Goal: Task Accomplishment & Management: Use online tool/utility

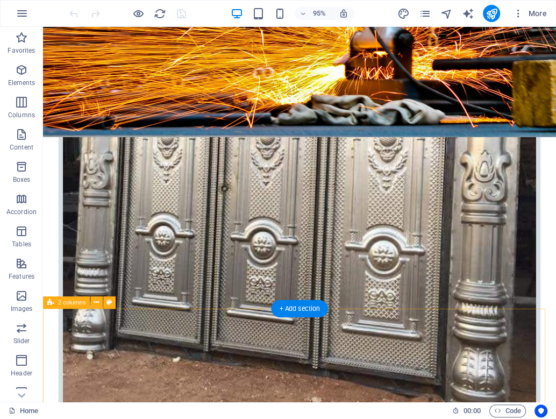
scroll to position [502, 0]
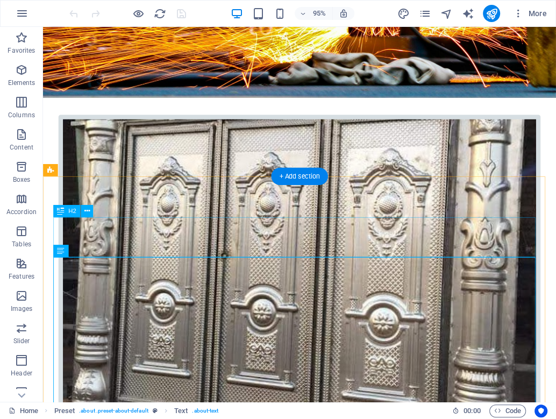
scroll to position [358, 0]
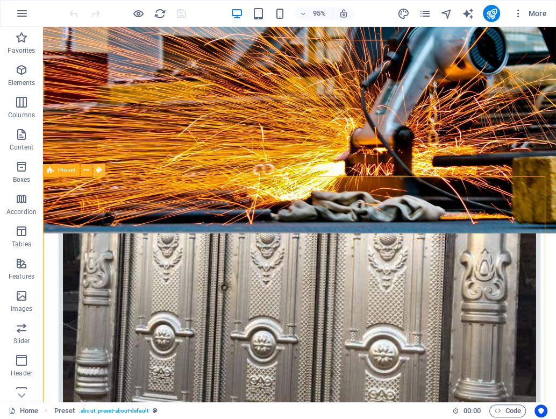
click at [94, 172] on button at bounding box center [99, 170] width 12 height 12
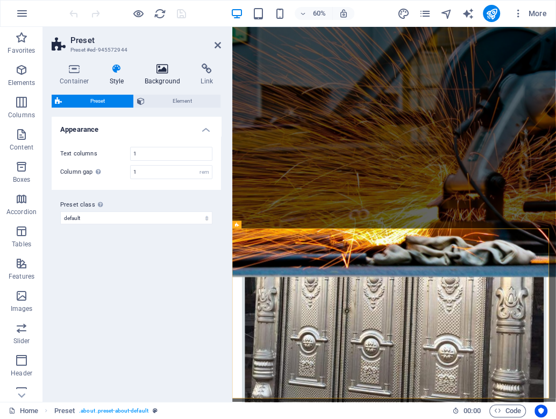
click at [172, 74] on h4 "Background" at bounding box center [165, 74] width 56 height 23
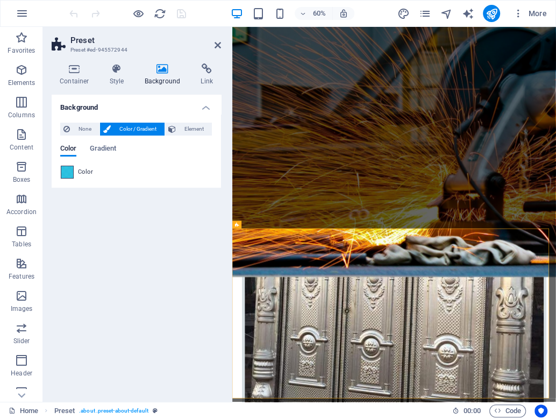
click at [65, 167] on span at bounding box center [67, 172] width 12 height 12
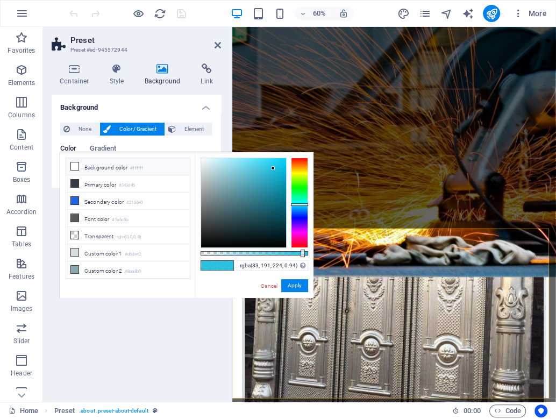
click at [90, 162] on li "Background color #ffffff" at bounding box center [128, 166] width 124 height 17
type input "#ffffff"
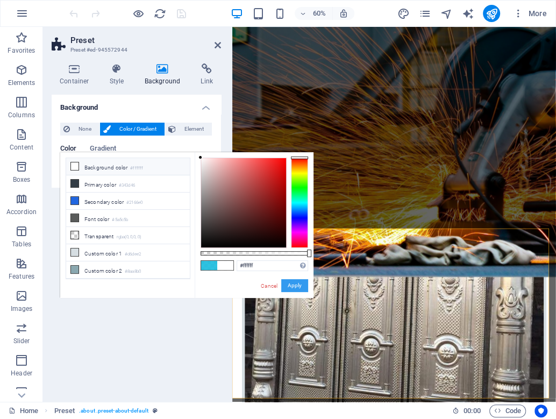
click at [290, 281] on button "Apply" at bounding box center [294, 285] width 27 height 13
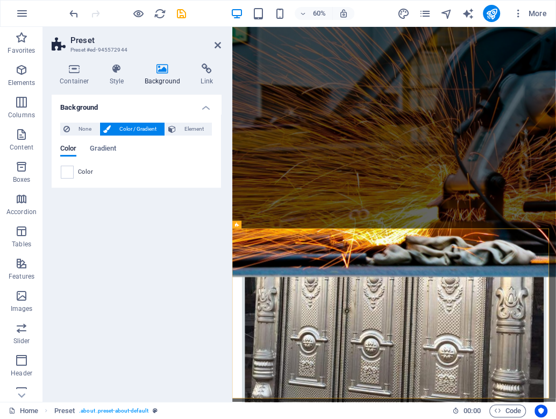
click at [118, 308] on div "Background None Color / Gradient Element Stretch background to full-width Color…" at bounding box center [136, 244] width 169 height 299
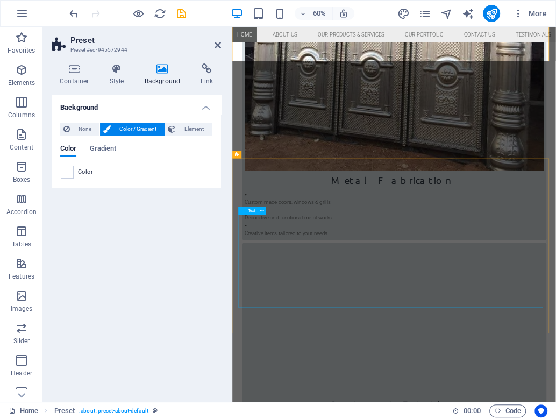
scroll to position [825, 0]
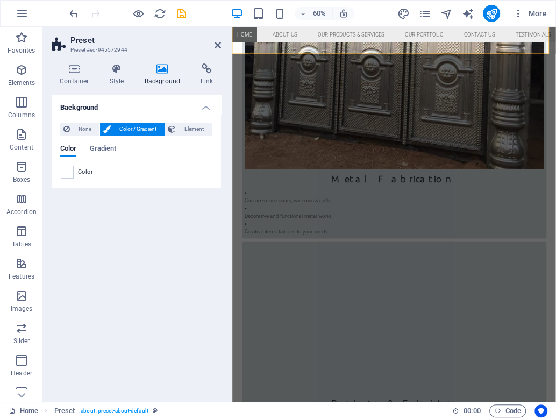
click at [128, 262] on div "Background None Color / Gradient Element Stretch background to full-width Color…" at bounding box center [136, 244] width 169 height 299
click at [215, 48] on icon at bounding box center [218, 45] width 6 height 9
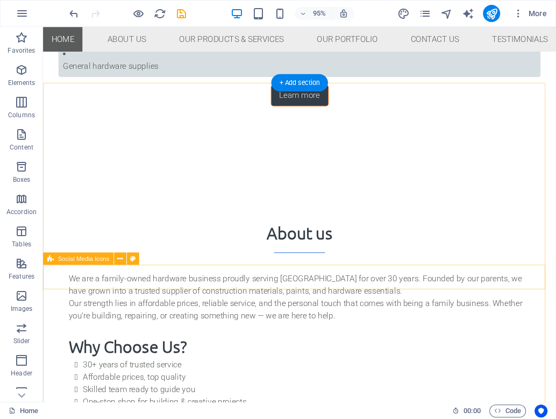
scroll to position [2027, 0]
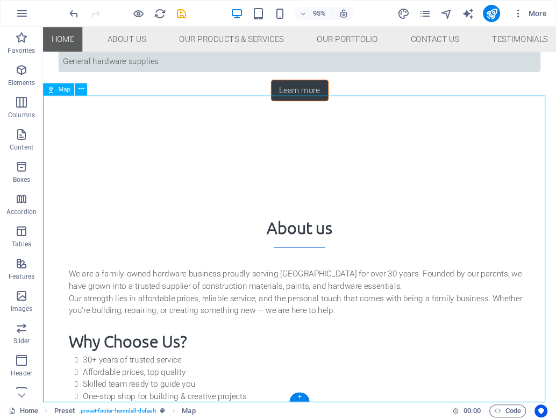
select select "1"
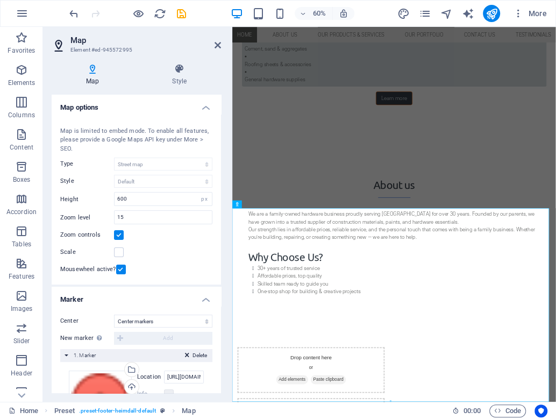
scroll to position [100, 0]
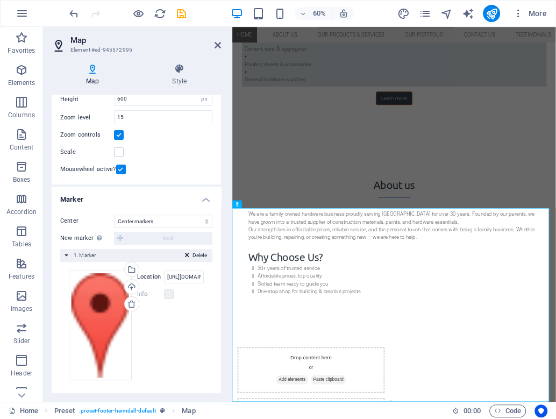
click at [187, 319] on div "Drag files here, click to choose files or select files from Files or our free s…" at bounding box center [136, 326] width 135 height 110
click at [186, 271] on input "https://share.google/SwoqptHL0zYfRZNmt" at bounding box center [184, 277] width 40 height 13
click at [184, 275] on input "https://share.google/SwoqptHL0zYfRZNmt" at bounding box center [184, 277] width 40 height 13
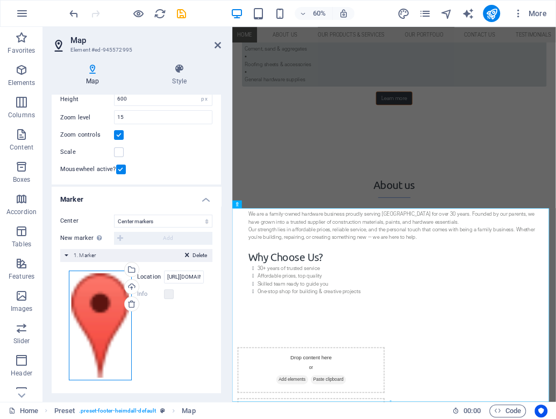
click at [98, 304] on div "Drag files here, click to choose files or select files from Files or our free s…" at bounding box center [100, 326] width 63 height 110
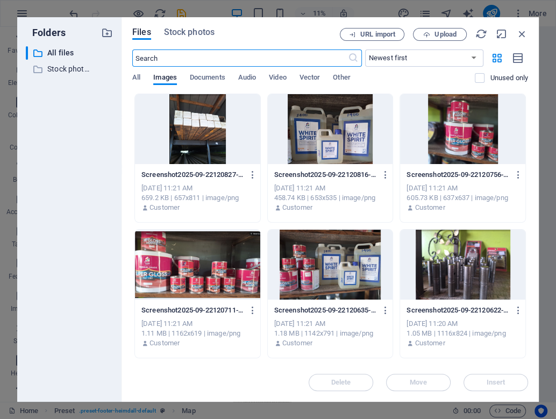
scroll to position [1584, 0]
click at [365, 31] on span "URL import" at bounding box center [377, 34] width 35 height 6
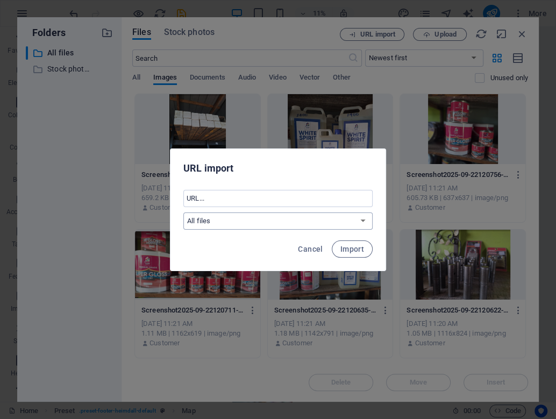
click at [253, 223] on select "All files Stock photos & videos" at bounding box center [277, 220] width 189 height 17
click at [243, 200] on input "text" at bounding box center [277, 198] width 189 height 17
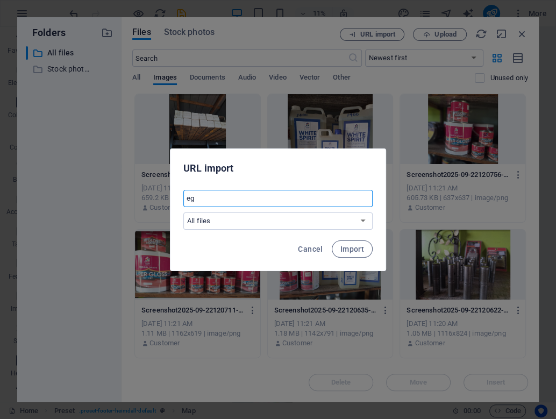
drag, startPoint x: 202, startPoint y: 195, endPoint x: 185, endPoint y: 195, distance: 16.7
click at [185, 195] on input "eg" at bounding box center [277, 198] width 189 height 17
paste input "https://share.google/NmNbXiyaKZp0RmJrL"
type input "https://share.google/NmNbXiyaKZp0RmJrL"
click at [361, 251] on span "Import" at bounding box center [352, 249] width 24 height 9
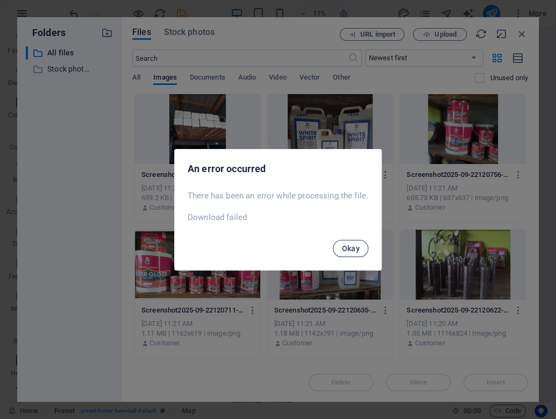
scroll to position [1634, 0]
click at [355, 249] on span "Okay" at bounding box center [351, 248] width 18 height 9
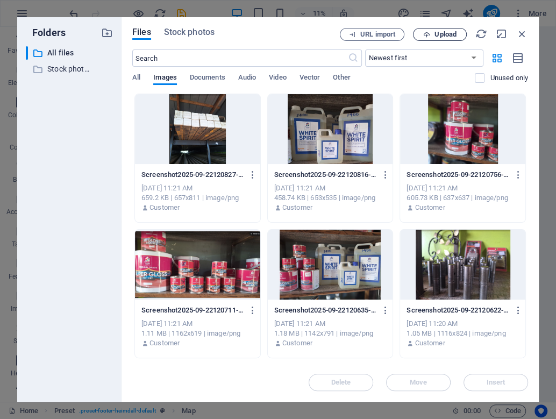
click at [436, 32] on span "Upload" at bounding box center [446, 34] width 22 height 6
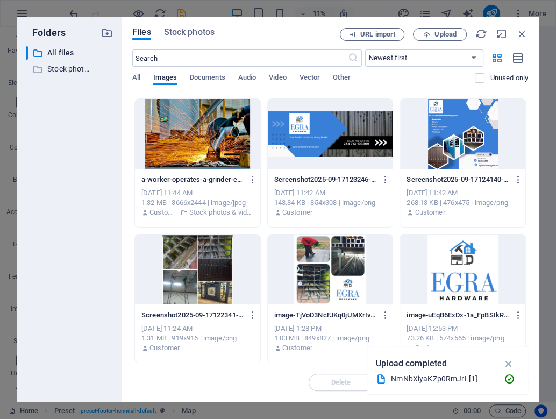
scroll to position [1750, 0]
click at [508, 361] on icon "button" at bounding box center [508, 364] width 12 height 12
click at [449, 38] on span "Upload" at bounding box center [446, 34] width 22 height 6
click at [343, 82] on span "Other" at bounding box center [341, 78] width 17 height 15
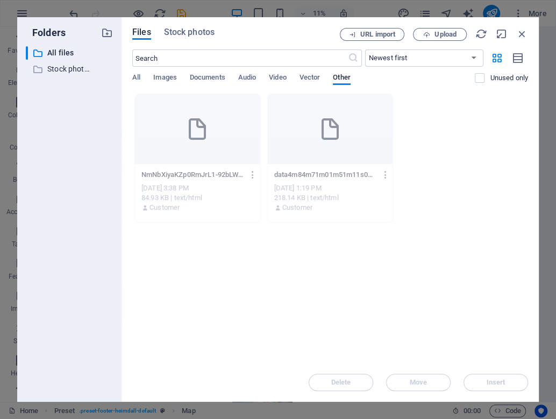
scroll to position [1765, 0]
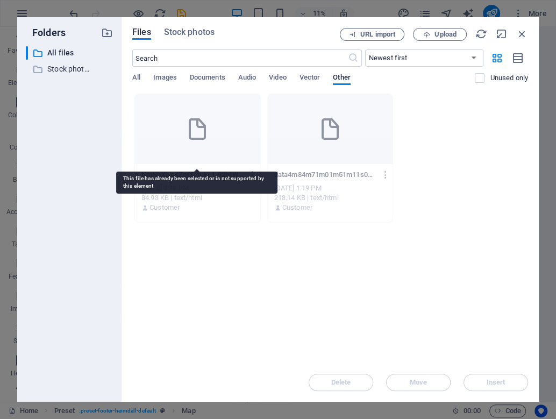
click at [224, 144] on div at bounding box center [197, 129] width 125 height 70
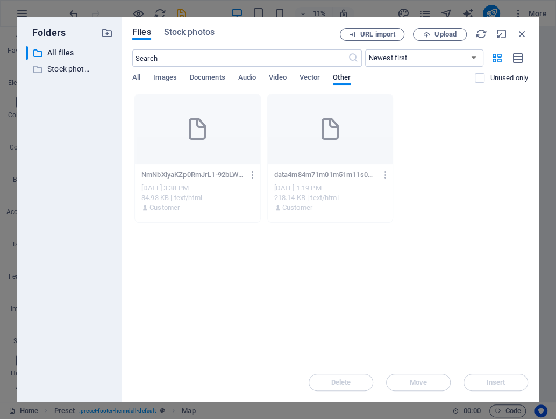
click at [250, 170] on icon "button" at bounding box center [253, 175] width 10 height 10
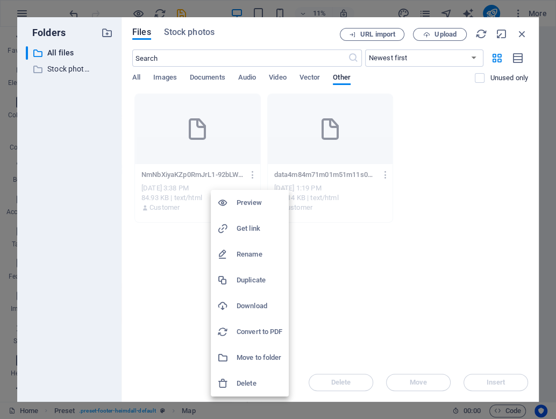
click at [250, 230] on h6 "Get link" at bounding box center [260, 228] width 46 height 13
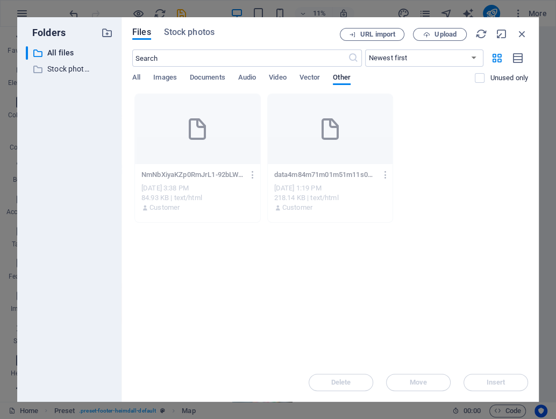
click at [493, 191] on div "NmNbXiyaKZp0RmJrL1-92bLWQjx6a7Nazu7aFpAaA NmNbXiyaKZp0RmJrL1-92bLWQjx6a7Nazu7aF…" at bounding box center [330, 158] width 396 height 129
click at [522, 38] on icon "button" at bounding box center [522, 34] width 12 height 12
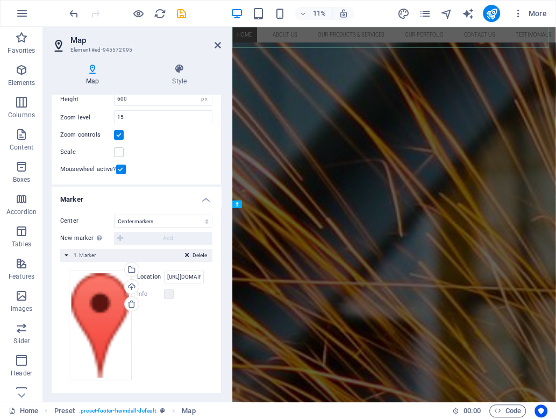
scroll to position [1975, 0]
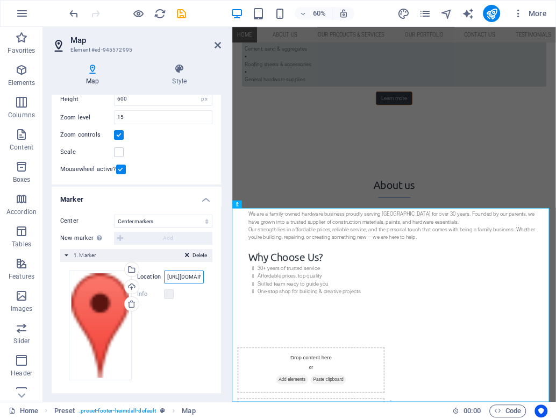
click at [198, 278] on input "https://share.google/SwoqptHL0zYfRZNmt" at bounding box center [184, 277] width 40 height 13
click at [195, 275] on input "https://share.google/SwoqptHL0zYfRZNmt" at bounding box center [184, 277] width 40 height 13
click at [193, 274] on input "https://share.google/SwoqptHL0zYfRZNmt" at bounding box center [184, 277] width 40 height 13
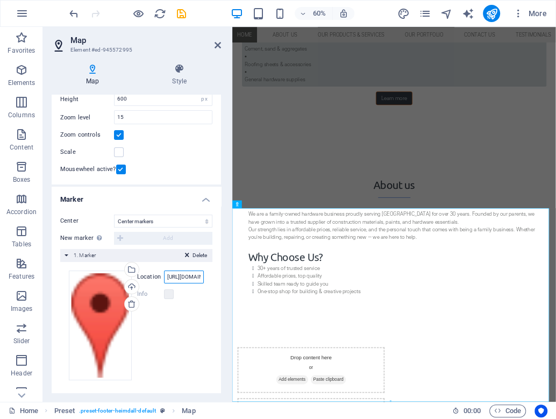
click at [193, 274] on input "https://share.google/SwoqptHL0zYfRZNmt" at bounding box center [184, 277] width 40 height 13
paste input "cdn1.site-media.eu/images/0/19693711/NmNbXiyaKZp0RmJrL1-92bLWQjx6a7Nazu7aFpAaA"
type input "https://cdn1.site-media.eu/images/0/19693711/NmNbXiyaKZp0RmJrL1-92bLWQjx6a7Nazu…"
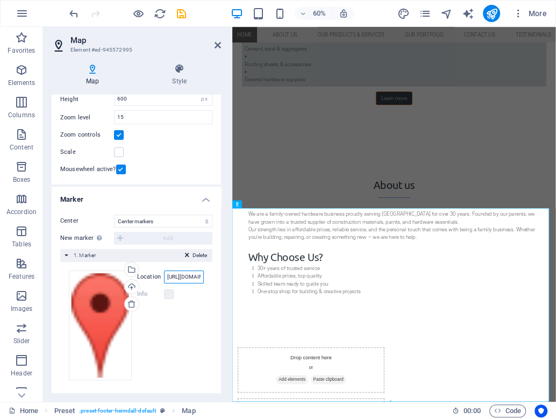
scroll to position [0, 208]
drag, startPoint x: 184, startPoint y: 17, endPoint x: 219, endPoint y: 43, distance: 43.0
click at [219, 43] on icon at bounding box center [218, 45] width 6 height 9
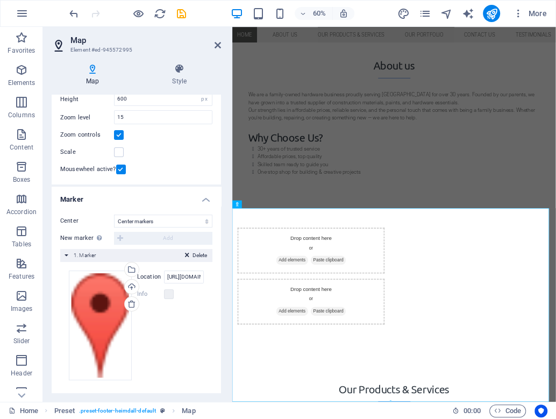
scroll to position [2027, 0]
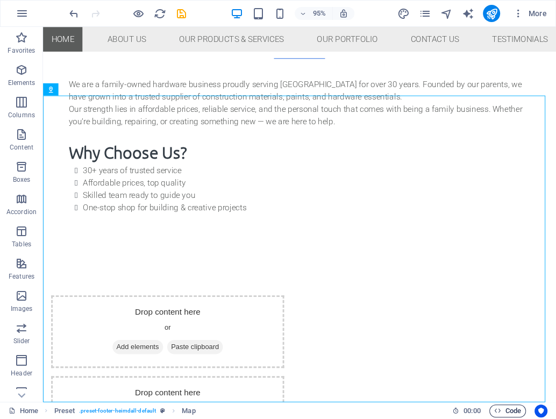
click at [495, 408] on icon "button" at bounding box center [497, 410] width 7 height 7
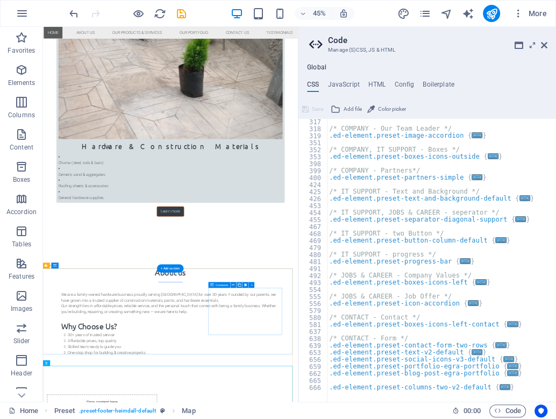
scroll to position [2088, 0]
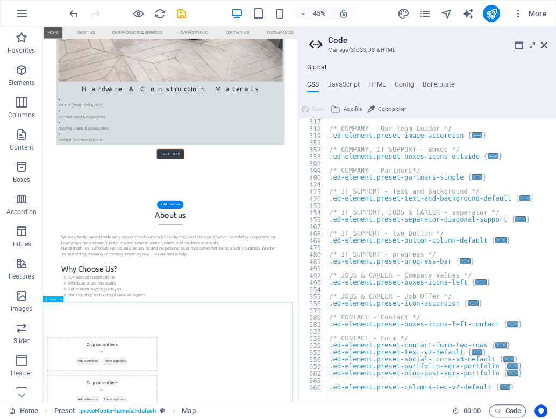
scroll to position [2000, 0]
click at [546, 44] on icon at bounding box center [544, 45] width 6 height 9
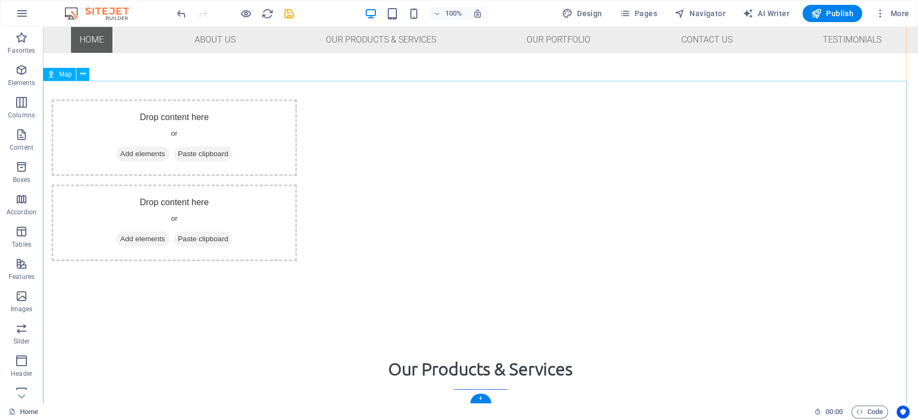
scroll to position [2235, 0]
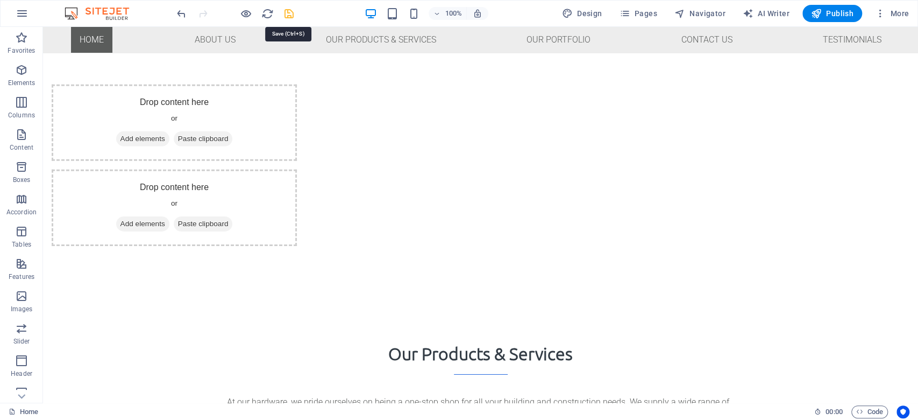
click at [284, 12] on icon "save" at bounding box center [289, 14] width 12 height 12
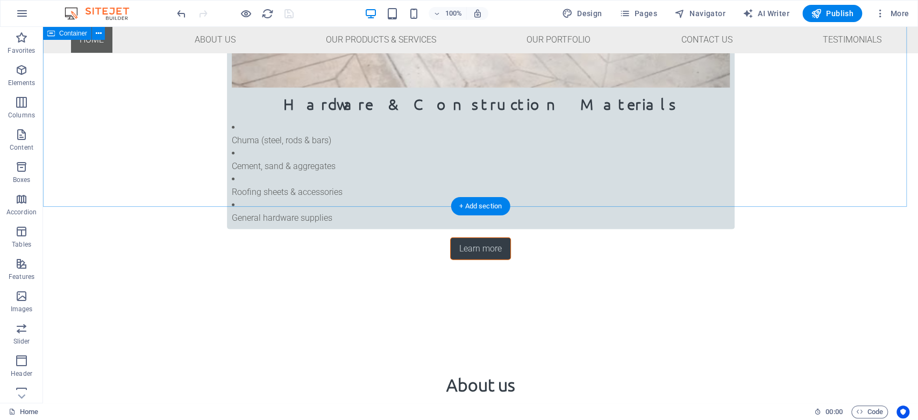
scroll to position [1661, 0]
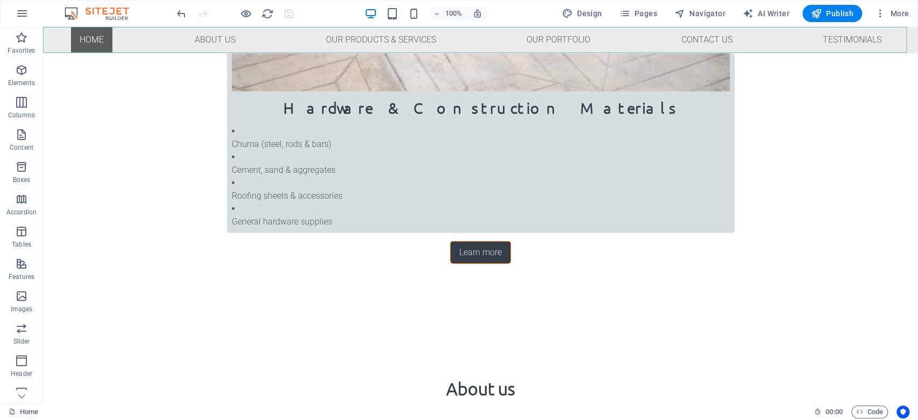
click at [382, 42] on nav "Home About Us Our Products & Services Our Portfolio Contact Us Testimonials" at bounding box center [480, 40] width 875 height 26
click at [214, 37] on nav "Home About Us Our Products & Services Our Portfolio Contact Us Testimonials" at bounding box center [480, 40] width 875 height 26
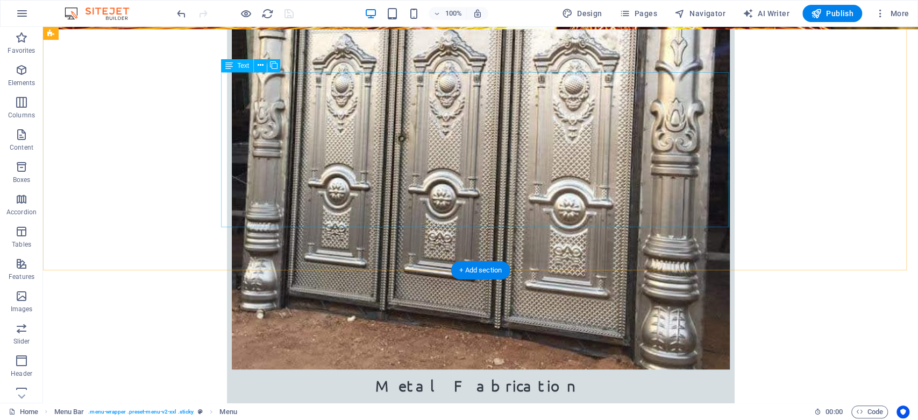
scroll to position [228, 0]
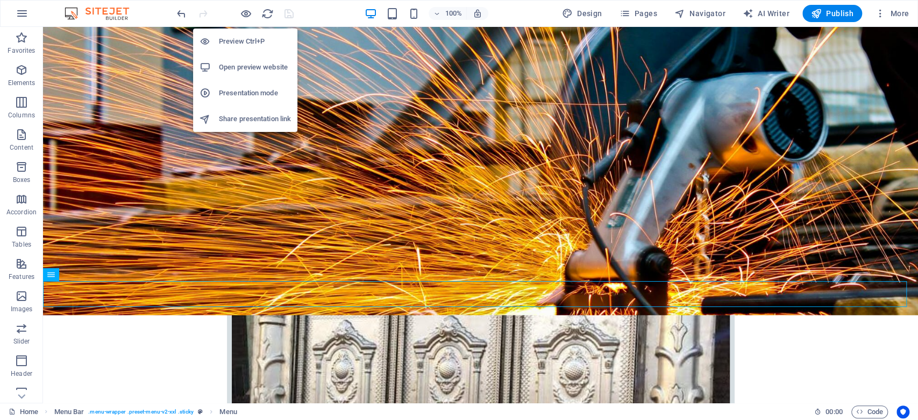
click at [250, 40] on h6 "Preview Ctrl+P" at bounding box center [255, 41] width 72 height 13
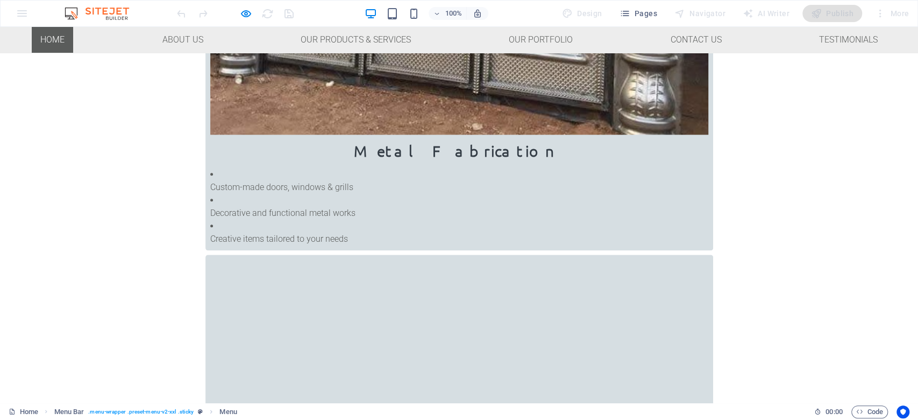
scroll to position [837, 0]
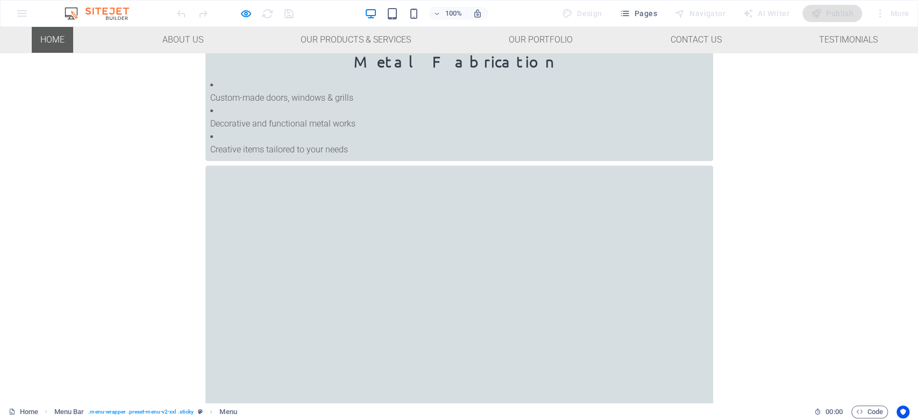
click at [250, 12] on icon "button" at bounding box center [246, 14] width 12 height 12
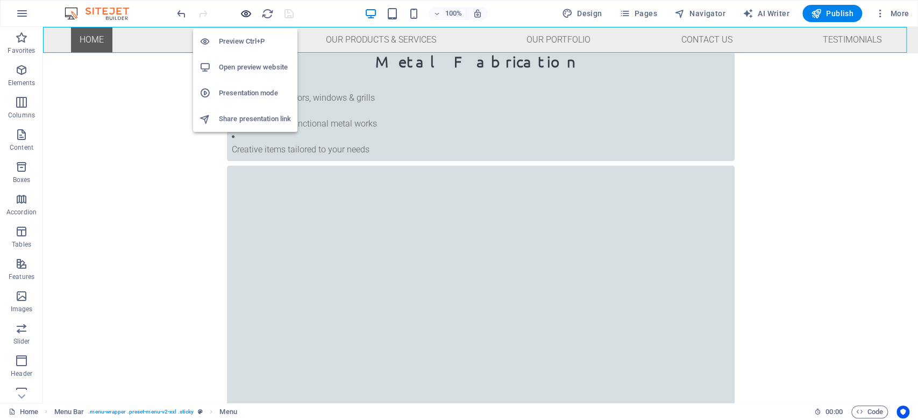
scroll to position [913, 0]
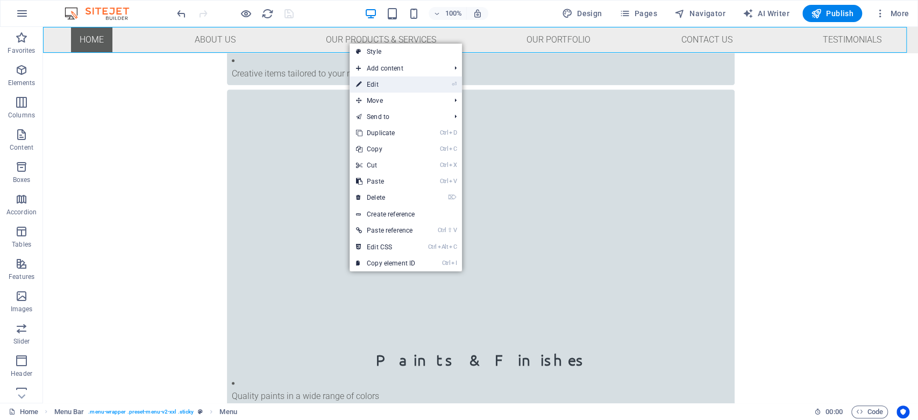
click at [413, 87] on link "⏎ Edit" at bounding box center [386, 84] width 72 height 16
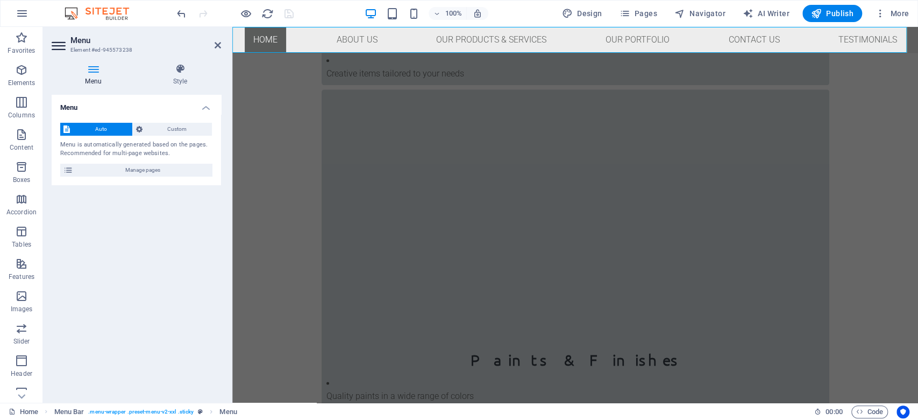
click at [454, 41] on nav "Home About Us Our Products & Services Our Portfolio Contact Us Testimonials" at bounding box center [575, 40] width 686 height 26
click at [473, 30] on nav "Home About Us Our Products & Services Our Portfolio Contact Us Testimonials" at bounding box center [575, 40] width 686 height 26
drag, startPoint x: 146, startPoint y: 258, endPoint x: 82, endPoint y: 192, distance: 92.0
click at [146, 258] on div "Menu Auto Custom Menu is automatically generated based on the pages. Recommende…" at bounding box center [136, 244] width 169 height 299
click at [26, 145] on p "Content" at bounding box center [22, 147] width 24 height 9
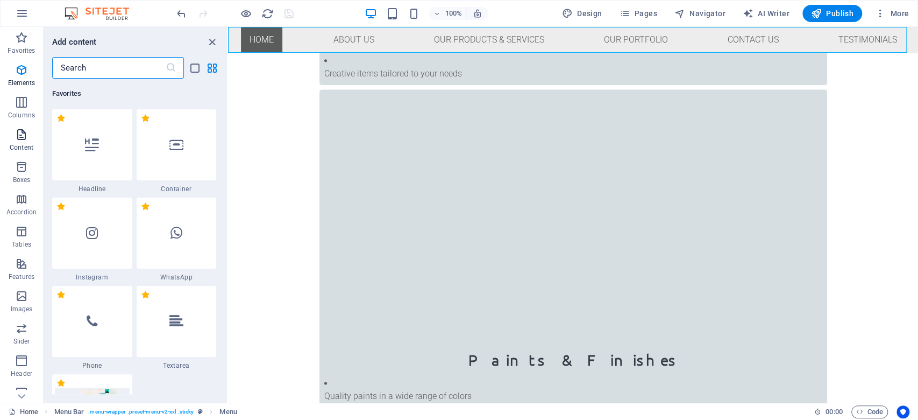
scroll to position [2147, 0]
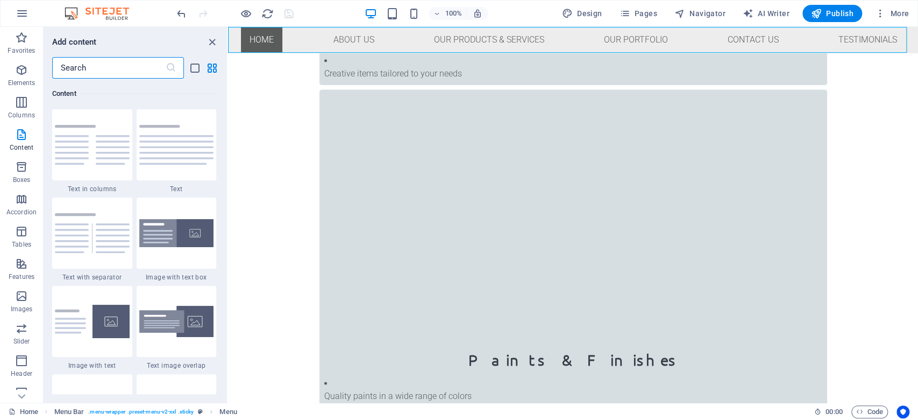
click at [476, 49] on nav "Home About Us Our Products & Services Our Portfolio Contact Us Testimonials" at bounding box center [573, 40] width 690 height 26
click at [475, 41] on nav "Home About Us Our Products & Services Our Portfolio Contact Us Testimonials" at bounding box center [573, 40] width 690 height 26
select select "%"
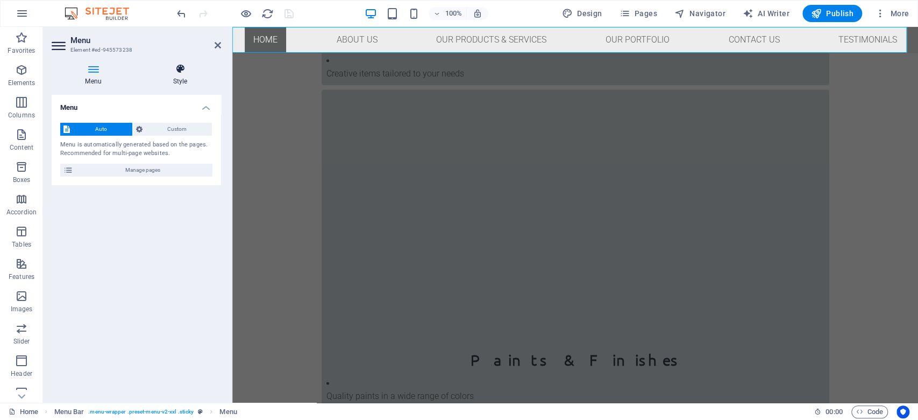
click at [191, 76] on h4 "Style" at bounding box center [180, 74] width 82 height 23
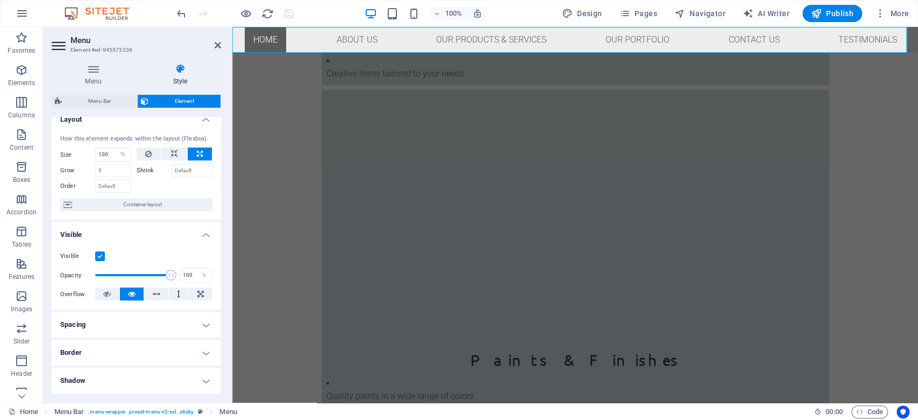
scroll to position [0, 0]
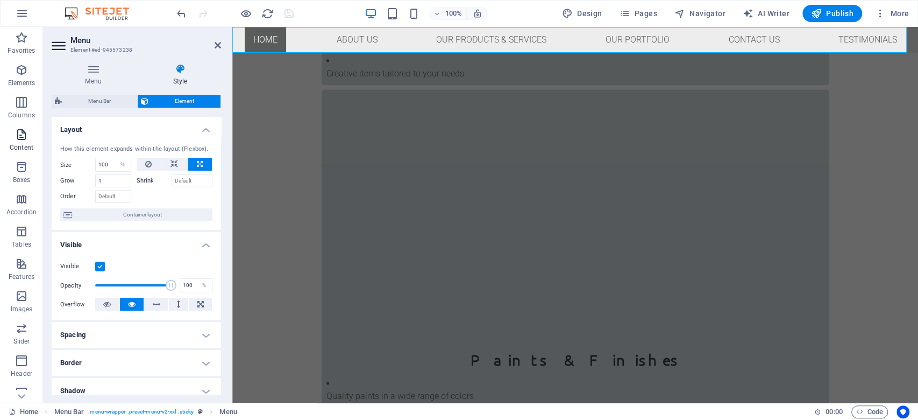
click at [23, 136] on icon "button" at bounding box center [21, 134] width 13 height 13
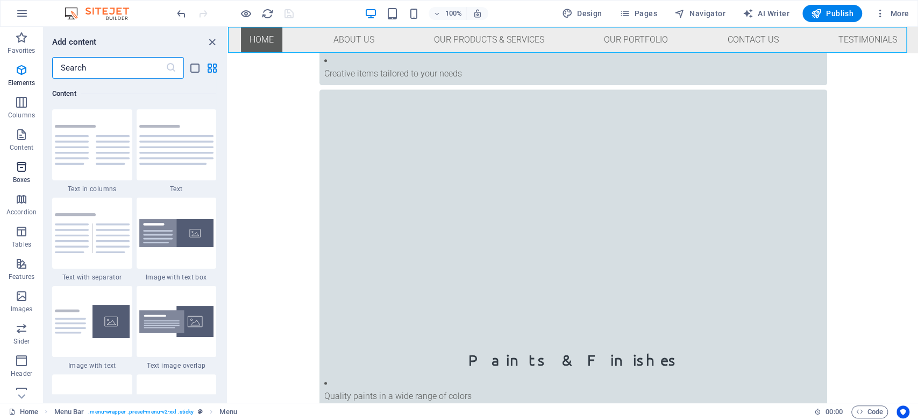
click at [16, 162] on icon "button" at bounding box center [21, 166] width 13 height 13
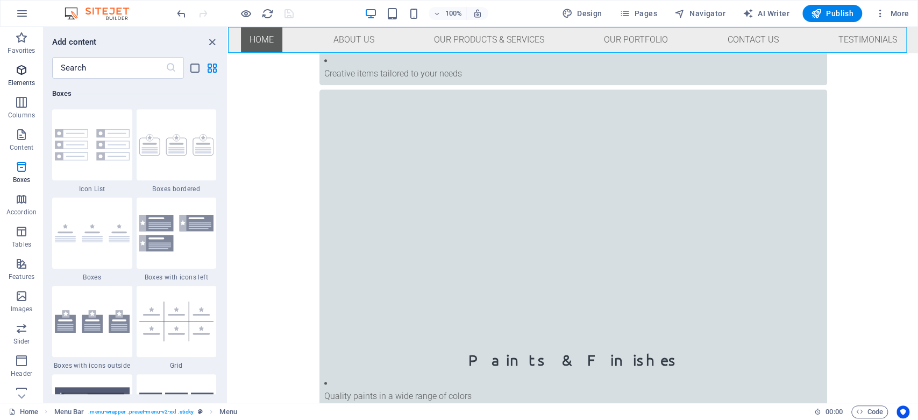
click at [28, 73] on span "Elements" at bounding box center [21, 76] width 43 height 26
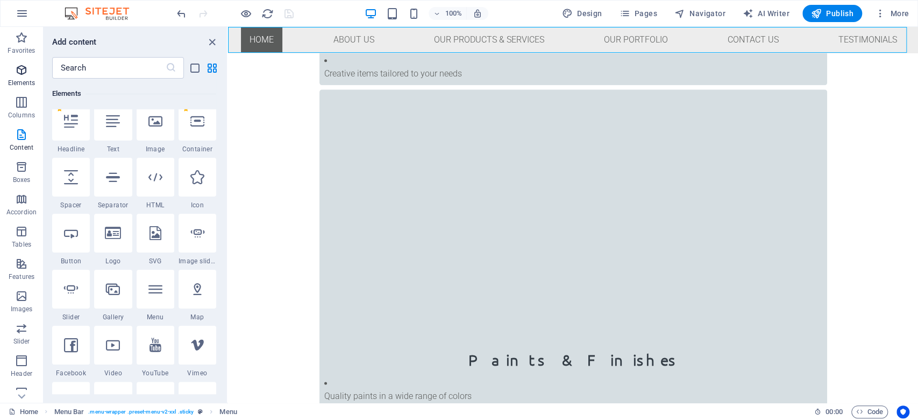
scroll to position [379, 0]
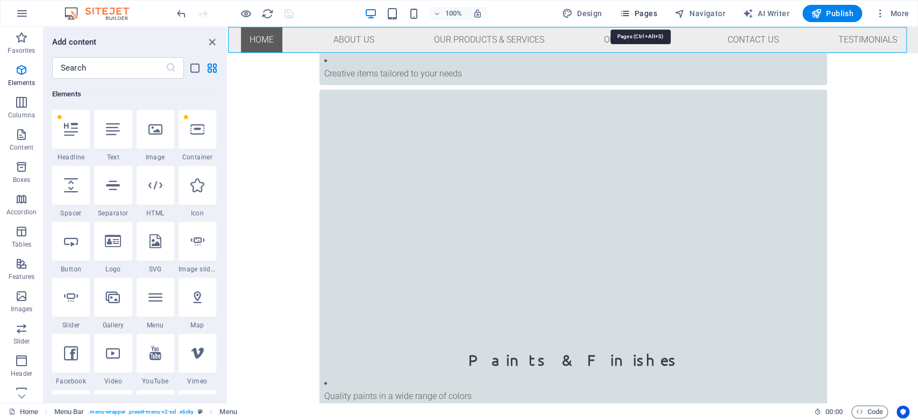
click at [556, 14] on span "Pages" at bounding box center [638, 13] width 38 height 11
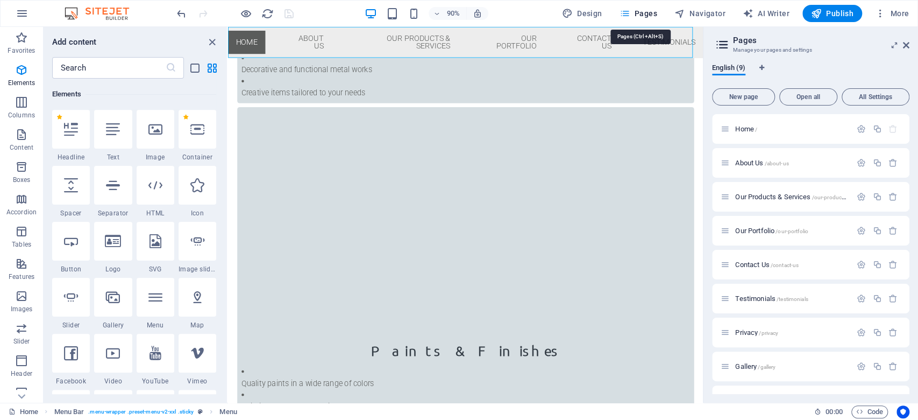
scroll to position [939, 0]
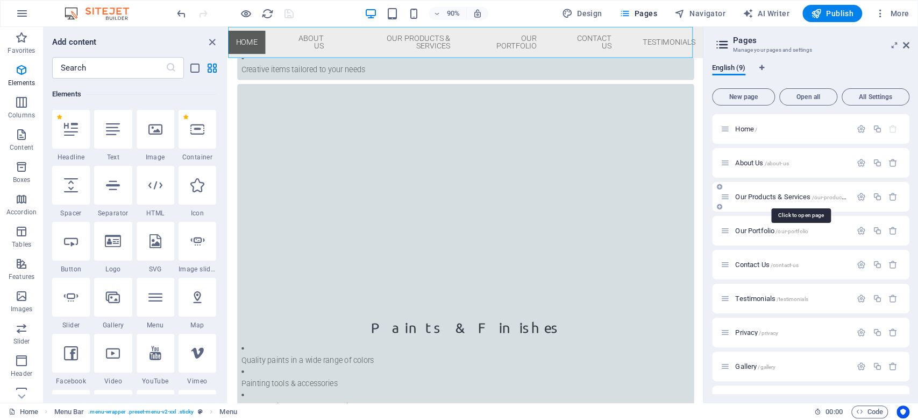
click at [556, 197] on span "Our Products & Services /our-products-services" at bounding box center [801, 197] width 132 height 8
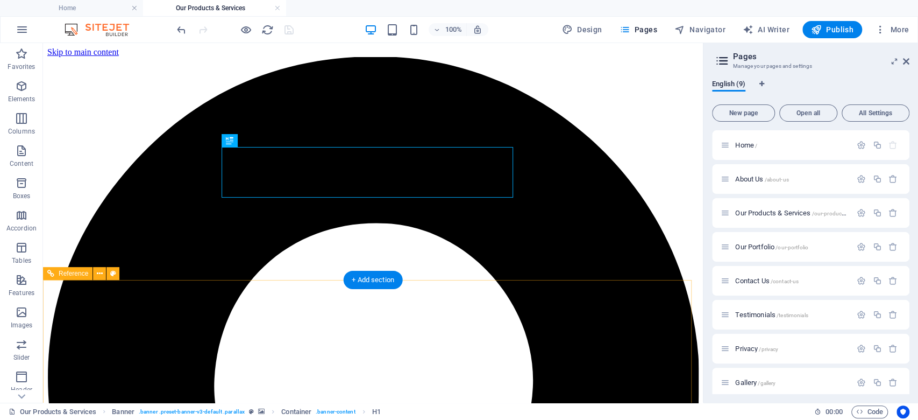
scroll to position [0, 0]
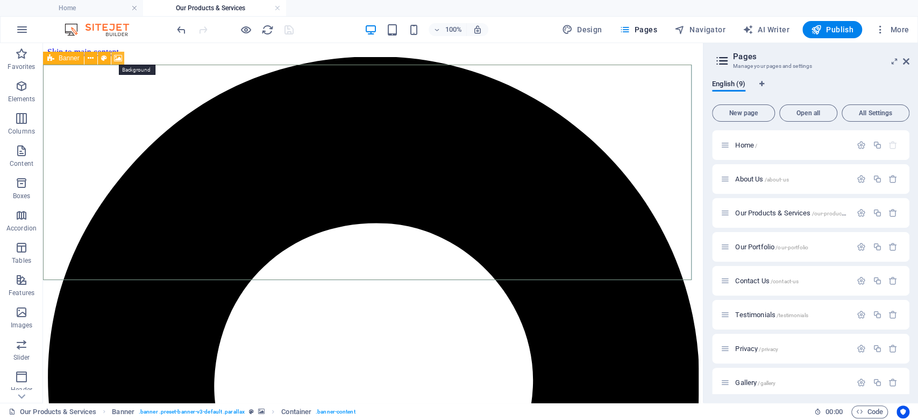
click at [114, 58] on icon at bounding box center [118, 58] width 8 height 11
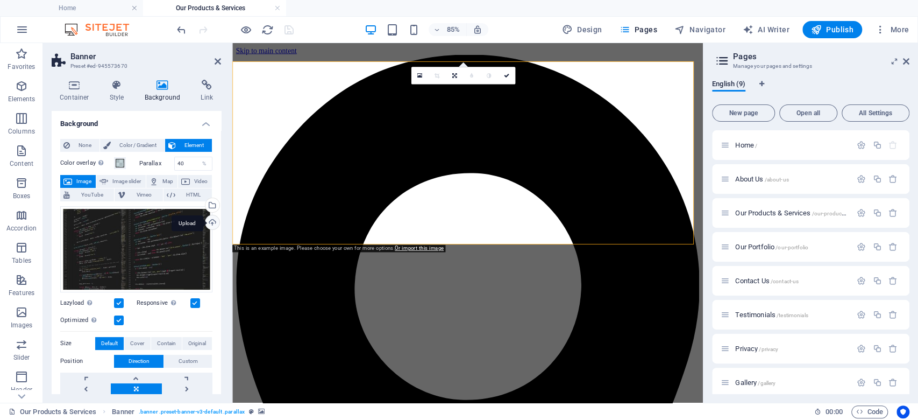
click at [211, 221] on div "Upload" at bounding box center [211, 223] width 16 height 16
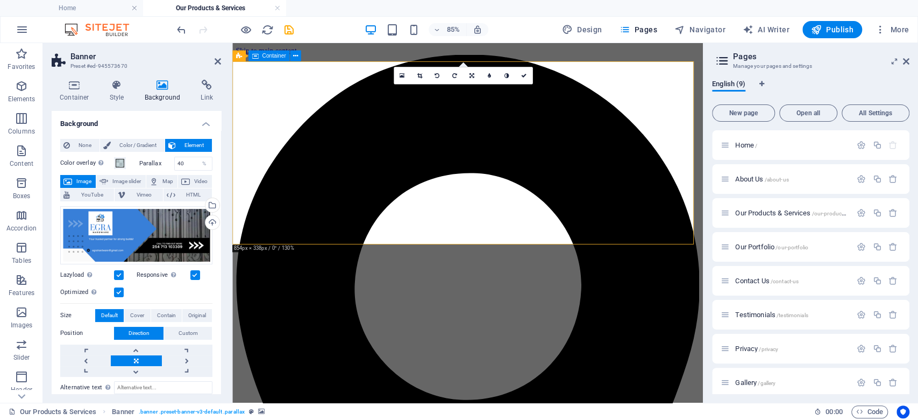
click at [208, 219] on div "Upload" at bounding box center [211, 223] width 16 height 16
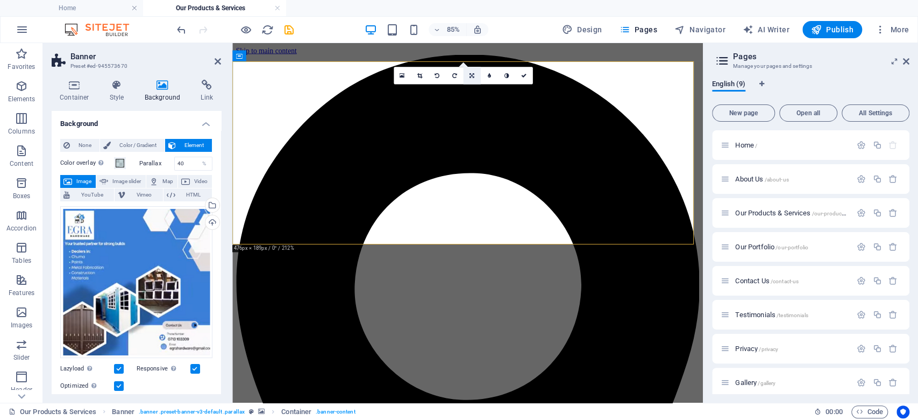
click at [473, 75] on icon at bounding box center [472, 75] width 5 height 5
click at [473, 72] on icon at bounding box center [471, 71] width 5 height 5
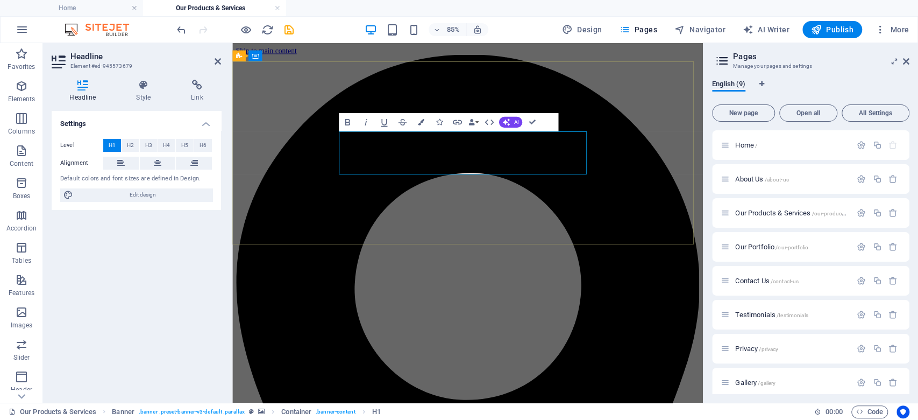
click at [149, 90] on h4 "Style" at bounding box center [145, 91] width 55 height 23
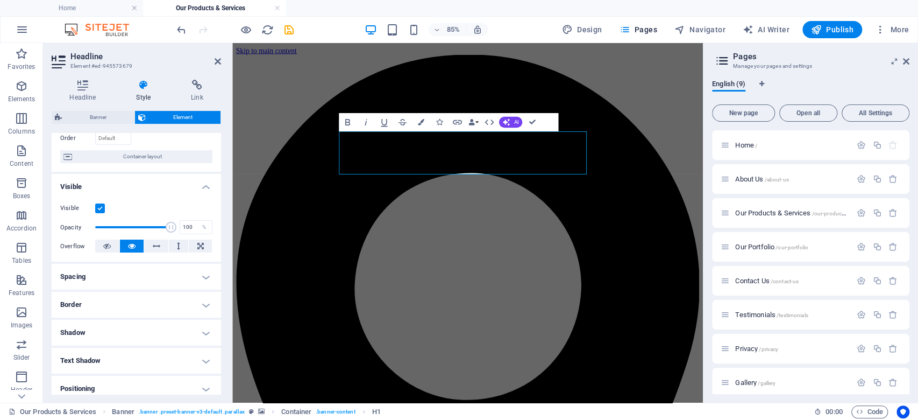
scroll to position [49, 0]
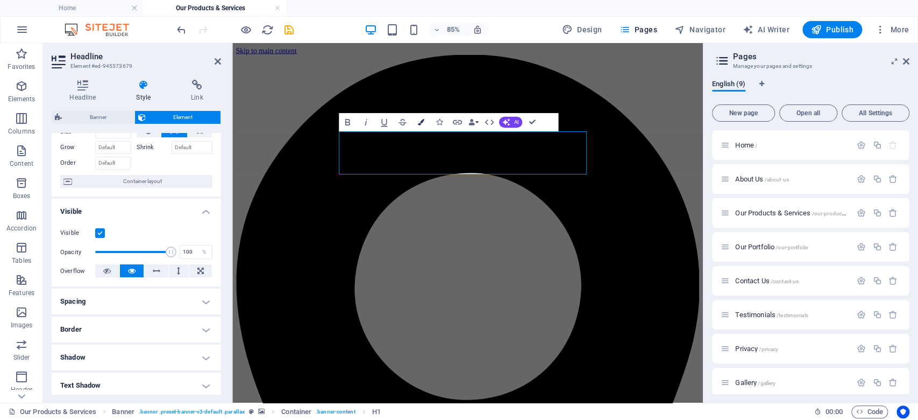
click at [422, 125] on icon "button" at bounding box center [421, 122] width 6 height 6
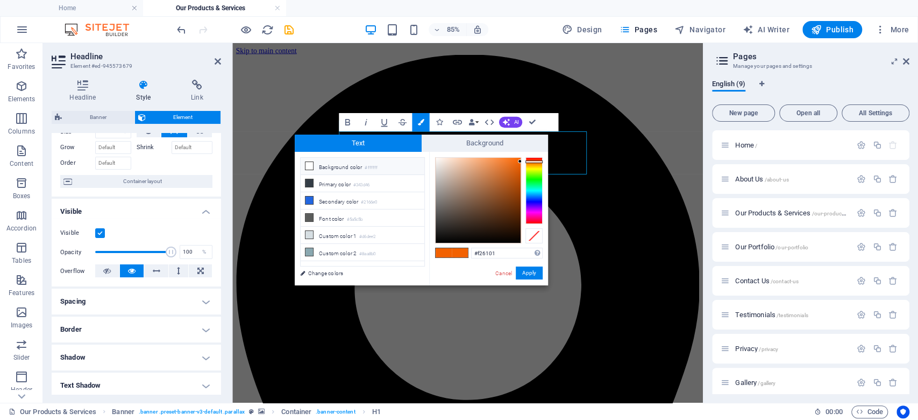
click at [314, 168] on li "Background color #ffffff" at bounding box center [363, 166] width 124 height 17
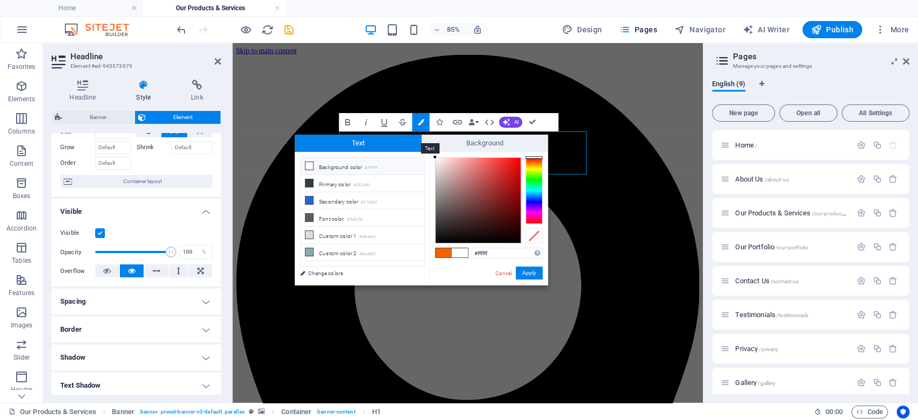
click at [324, 146] on span "Text" at bounding box center [358, 142] width 127 height 17
click at [309, 200] on icon at bounding box center [309, 200] width 8 height 8
type input "#2166e0"
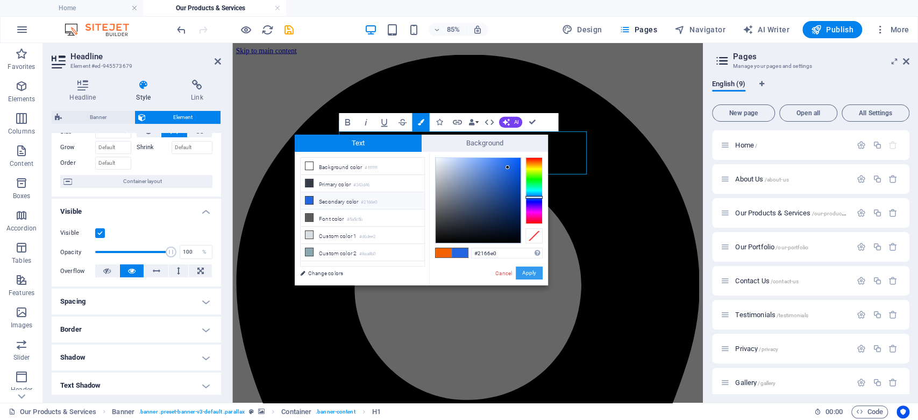
click at [526, 276] on button "Apply" at bounding box center [529, 272] width 27 height 13
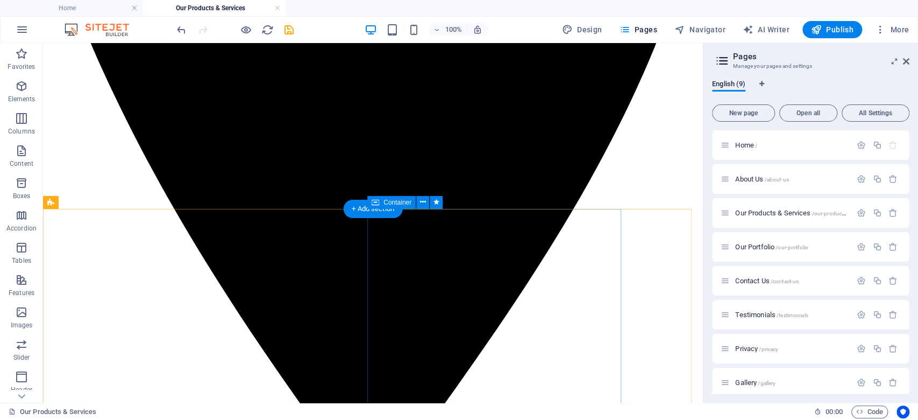
scroll to position [538, 0]
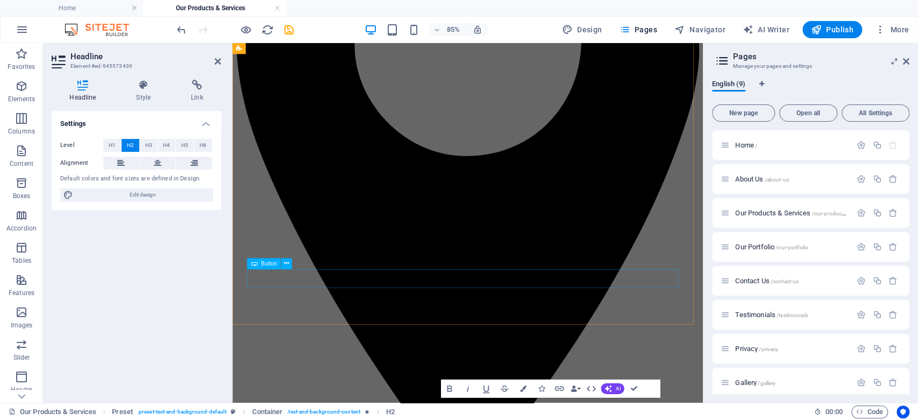
scroll to position [430, 0]
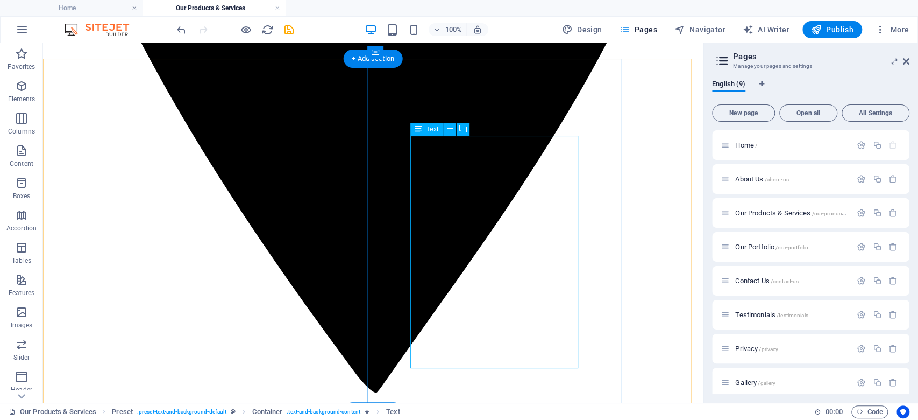
scroll to position [645, 0]
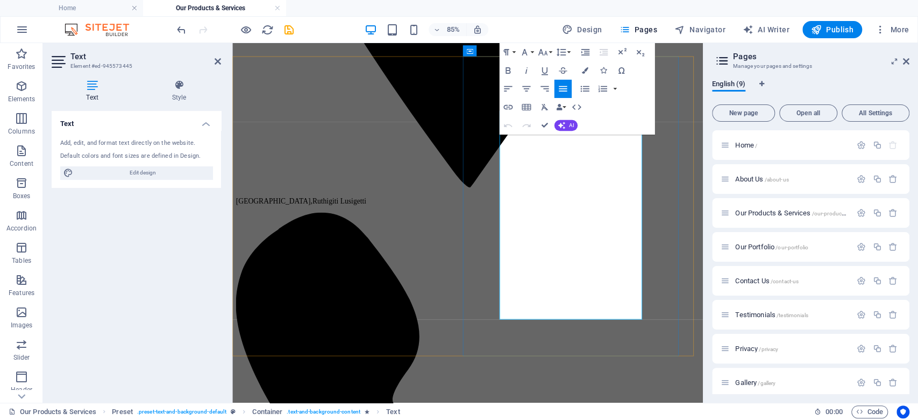
drag, startPoint x: 550, startPoint y: 157, endPoint x: 701, endPoint y: 359, distance: 252.6
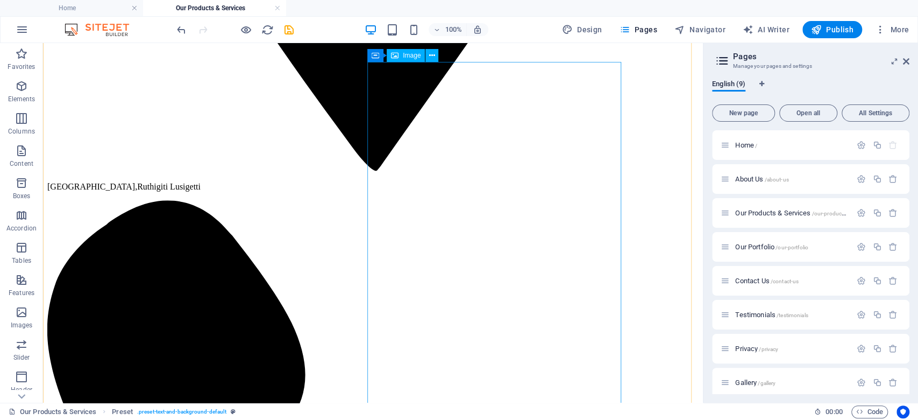
scroll to position [932, 0]
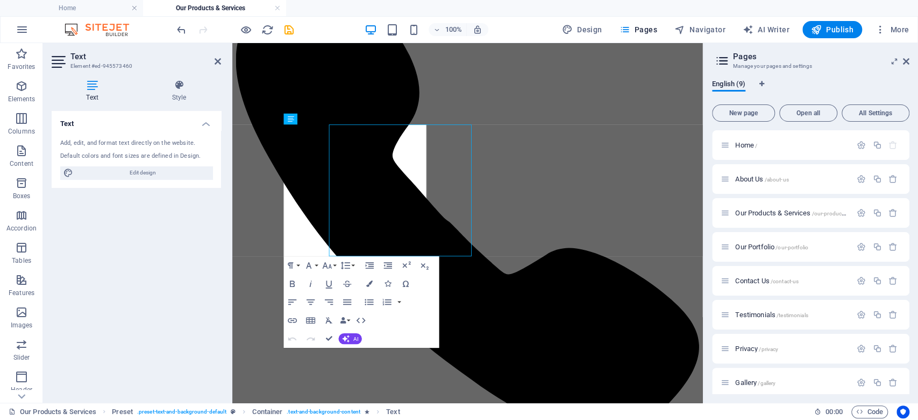
click at [228, 178] on div "Text Style Text Add, edit, and format text directly on the website. Default col…" at bounding box center [136, 236] width 187 height 331
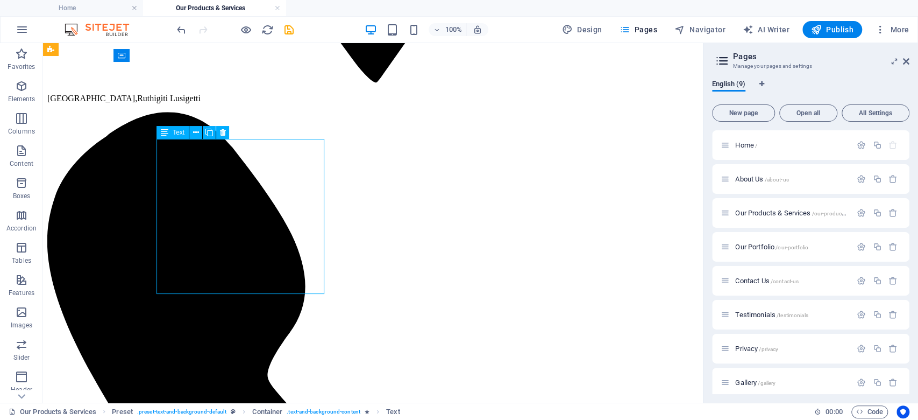
drag, startPoint x: 245, startPoint y: 287, endPoint x: 214, endPoint y: 274, distance: 33.3
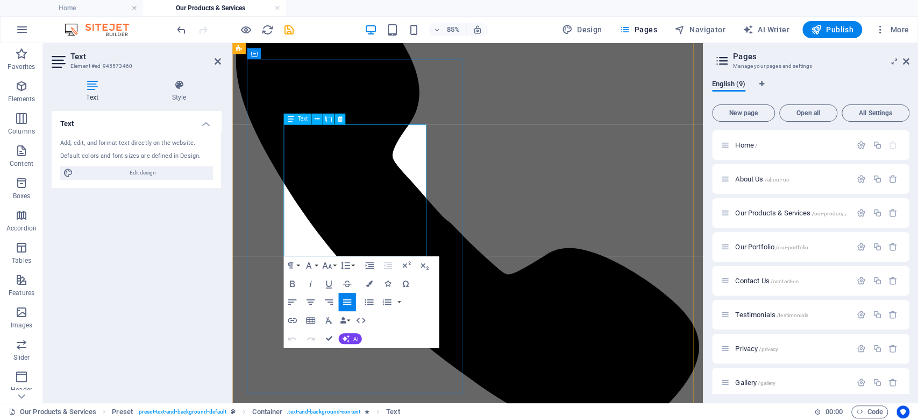
drag, startPoint x: 299, startPoint y: 147, endPoint x: 418, endPoint y: 281, distance: 179.5
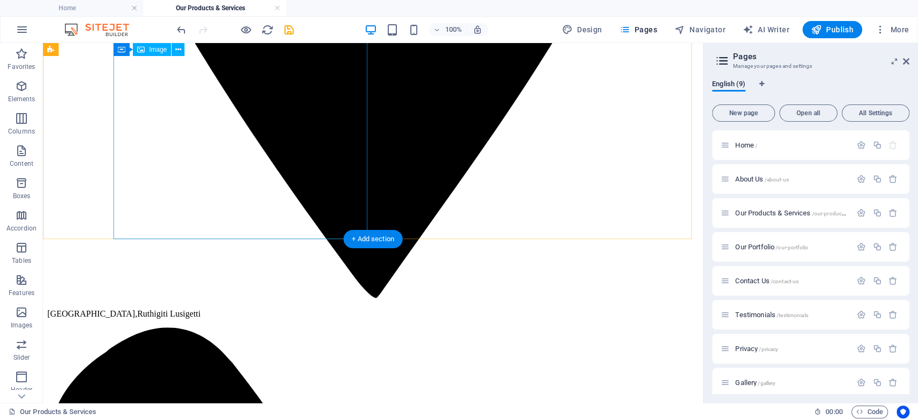
scroll to position [502, 0]
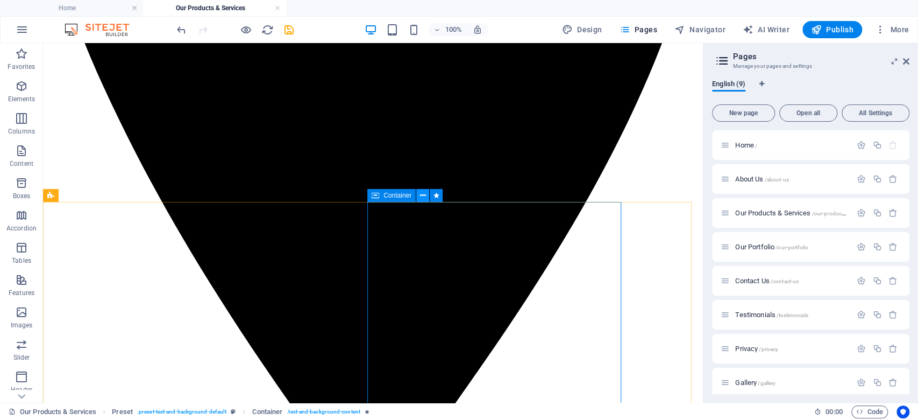
click at [422, 193] on icon at bounding box center [423, 195] width 6 height 11
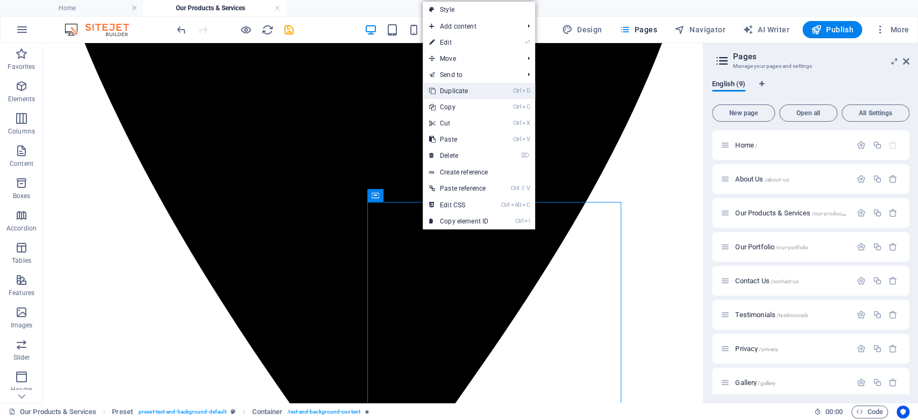
click at [455, 95] on link "Ctrl D Duplicate" at bounding box center [459, 91] width 72 height 16
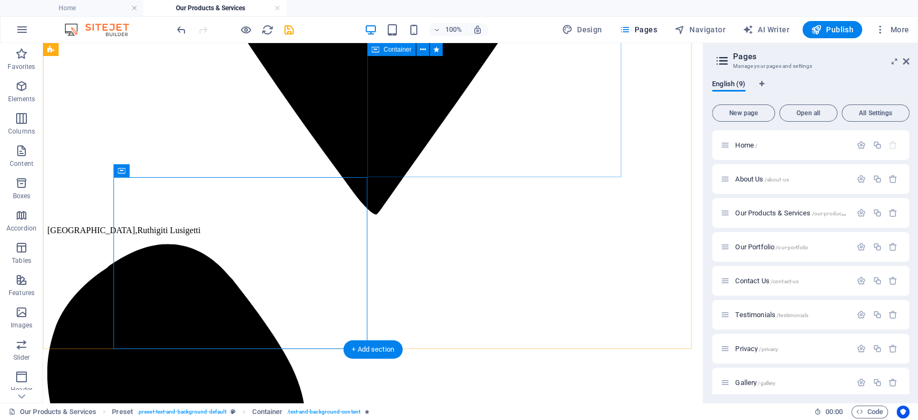
scroll to position [814, 0]
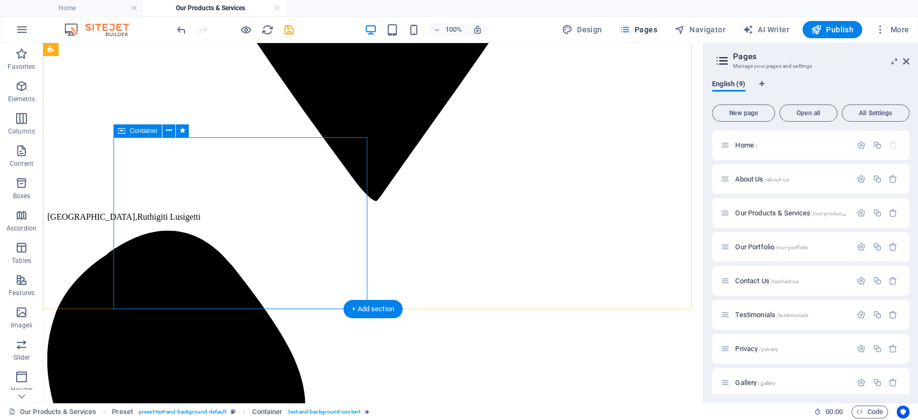
click at [169, 133] on icon at bounding box center [169, 130] width 6 height 11
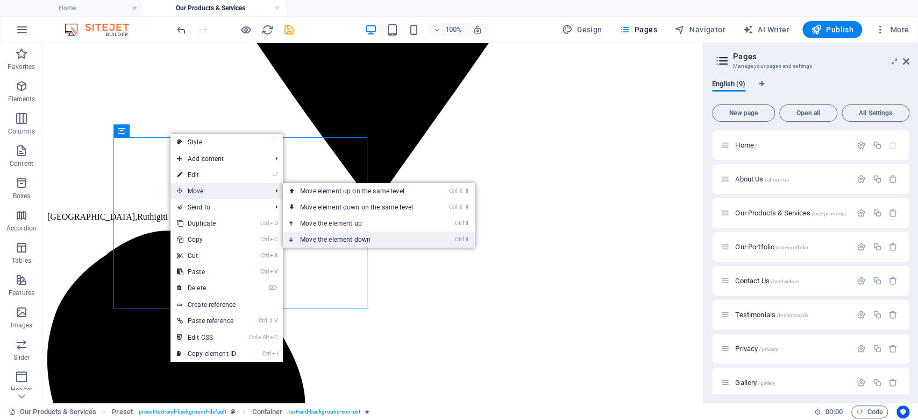
click at [328, 240] on link "Ctrl ⬇ Move the element down" at bounding box center [359, 239] width 152 height 16
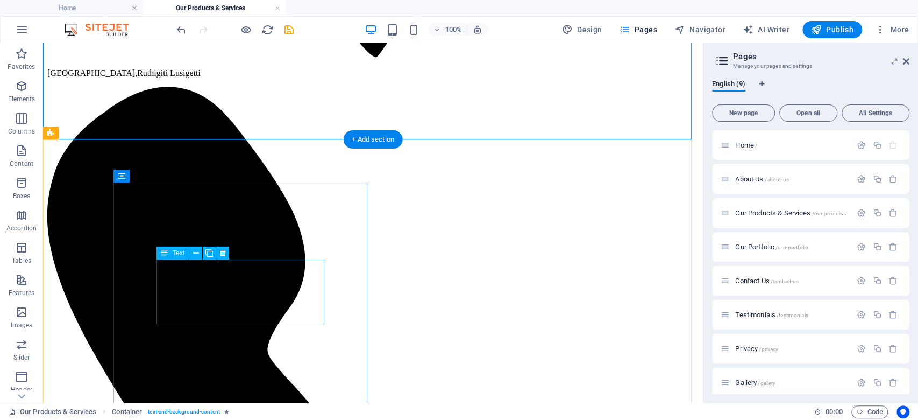
scroll to position [742, 0]
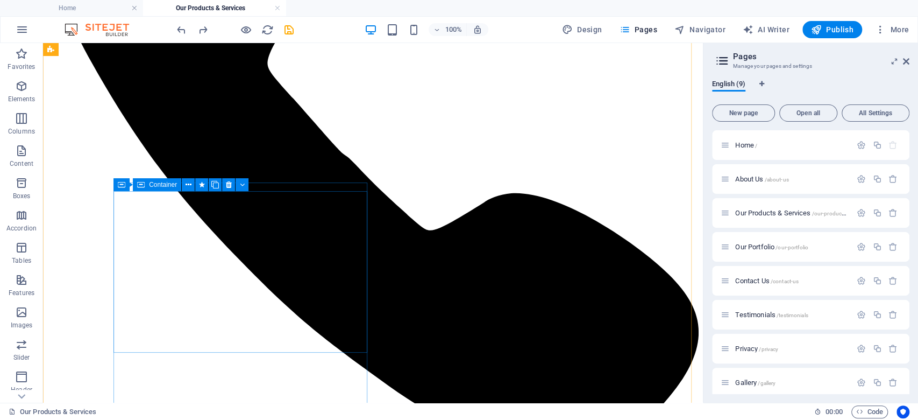
scroll to position [1172, 0]
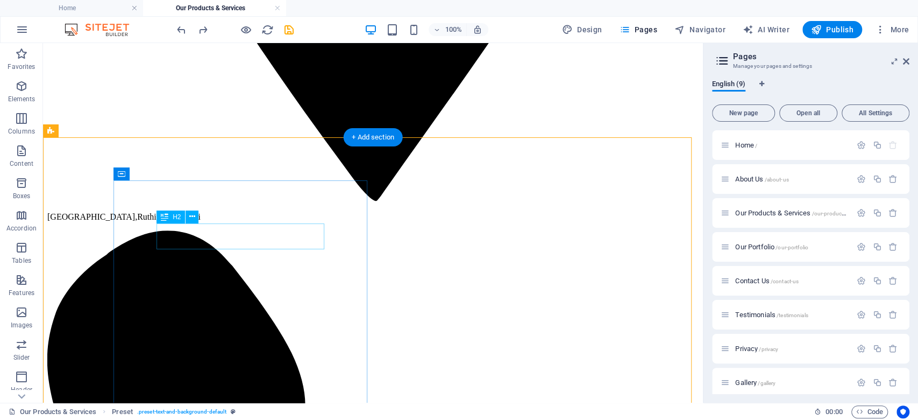
scroll to position [742, 0]
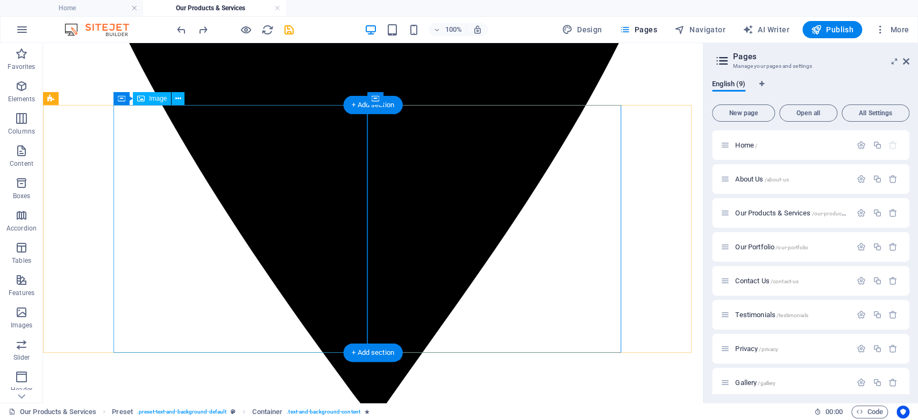
scroll to position [527, 0]
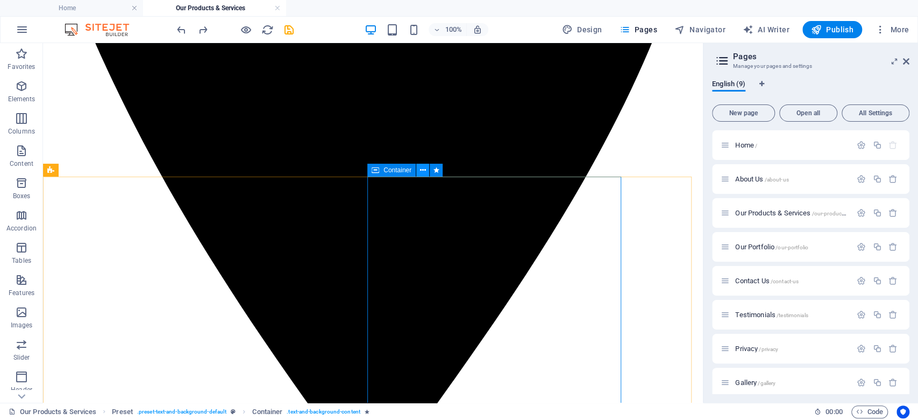
click at [418, 170] on button at bounding box center [422, 170] width 13 height 13
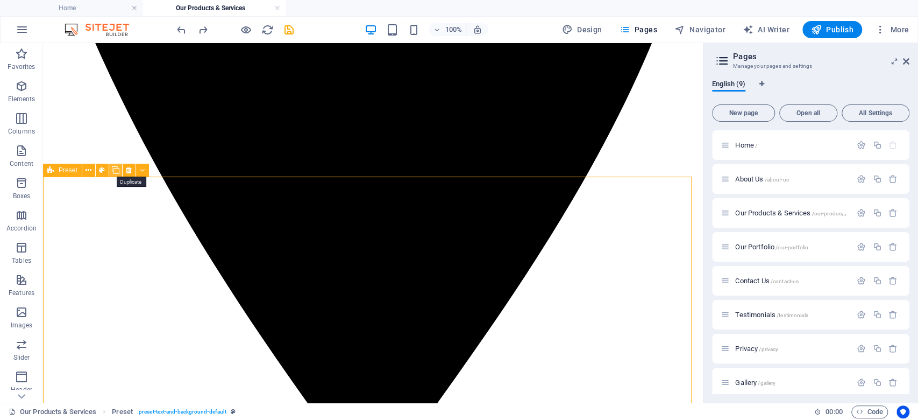
click at [116, 169] on icon at bounding box center [116, 170] width 8 height 11
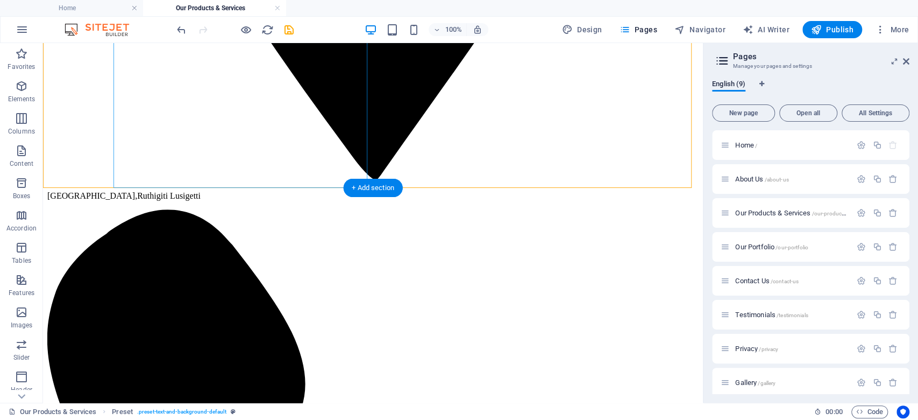
scroll to position [852, 0]
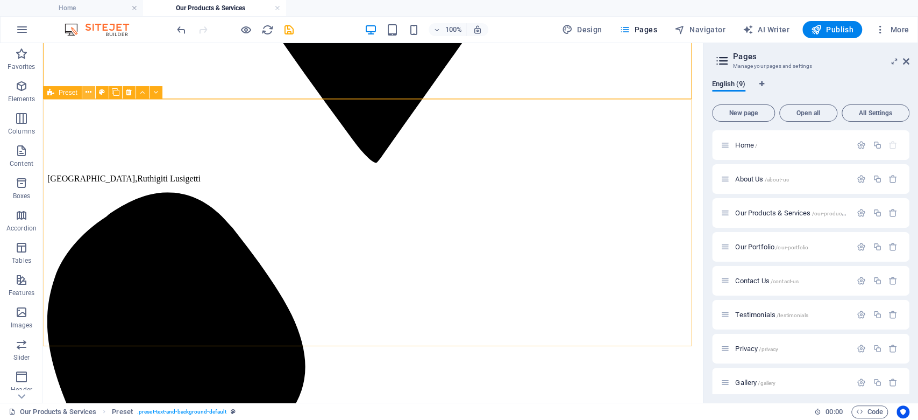
click at [91, 98] on button at bounding box center [88, 92] width 13 height 13
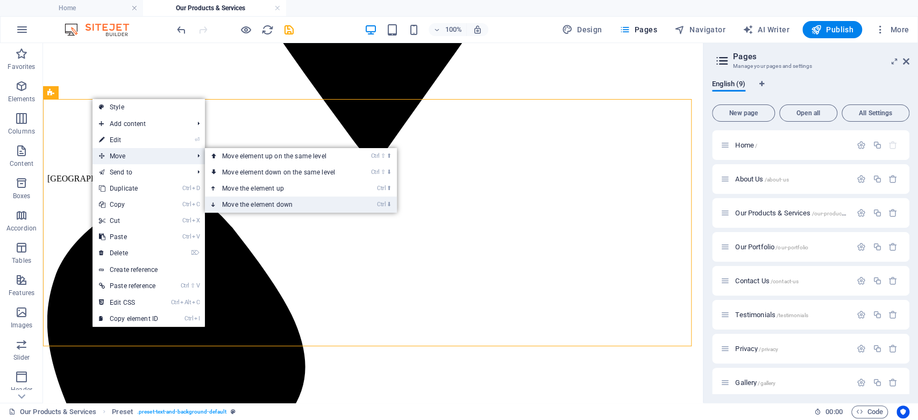
click at [251, 202] on link "Ctrl ⬇ Move the element down" at bounding box center [281, 204] width 152 height 16
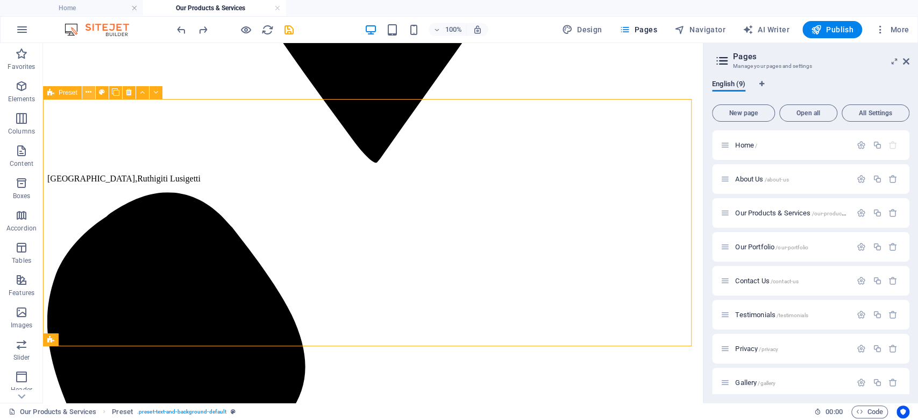
click at [89, 93] on icon at bounding box center [89, 92] width 6 height 11
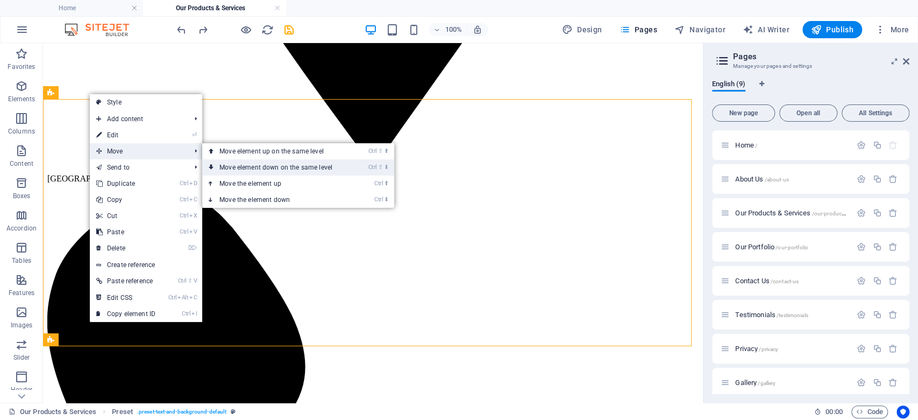
click at [263, 165] on link "Ctrl ⇧ ⬇ Move element down on the same level" at bounding box center [278, 167] width 152 height 16
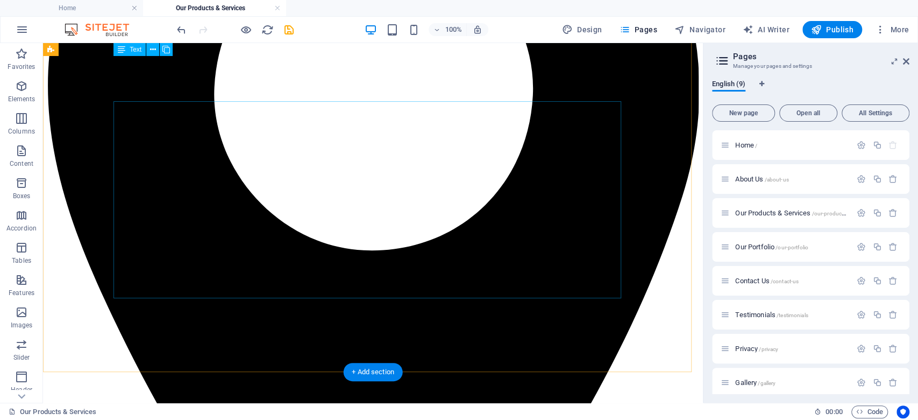
scroll to position [289, 0]
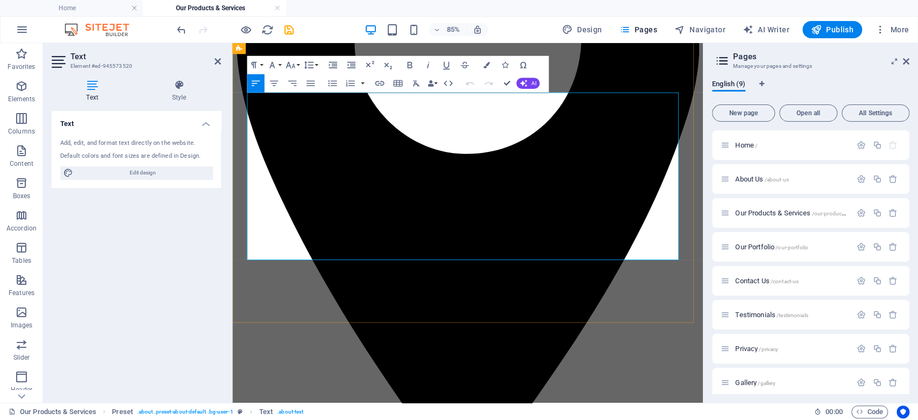
copy h3 "Hardware & Construction Materials"
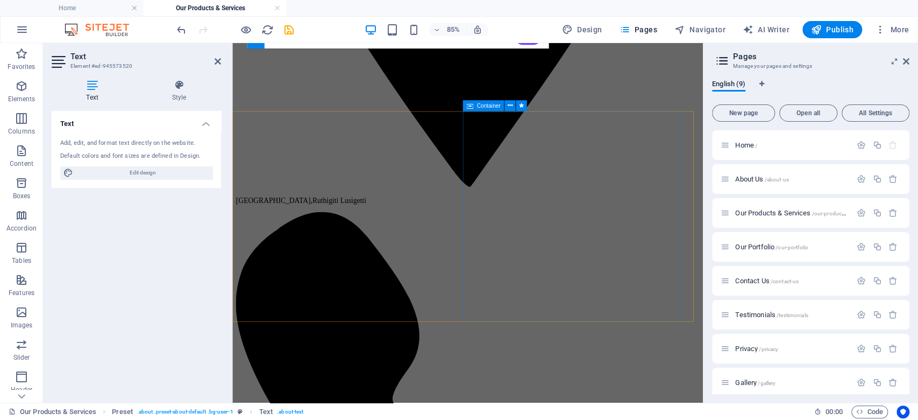
scroll to position [576, 0]
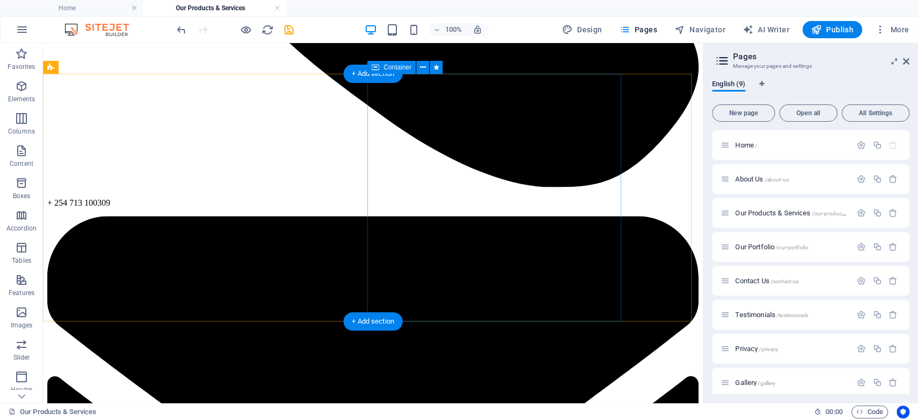
scroll to position [1723, 0]
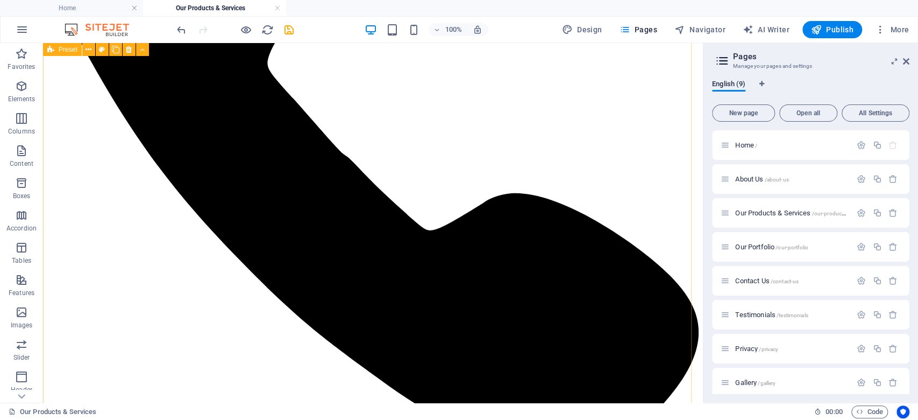
scroll to position [1221, 0]
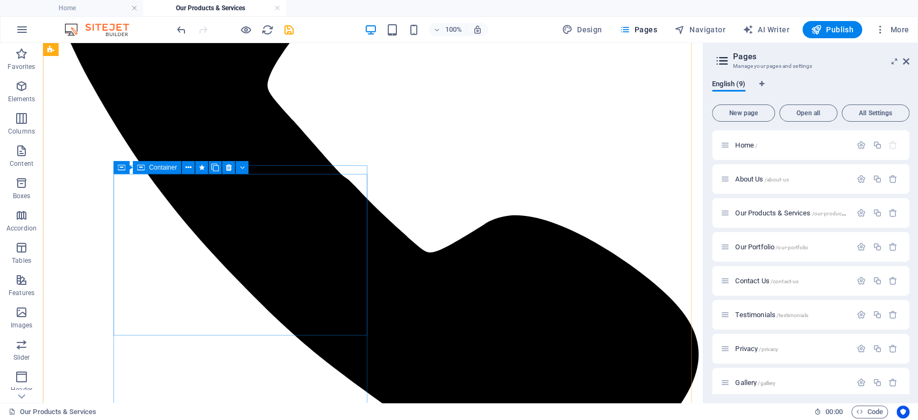
click at [226, 172] on icon at bounding box center [229, 167] width 6 height 11
click at [229, 165] on icon at bounding box center [229, 167] width 6 height 11
click at [228, 166] on icon at bounding box center [229, 167] width 6 height 11
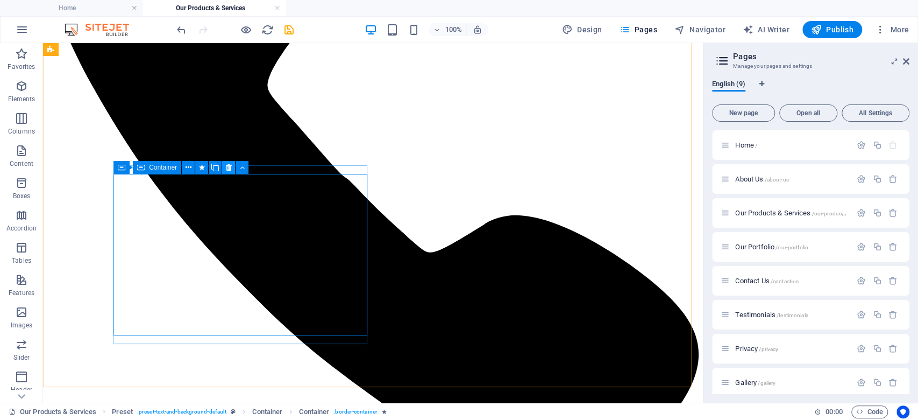
click at [228, 166] on icon at bounding box center [229, 167] width 6 height 11
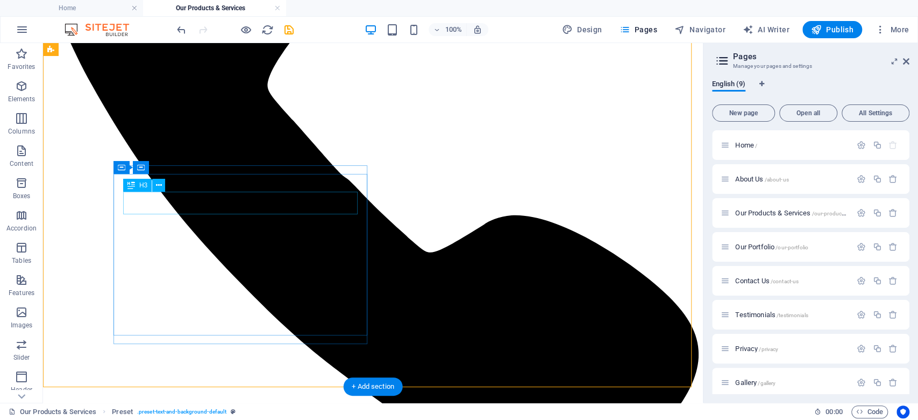
drag, startPoint x: 231, startPoint y: 207, endPoint x: 224, endPoint y: 205, distance: 7.6
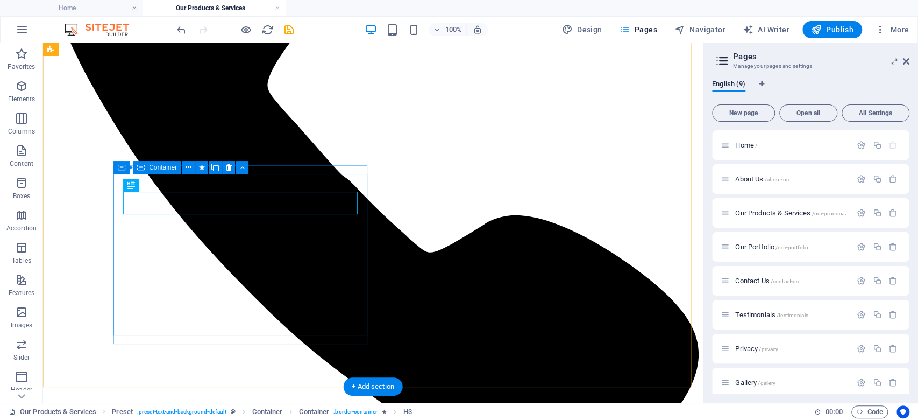
click at [228, 166] on icon at bounding box center [229, 167] width 6 height 11
click at [244, 169] on icon at bounding box center [242, 167] width 5 height 11
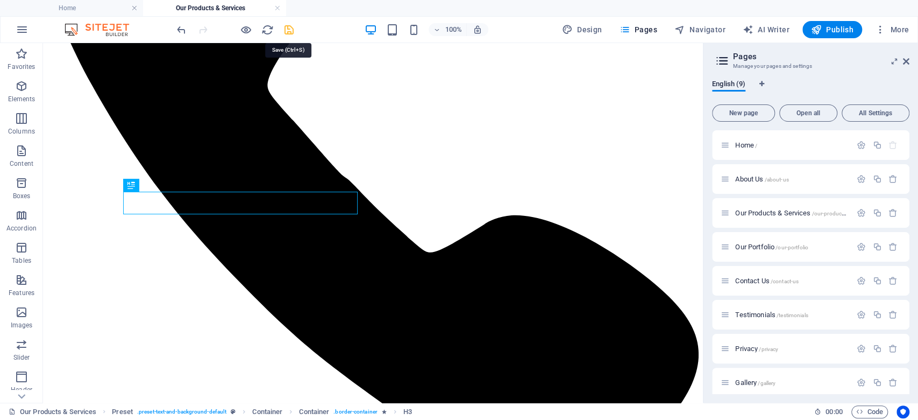
click at [290, 34] on icon "save" at bounding box center [289, 30] width 12 height 12
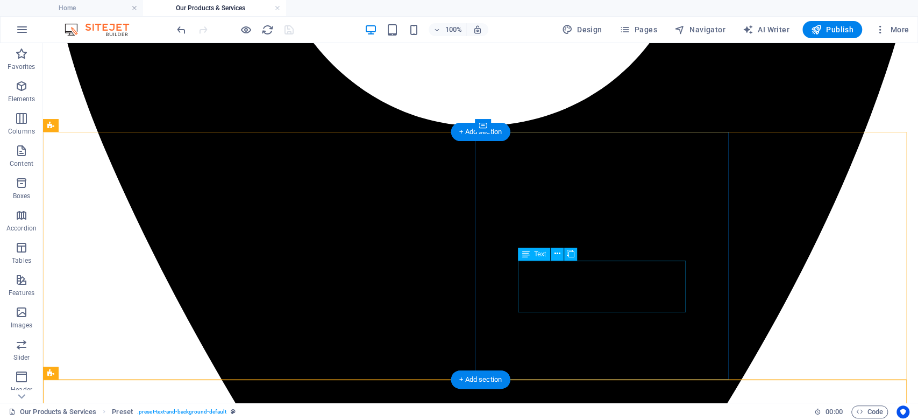
scroll to position [361, 0]
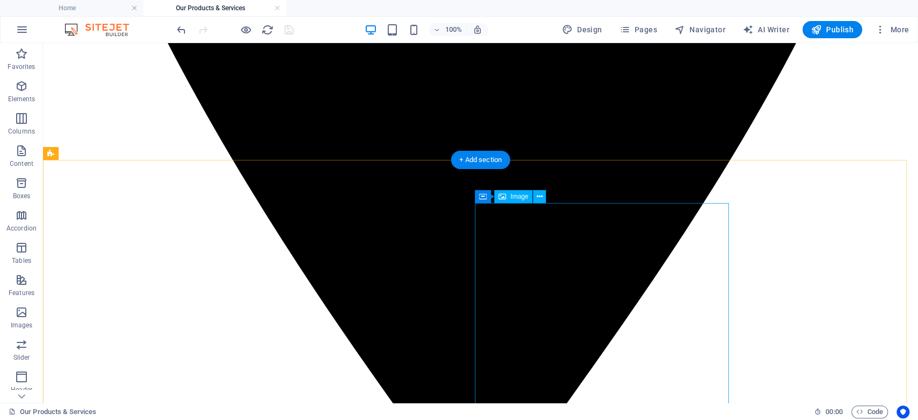
scroll to position [791, 0]
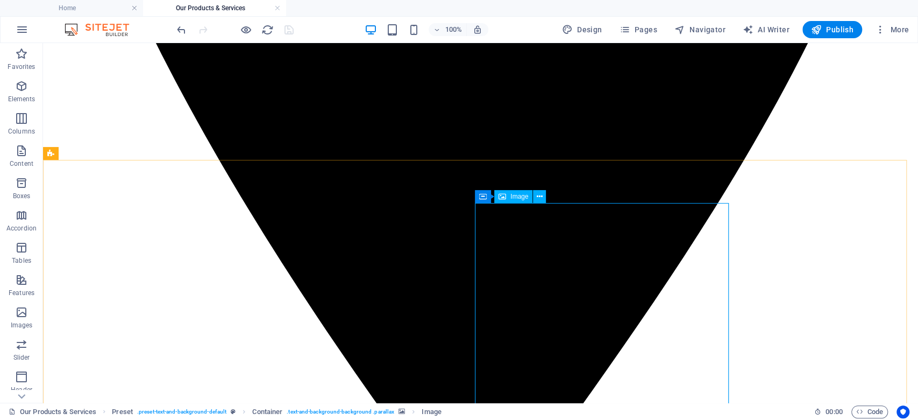
click at [508, 196] on div "Image" at bounding box center [513, 196] width 38 height 13
click at [541, 194] on icon at bounding box center [540, 196] width 6 height 11
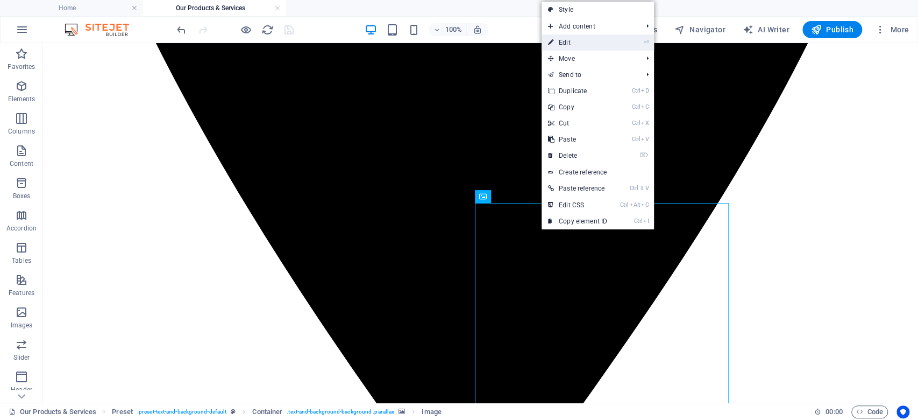
click at [556, 48] on link "⏎ Edit" at bounding box center [578, 42] width 72 height 16
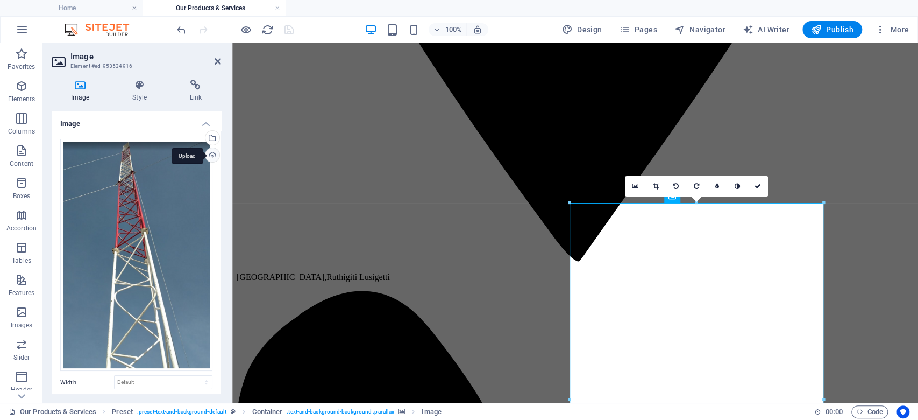
click at [204, 153] on div "Upload" at bounding box center [211, 156] width 16 height 16
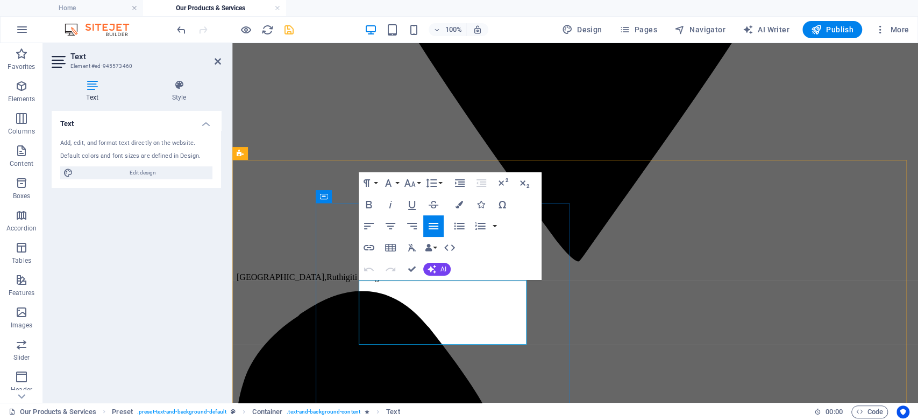
drag, startPoint x: 429, startPoint y: 310, endPoint x: 465, endPoint y: 333, distance: 42.4
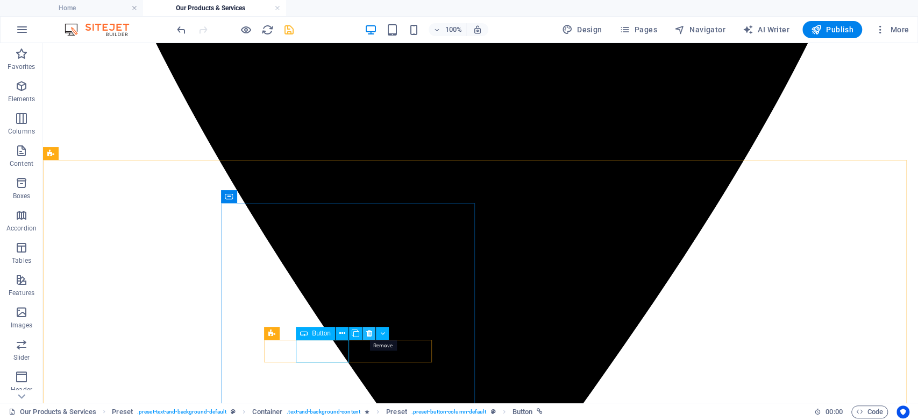
click at [369, 333] on icon at bounding box center [369, 333] width 6 height 11
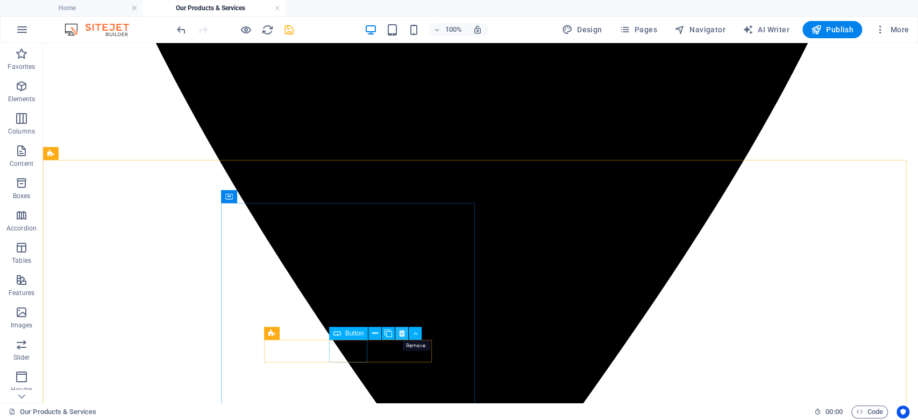
click at [396, 332] on button at bounding box center [401, 332] width 13 height 13
click at [405, 337] on button at bounding box center [401, 332] width 13 height 13
click at [405, 332] on button at bounding box center [401, 332] width 13 height 13
click at [404, 332] on icon at bounding box center [402, 333] width 6 height 11
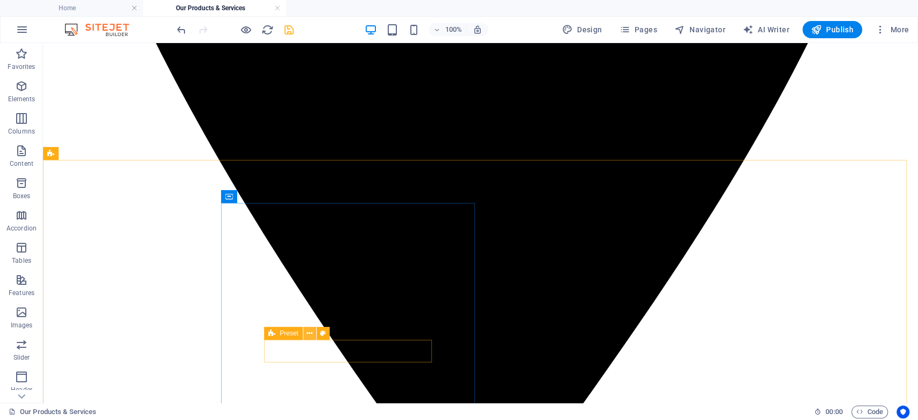
click at [309, 332] on icon at bounding box center [310, 333] width 6 height 11
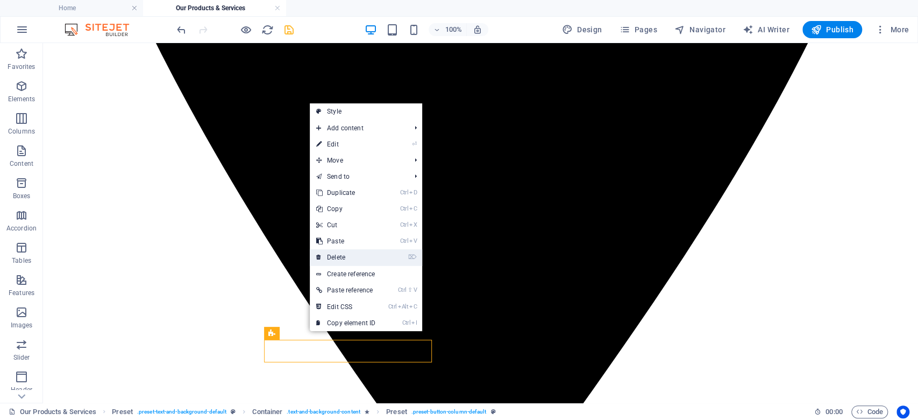
click at [340, 256] on link "⌦ Delete" at bounding box center [346, 257] width 72 height 16
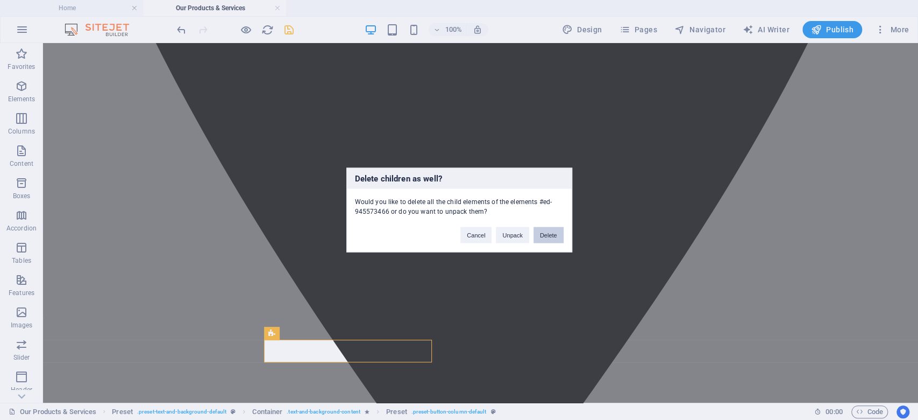
click at [549, 237] on button "Delete" at bounding box center [549, 235] width 30 height 16
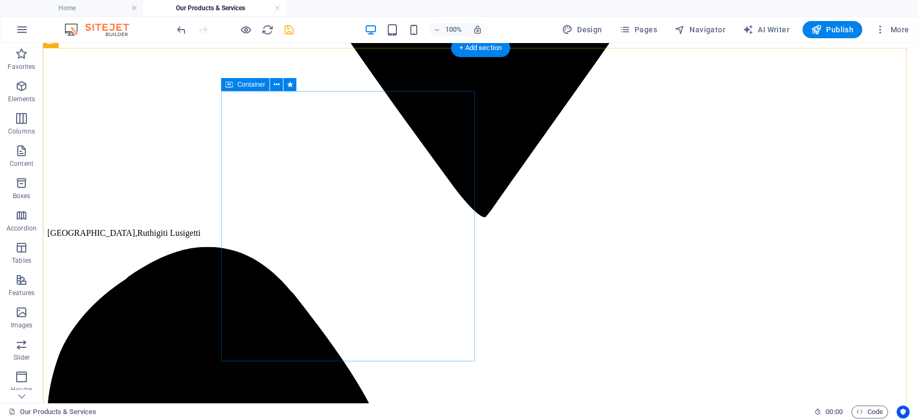
scroll to position [899, 0]
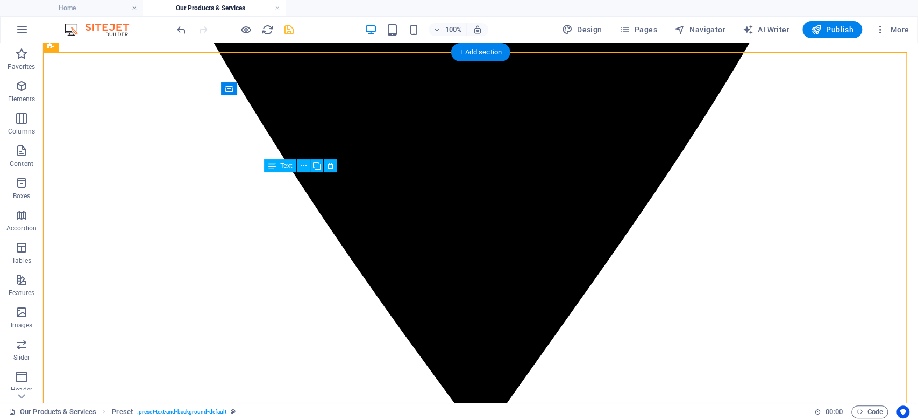
drag, startPoint x: 374, startPoint y: 211, endPoint x: 268, endPoint y: 175, distance: 112.1
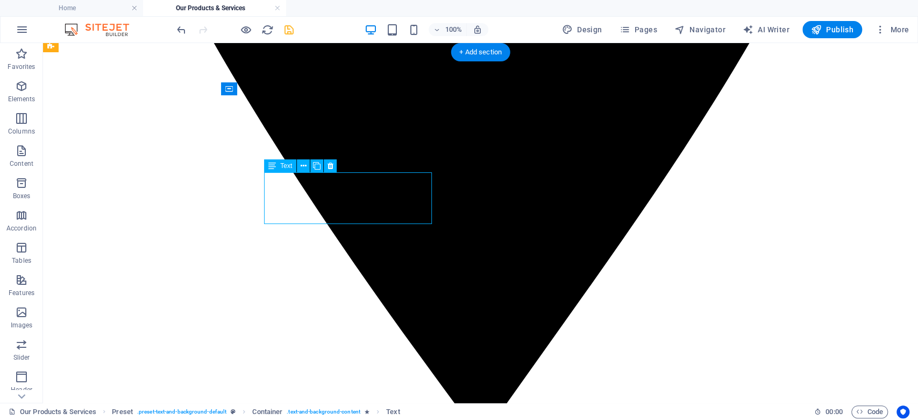
drag, startPoint x: 265, startPoint y: 181, endPoint x: 77, endPoint y: 181, distance: 188.2
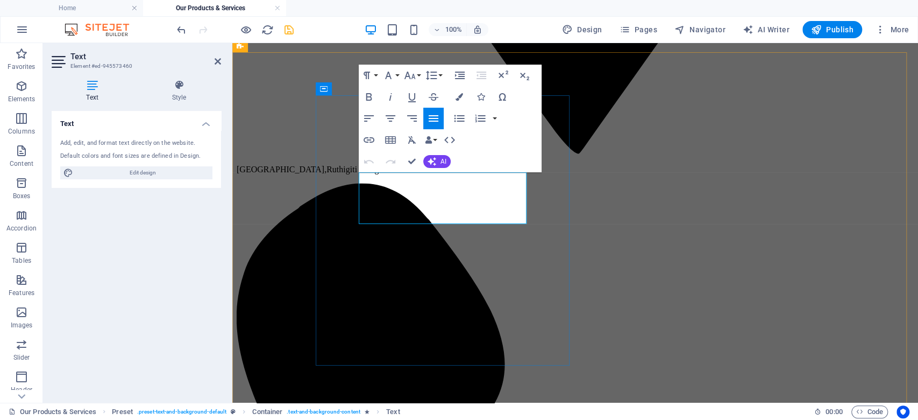
drag, startPoint x: 453, startPoint y: 217, endPoint x: 352, endPoint y: 182, distance: 107.0
copy p "Our skilled team with over 20 years experience in building beautiful outdoor sp…"
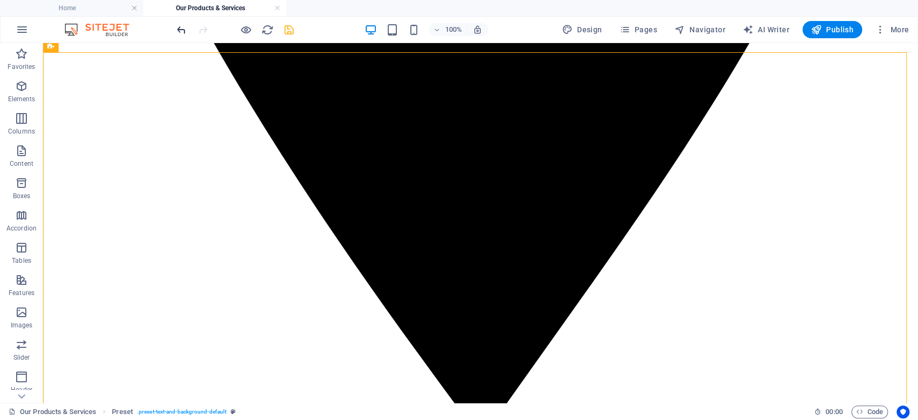
click at [183, 32] on icon "undo" at bounding box center [181, 30] width 12 height 12
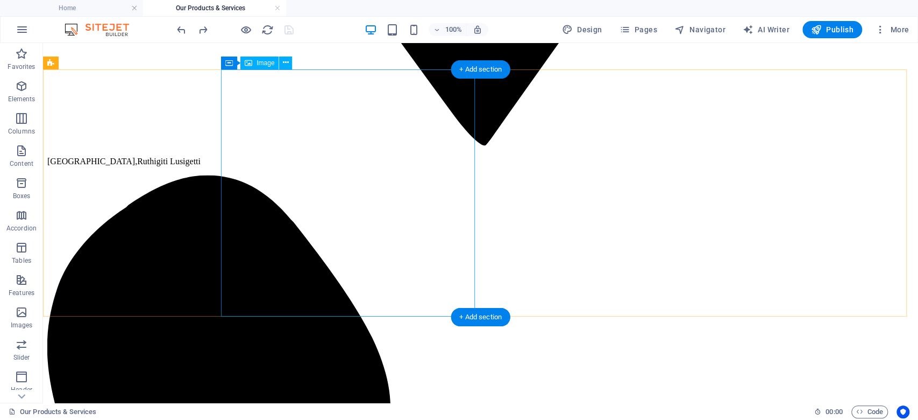
scroll to position [1544, 0]
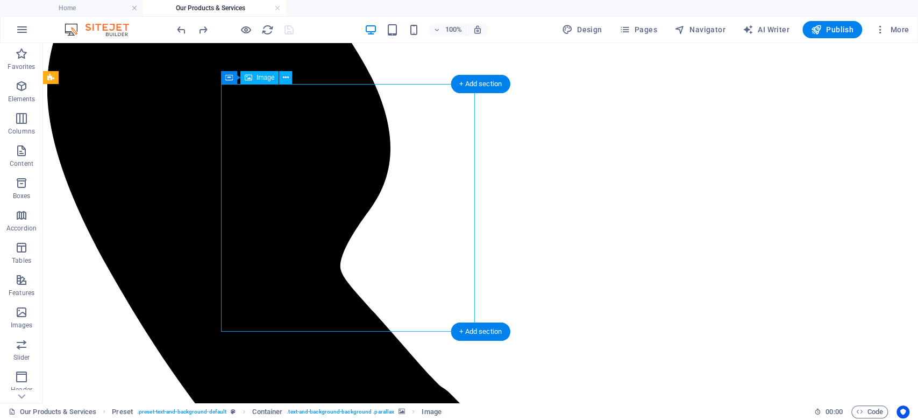
scroll to position [1401, 0]
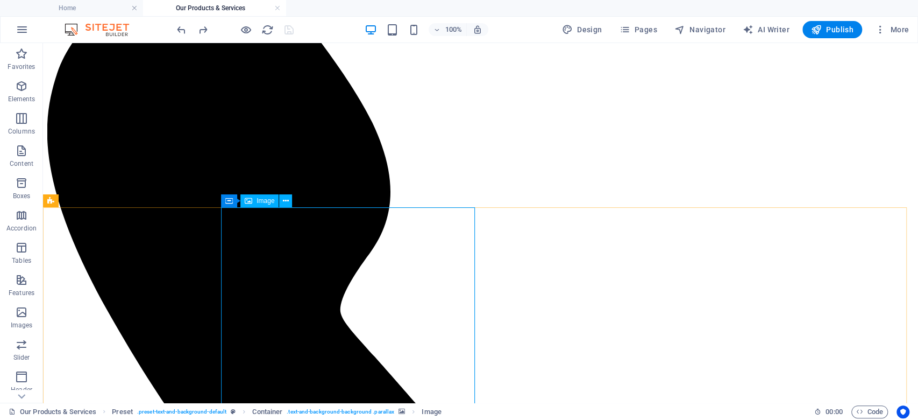
click at [266, 202] on span "Image" at bounding box center [266, 200] width 18 height 6
click at [284, 200] on icon at bounding box center [286, 200] width 6 height 11
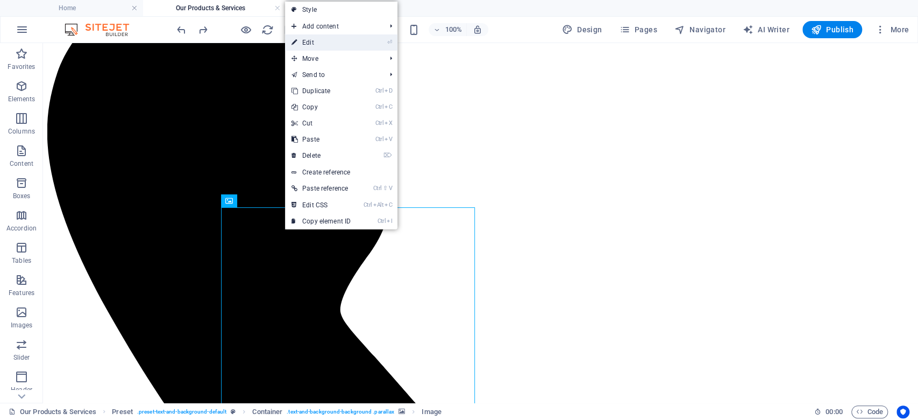
click at [307, 47] on link "⏎ Edit" at bounding box center [321, 42] width 72 height 16
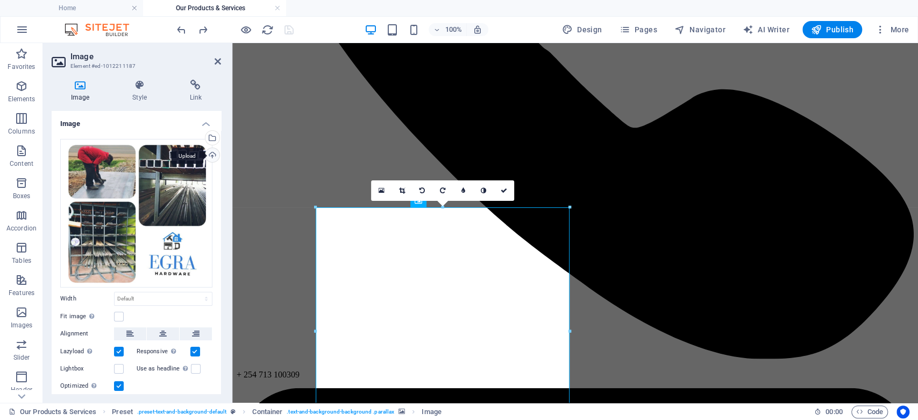
click at [212, 158] on div "Upload" at bounding box center [211, 156] width 16 height 16
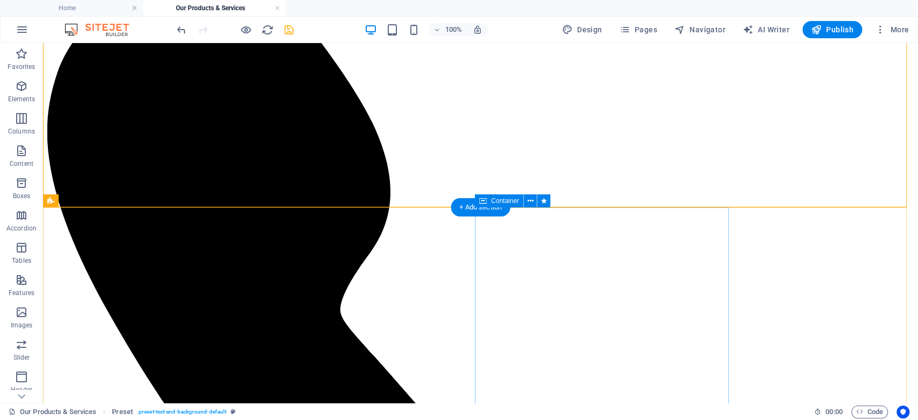
drag, startPoint x: 687, startPoint y: 302, endPoint x: 678, endPoint y: 301, distance: 9.7
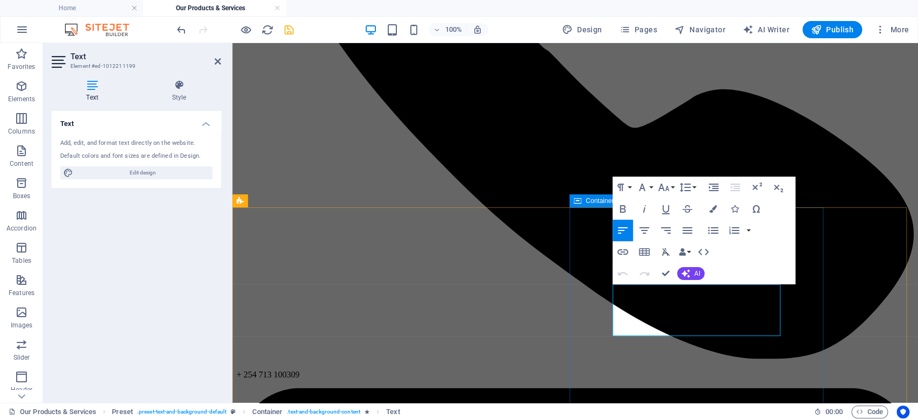
drag, startPoint x: 680, startPoint y: 331, endPoint x: 610, endPoint y: 287, distance: 83.0
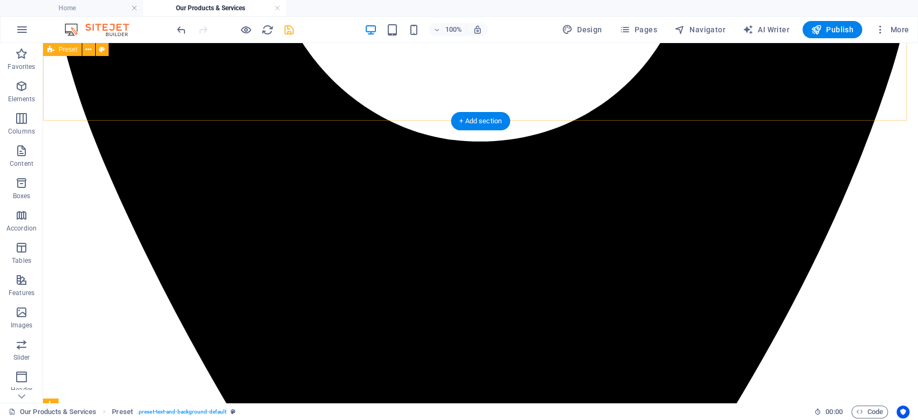
scroll to position [540, 0]
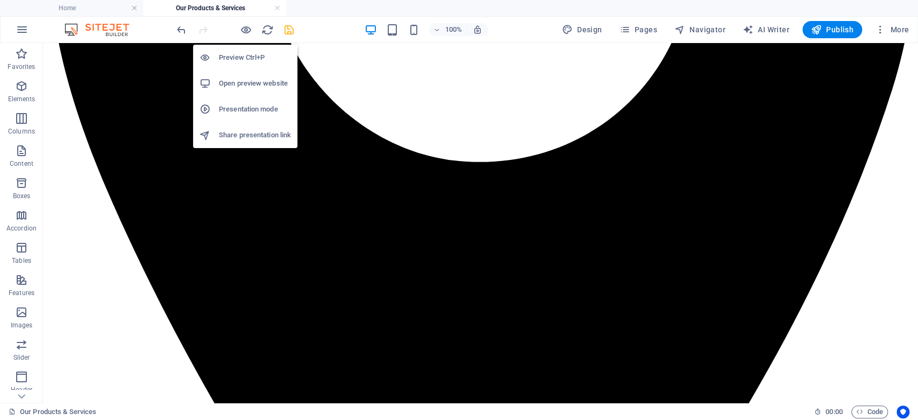
click at [252, 32] on div at bounding box center [235, 29] width 120 height 17
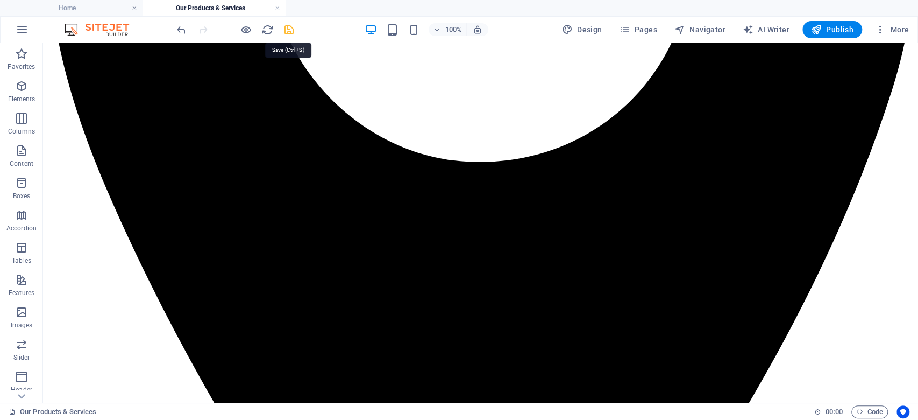
click at [292, 29] on icon "save" at bounding box center [289, 30] width 12 height 12
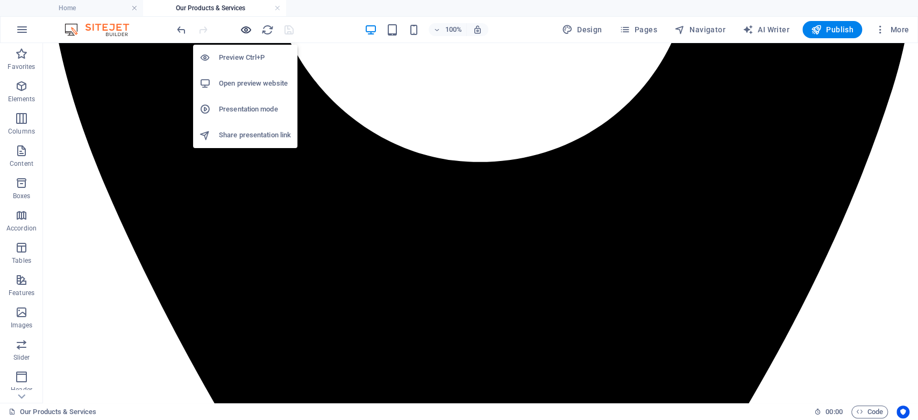
click at [250, 26] on icon "button" at bounding box center [246, 30] width 12 height 12
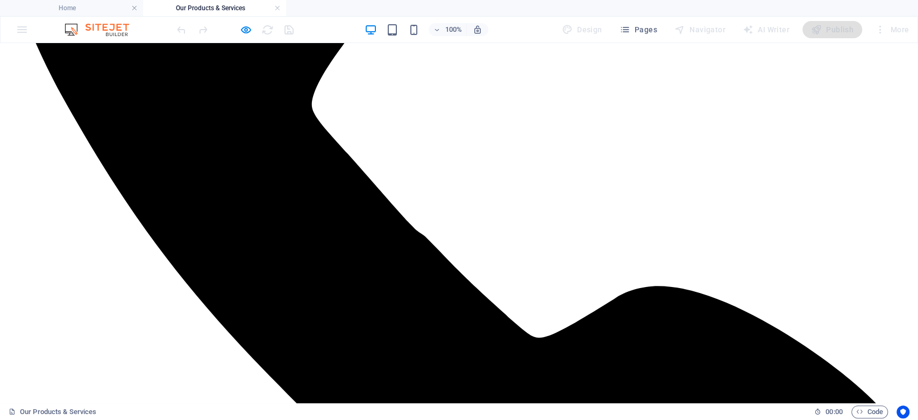
scroll to position [1614, 0]
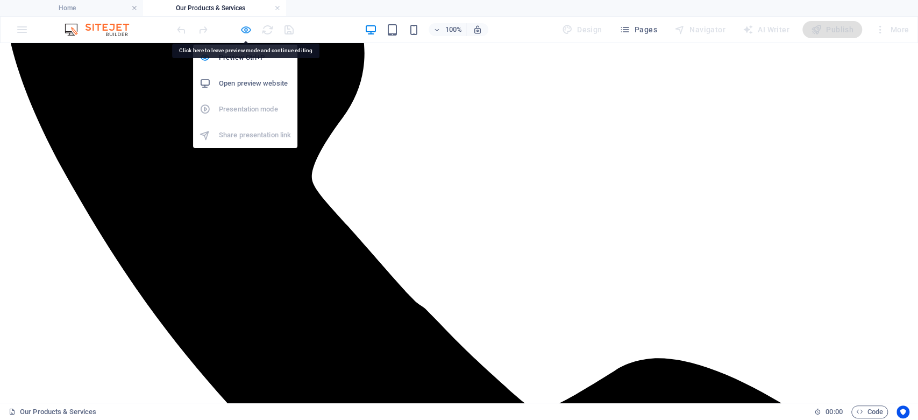
click at [247, 32] on icon "button" at bounding box center [246, 30] width 12 height 12
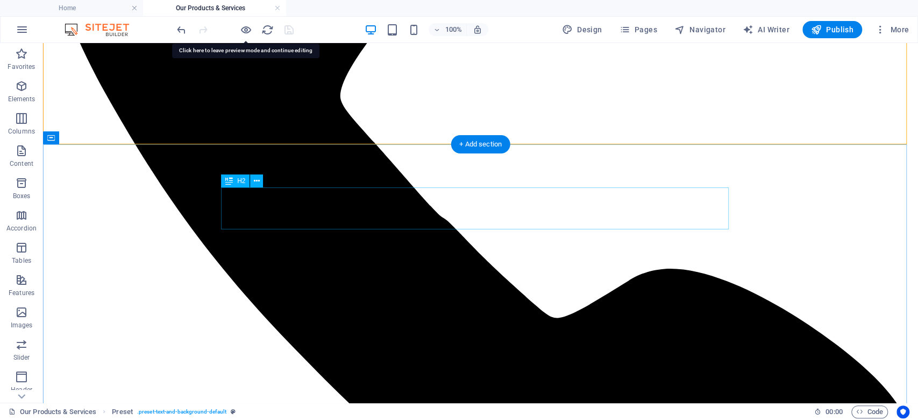
scroll to position [1757, 0]
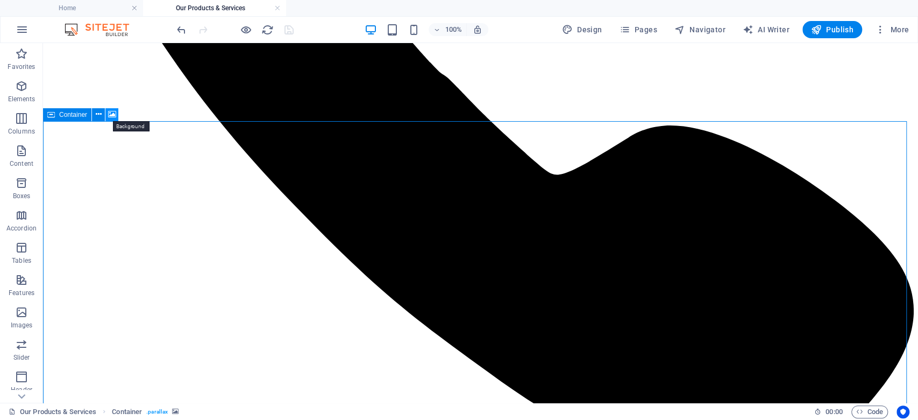
click at [112, 115] on icon at bounding box center [112, 114] width 8 height 11
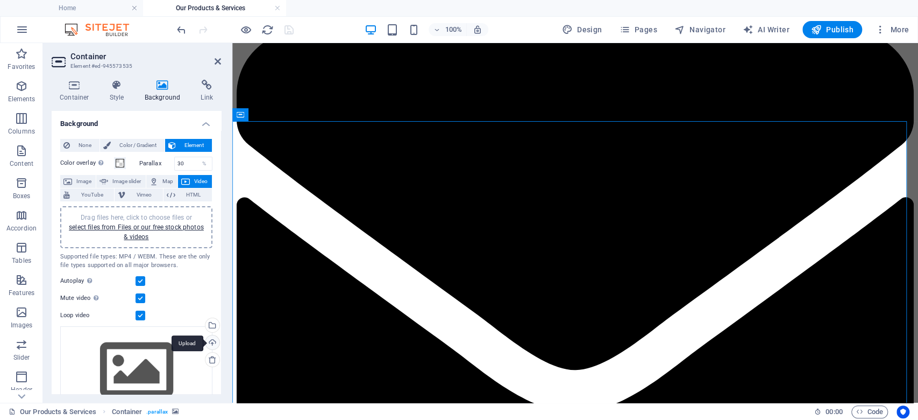
click at [208, 337] on div "Upload" at bounding box center [211, 343] width 16 height 16
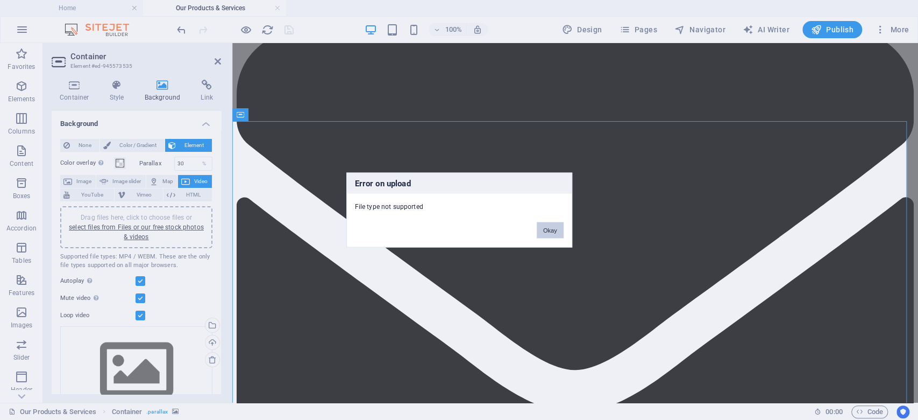
click at [552, 231] on button "Okay" at bounding box center [550, 230] width 27 height 16
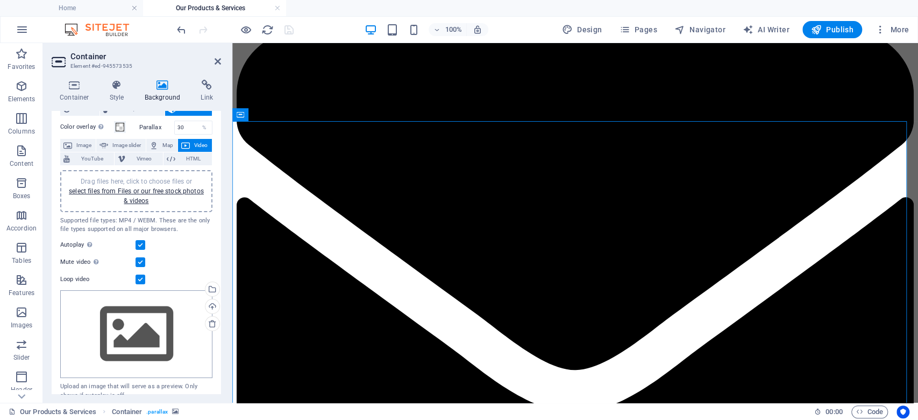
scroll to position [48, 0]
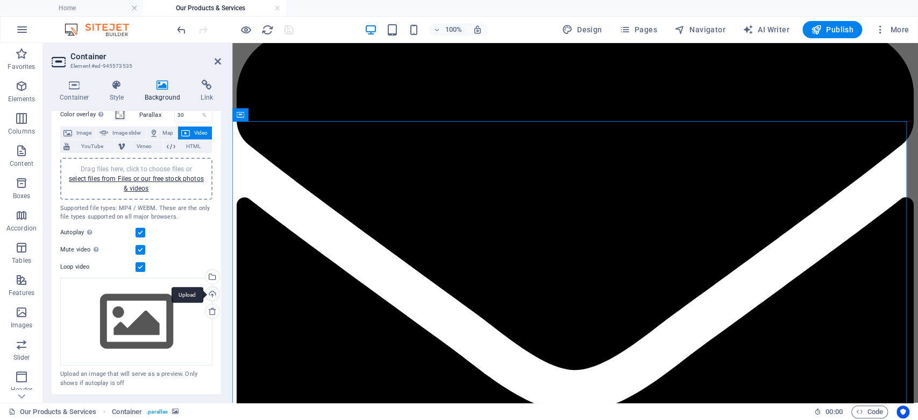
click at [209, 294] on div "Upload" at bounding box center [211, 295] width 16 height 16
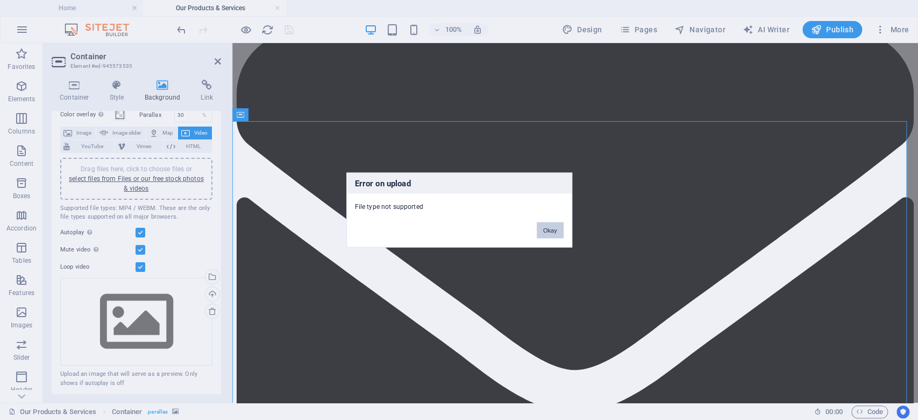
click at [546, 227] on button "Okay" at bounding box center [550, 230] width 27 height 16
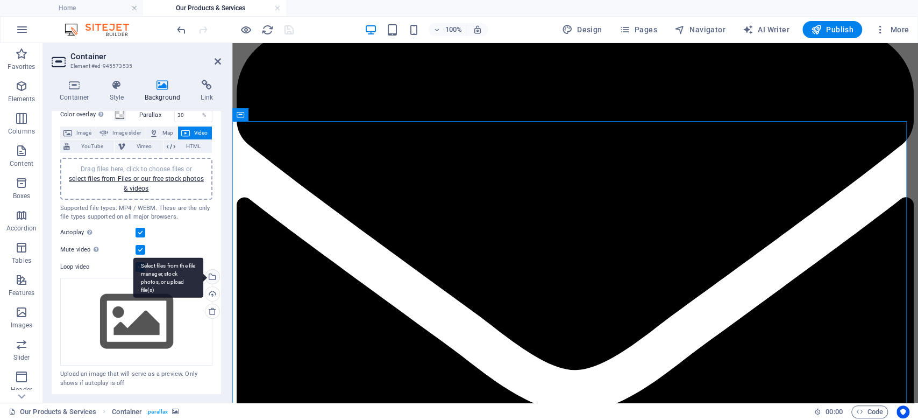
click at [203, 274] on div "Select files from the file manager, stock photos, or upload file(s)" at bounding box center [168, 277] width 70 height 40
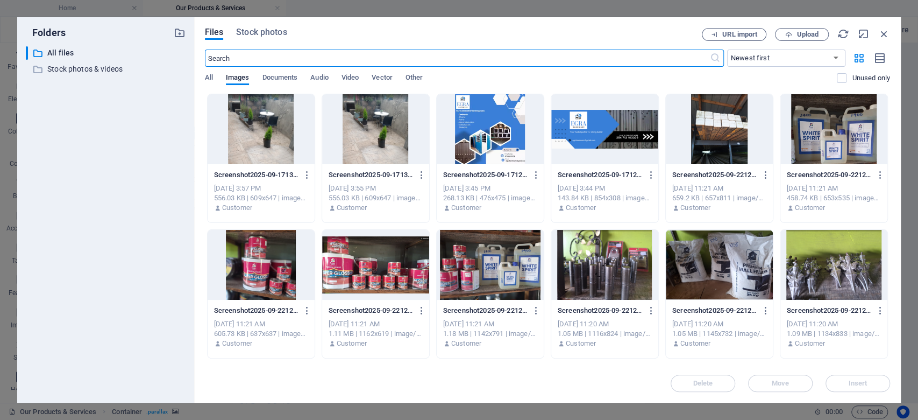
scroll to position [1765, 0]
click at [556, 37] on icon "button" at bounding box center [788, 34] width 7 height 7
click at [342, 75] on div "All Images Documents Audio Video Vector Other" at bounding box center [521, 83] width 632 height 20
click at [556, 364] on icon "button" at bounding box center [870, 364] width 12 height 12
click at [348, 78] on span "Video" at bounding box center [350, 78] width 17 height 15
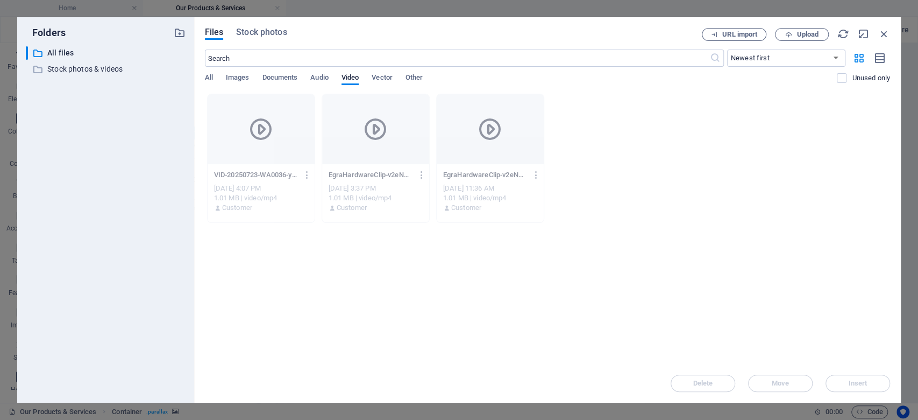
click at [501, 287] on div "Drop files here to upload them instantly VID-20250723-WA0036-yOavWIFlX0InDzLTks…" at bounding box center [547, 229] width 685 height 270
click at [380, 140] on icon at bounding box center [376, 129] width 26 height 26
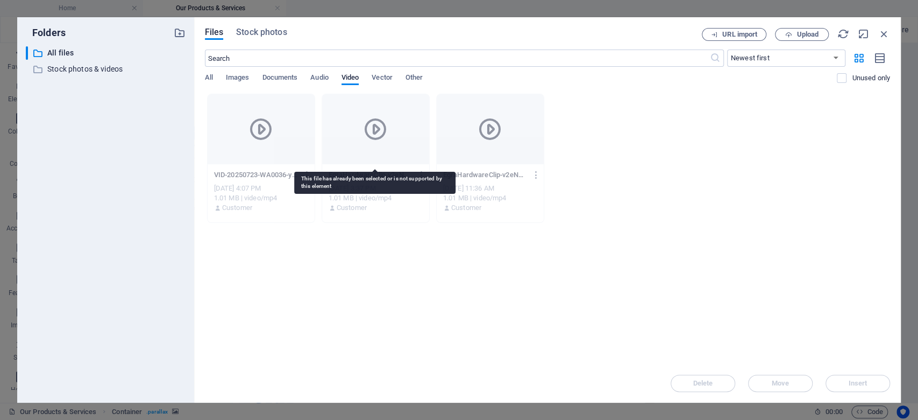
click at [288, 142] on div at bounding box center [261, 129] width 107 height 70
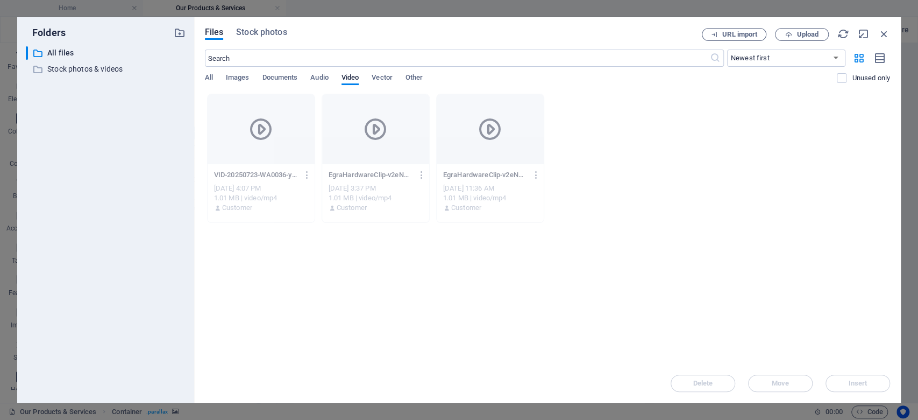
click at [556, 180] on div "VID-20250723-WA0036-yOavWIFlX0InDzLTksEW3g.mp4 VID-20250723-WA0036-yOavWIFlX0In…" at bounding box center [547, 158] width 685 height 129
click at [387, 83] on span "Vector" at bounding box center [382, 78] width 21 height 15
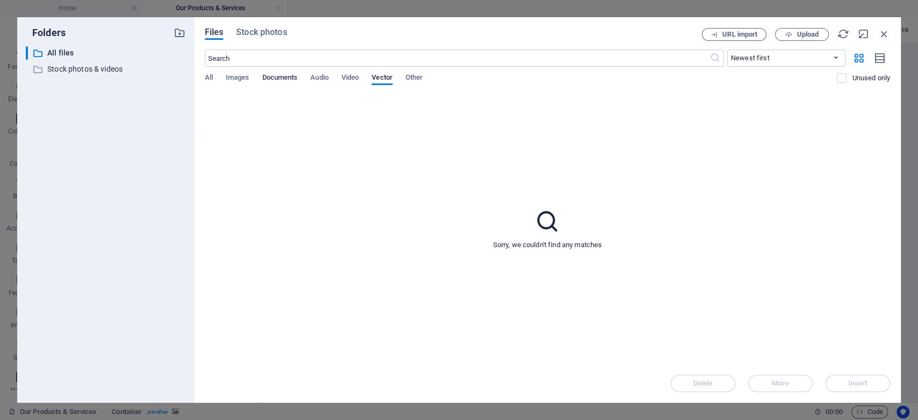
click at [286, 75] on span "Documents" at bounding box center [279, 78] width 35 height 15
click at [312, 75] on span "Audio" at bounding box center [319, 78] width 18 height 15
click at [235, 80] on span "Images" at bounding box center [238, 78] width 24 height 15
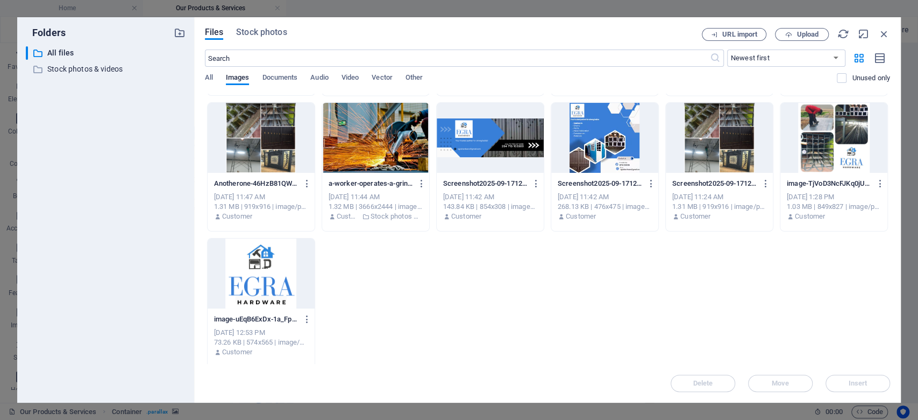
scroll to position [932, 0]
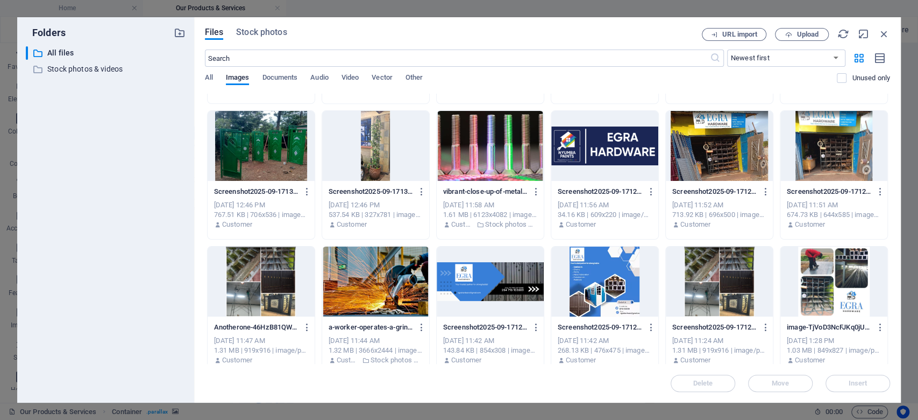
click at [556, 155] on div at bounding box center [604, 146] width 107 height 70
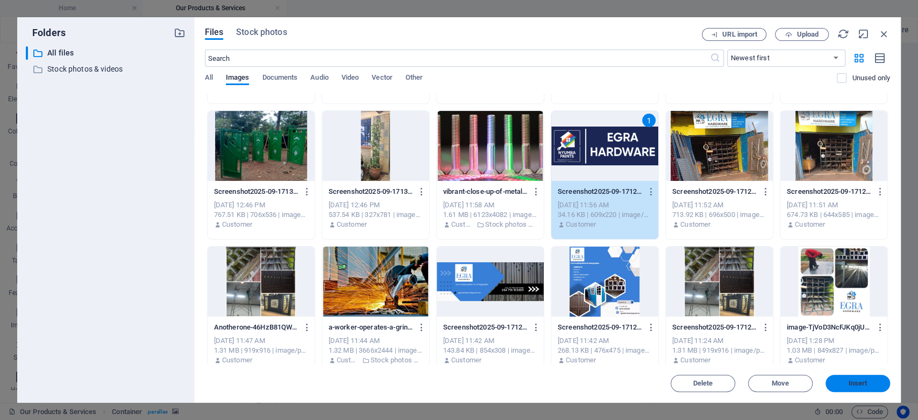
click at [556, 379] on button "Insert" at bounding box center [858, 382] width 65 height 17
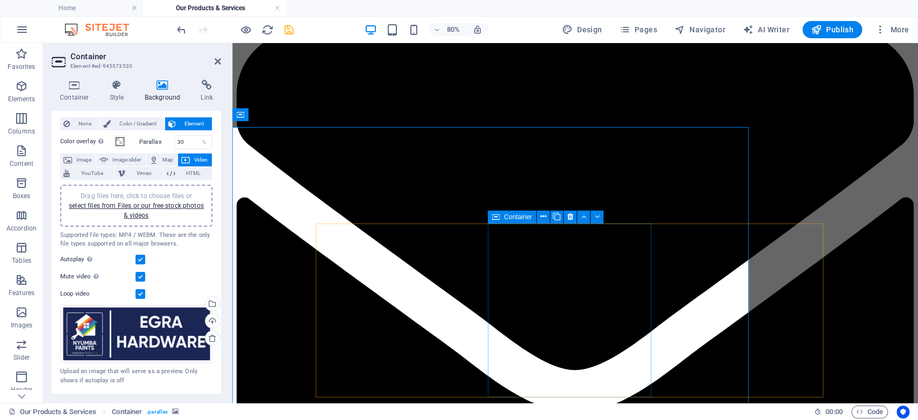
scroll to position [19, 0]
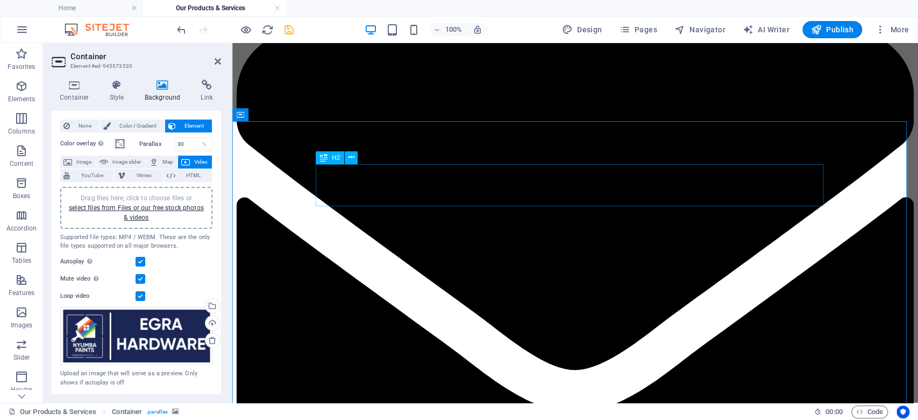
drag, startPoint x: 336, startPoint y: 164, endPoint x: 103, endPoint y: 122, distance: 236.1
click at [336, 164] on div "H2" at bounding box center [340, 157] width 49 height 13
click at [301, 115] on icon at bounding box center [301, 114] width 8 height 11
click at [76, 162] on span "Image" at bounding box center [83, 161] width 17 height 13
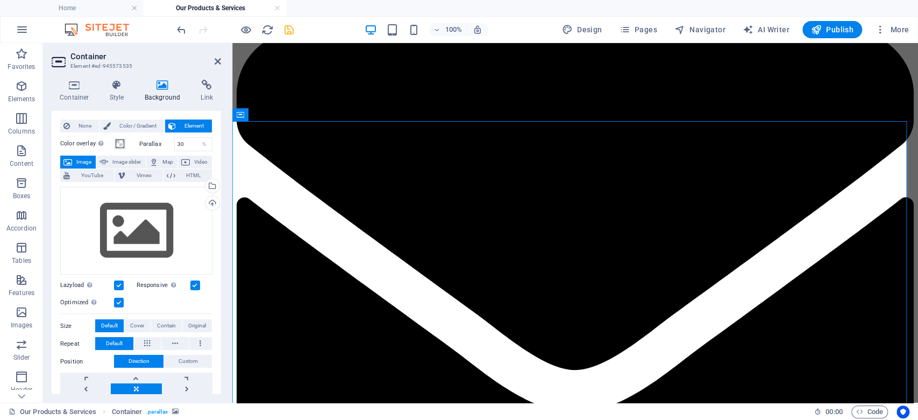
scroll to position [0, 0]
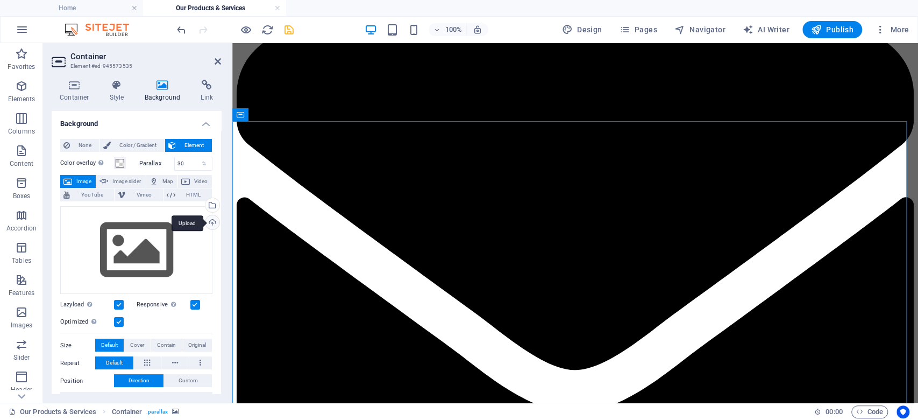
click at [213, 221] on div "Upload" at bounding box center [211, 223] width 16 height 16
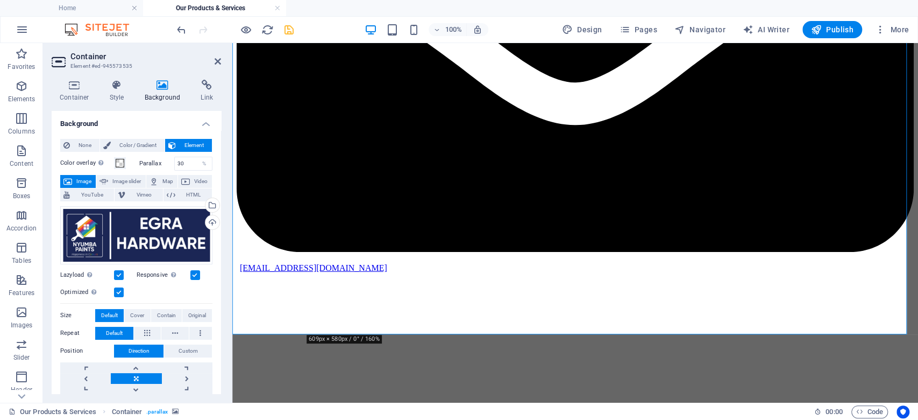
scroll to position [1900, 0]
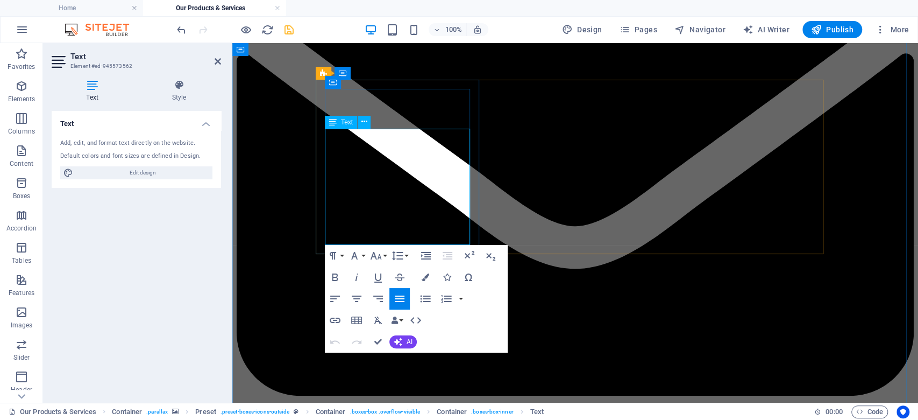
drag, startPoint x: 378, startPoint y: 216, endPoint x: 321, endPoint y: 132, distance: 101.7
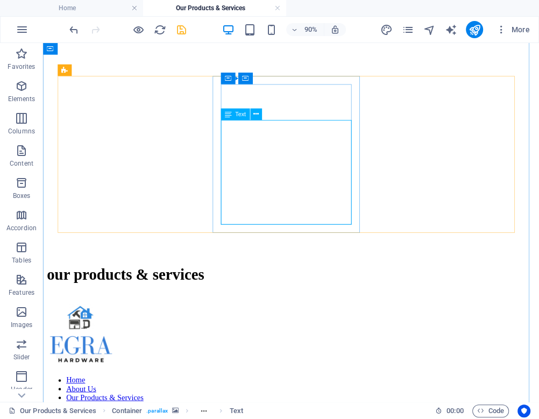
drag, startPoint x: 325, startPoint y: 215, endPoint x: 179, endPoint y: 347, distance: 197.2
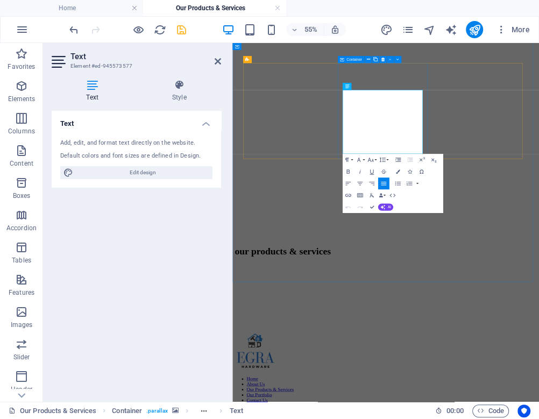
drag, startPoint x: 523, startPoint y: 239, endPoint x: 431, endPoint y: 139, distance: 135.9
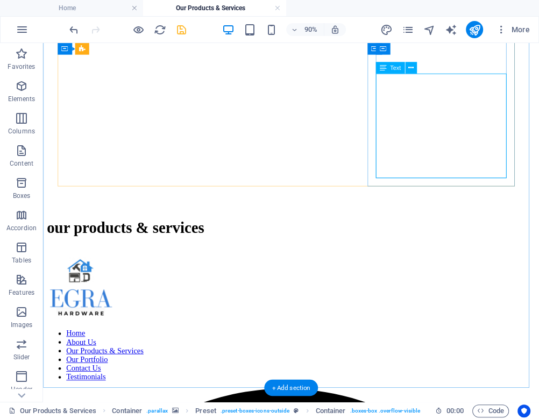
drag, startPoint x: 489, startPoint y: 186, endPoint x: 426, endPoint y: 273, distance: 107.8
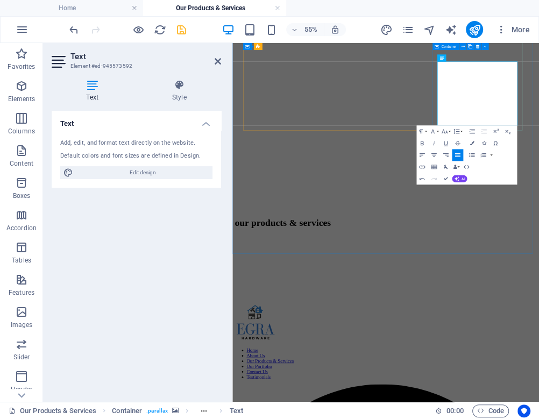
drag, startPoint x: 690, startPoint y: 179, endPoint x: 595, endPoint y: 81, distance: 135.8
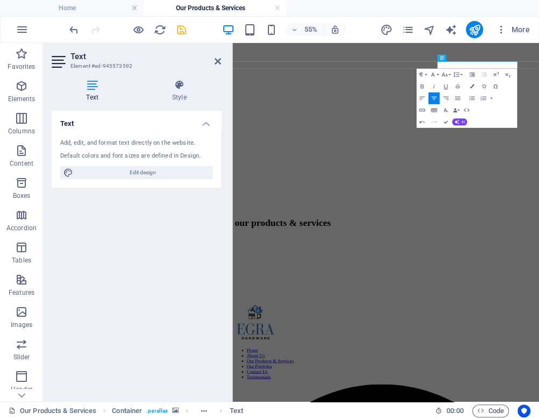
click at [133, 288] on div "Text Add, edit, and format text directly on the website. Default colors and fon…" at bounding box center [136, 252] width 169 height 282
drag, startPoint x: 193, startPoint y: 19, endPoint x: 216, endPoint y: 60, distance: 47.2
click at [216, 60] on icon at bounding box center [218, 61] width 6 height 9
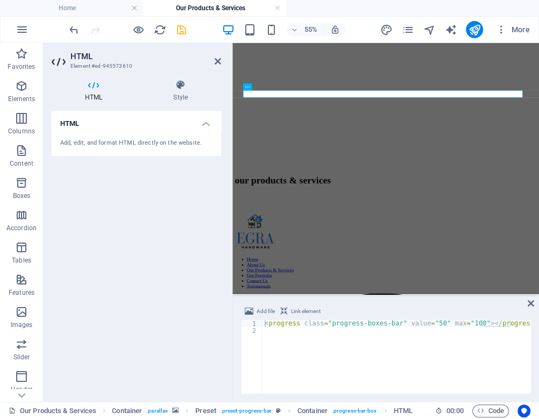
click at [105, 134] on div "Add, edit, and format HTML directly on the website." at bounding box center [136, 143] width 169 height 26
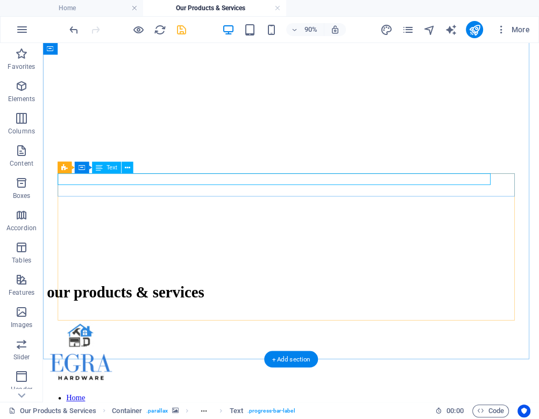
click at [109, 165] on span "Text" at bounding box center [111, 168] width 11 height 6
click at [129, 166] on icon at bounding box center [126, 167] width 5 height 10
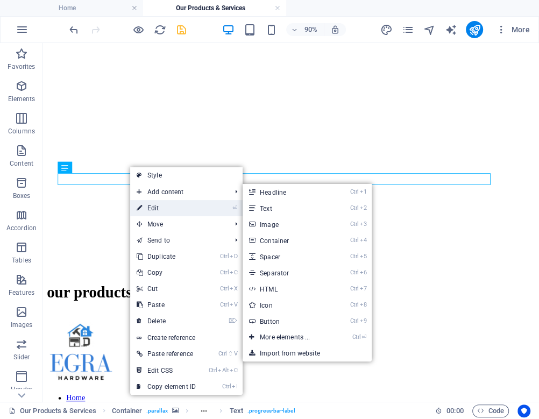
click at [175, 202] on link "⏎ Edit" at bounding box center [166, 208] width 72 height 16
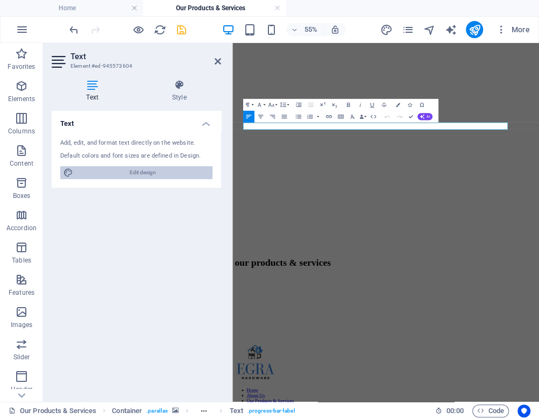
click at [153, 177] on span "Edit design" at bounding box center [142, 172] width 133 height 13
select select "700"
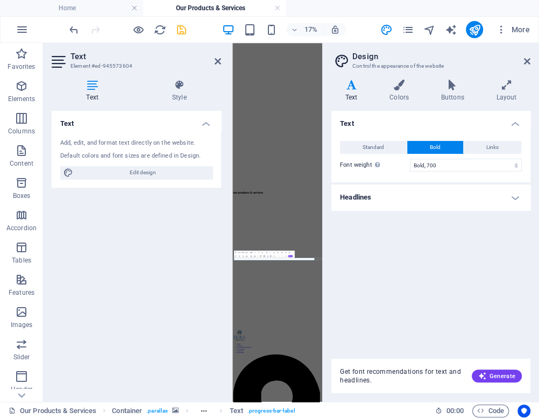
scroll to position [770, 0]
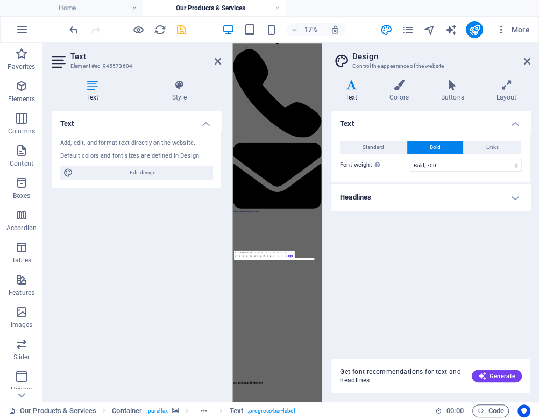
click at [482, 194] on h4 "Headlines" at bounding box center [430, 197] width 199 height 26
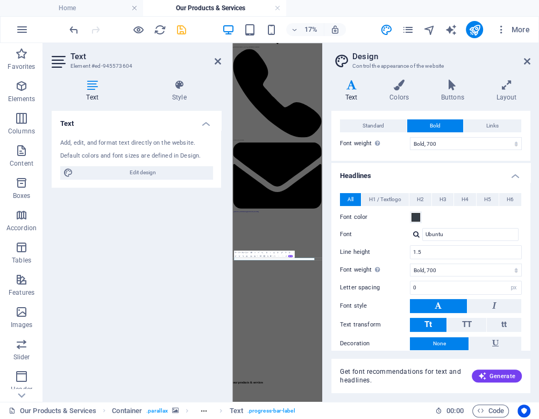
scroll to position [0, 0]
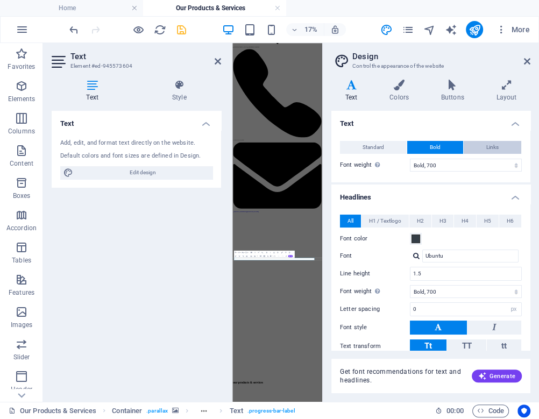
click at [493, 148] on span "Links" at bounding box center [492, 147] width 12 height 13
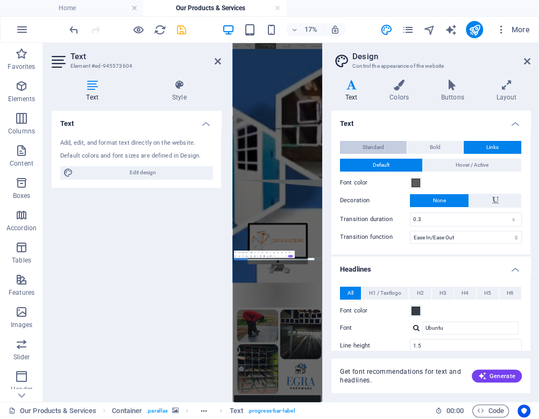
click at [379, 146] on span "Standard" at bounding box center [374, 147] width 22 height 13
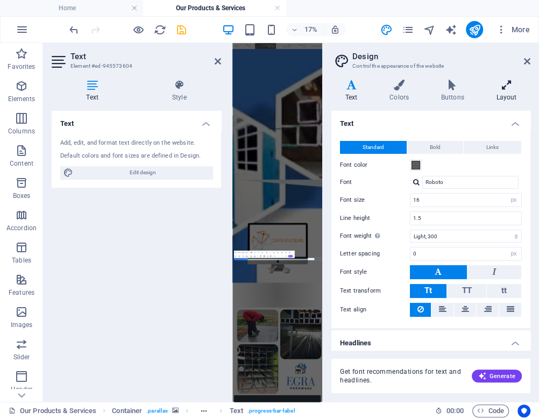
click at [499, 87] on icon at bounding box center [506, 85] width 48 height 11
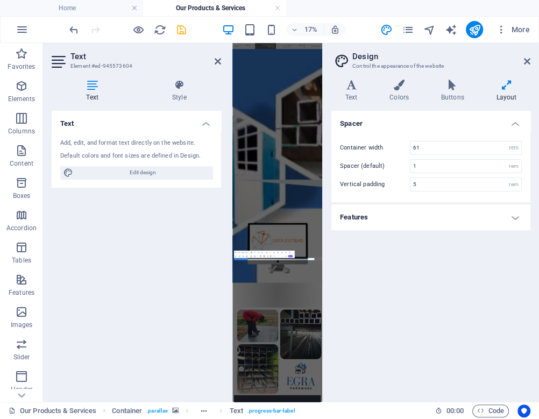
click at [521, 61] on h2 "Design" at bounding box center [441, 57] width 178 height 10
click at [527, 62] on icon at bounding box center [527, 61] width 6 height 9
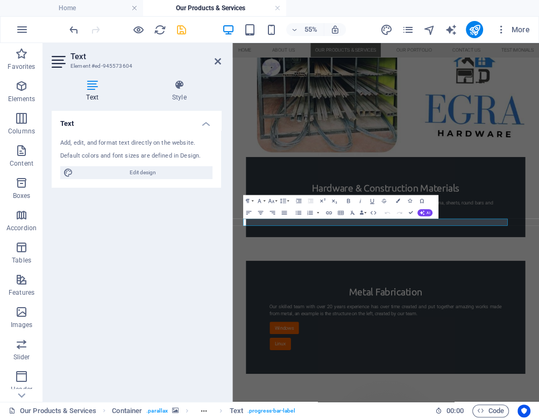
click at [181, 264] on div "Text Add, edit, and format text directly on the website. Default colors and fon…" at bounding box center [136, 252] width 169 height 282
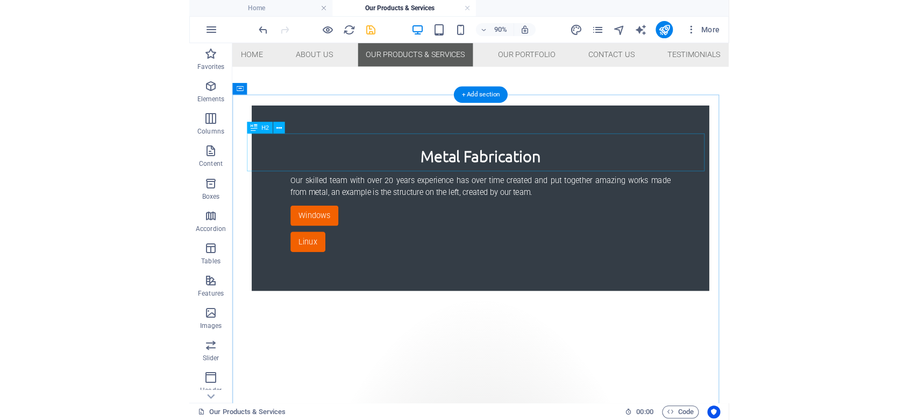
scroll to position [1777, 0]
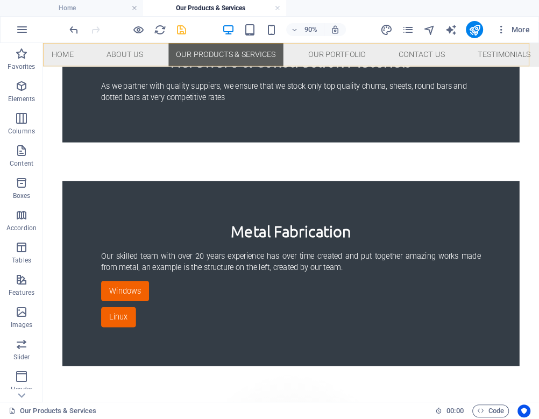
click at [363, 56] on nav "Home About Us Our Products & Services Our Portfolio Contact Us Testimonials" at bounding box center [318, 56] width 551 height 26
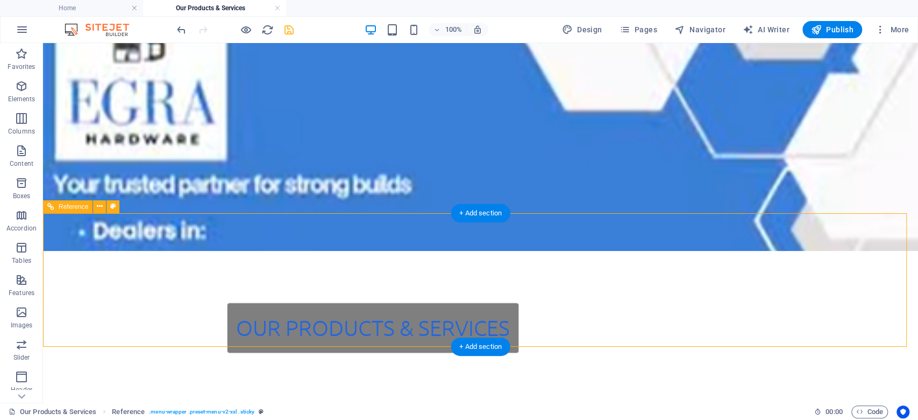
scroll to position [0, 0]
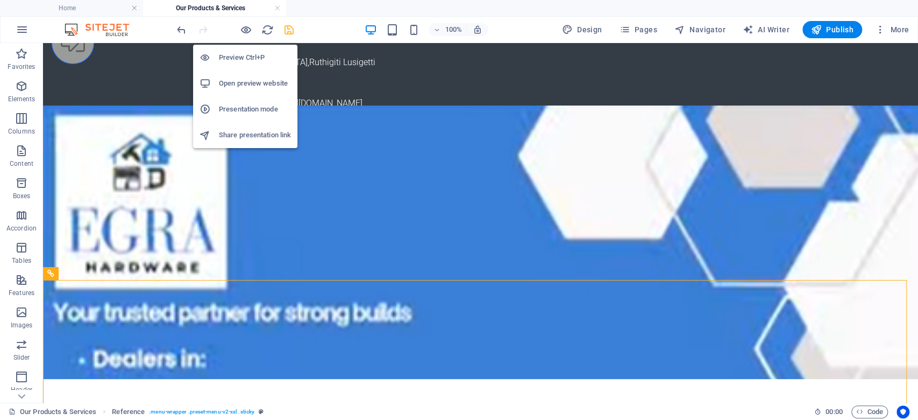
click at [292, 30] on icon "save" at bounding box center [289, 30] width 12 height 12
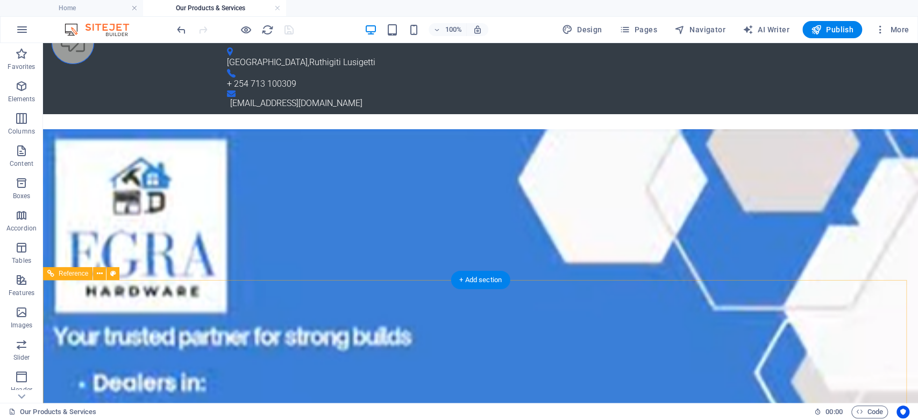
scroll to position [72, 0]
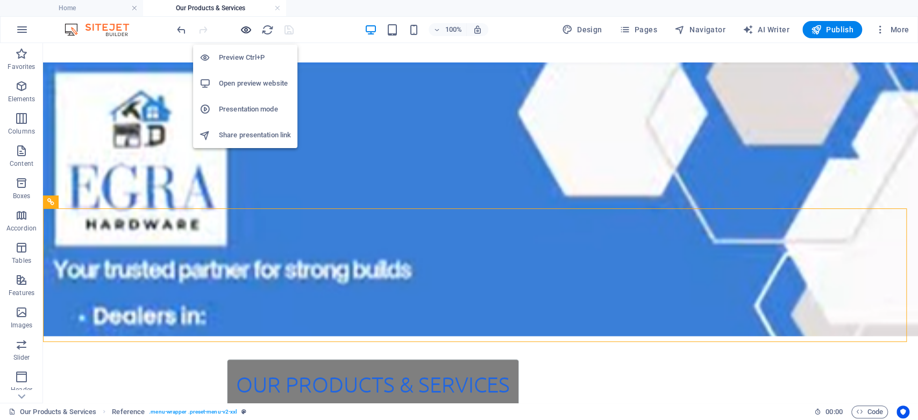
click at [251, 32] on icon "button" at bounding box center [246, 30] width 12 height 12
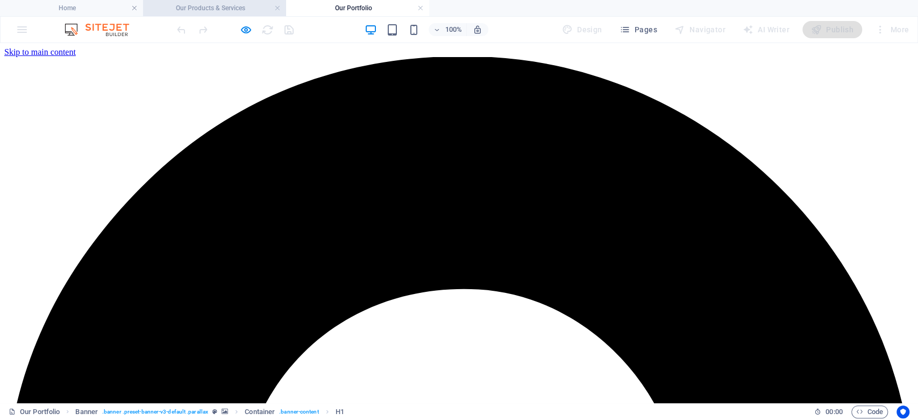
scroll to position [0, 0]
click at [215, 10] on h4 "Our Products & Services" at bounding box center [214, 8] width 143 height 12
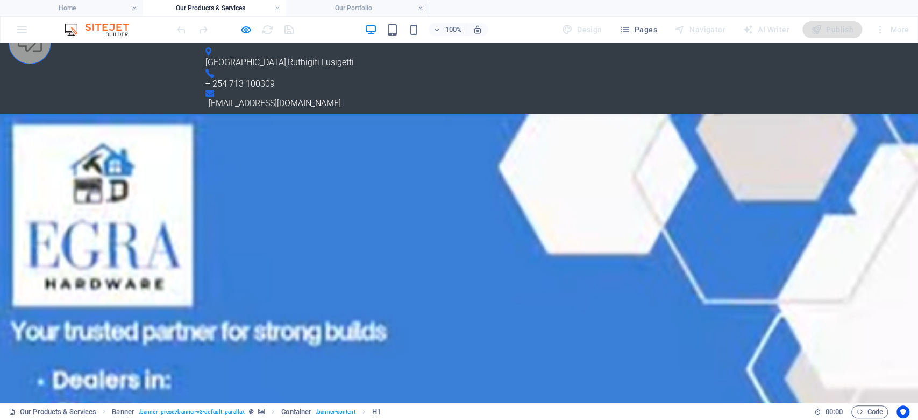
scroll to position [72, 0]
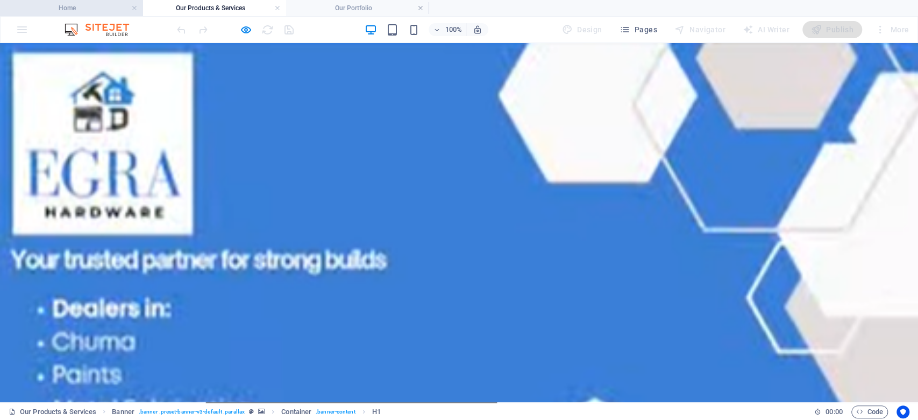
click at [95, 10] on h4 "Home" at bounding box center [71, 8] width 143 height 12
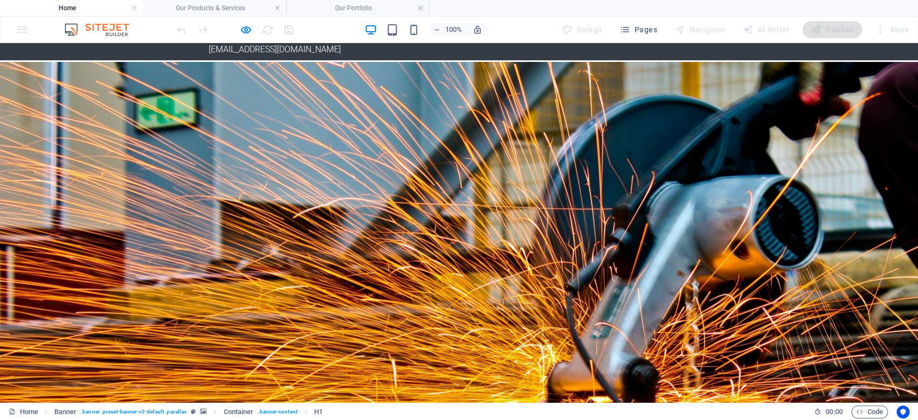
scroll to position [0, 0]
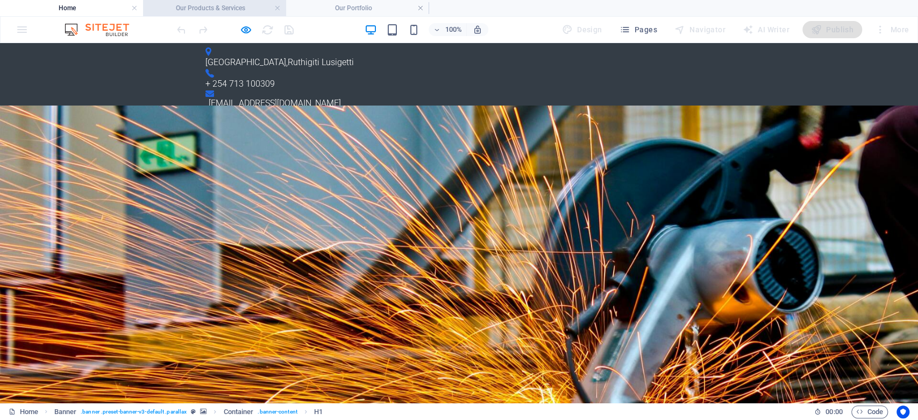
click at [236, 6] on h4 "Our Products & Services" at bounding box center [214, 8] width 143 height 12
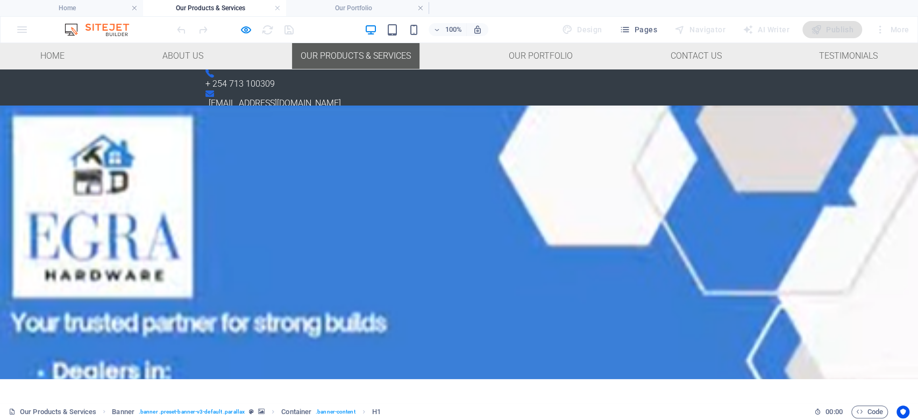
scroll to position [72, 0]
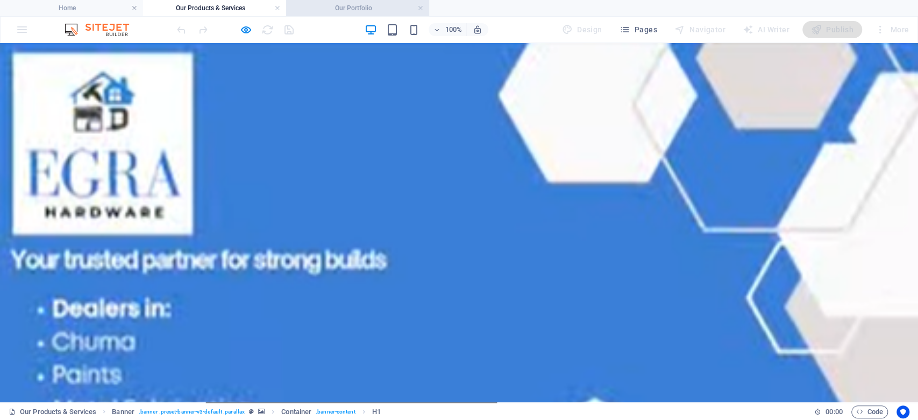
click at [329, 6] on h4 "Our Portfolio" at bounding box center [357, 8] width 143 height 12
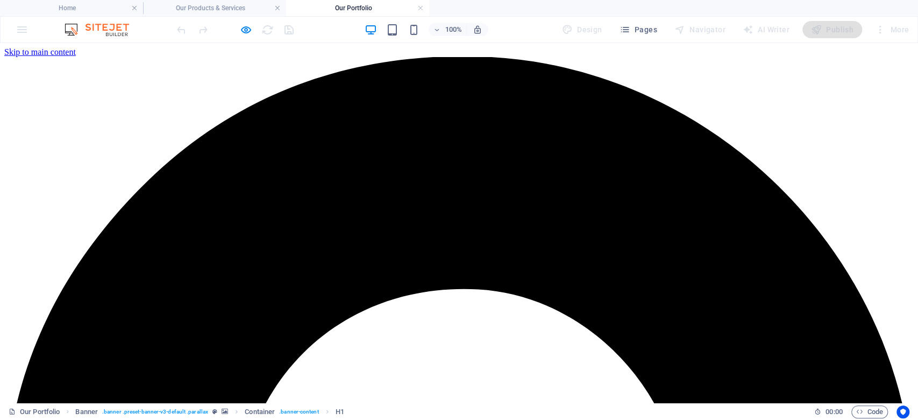
scroll to position [0, 0]
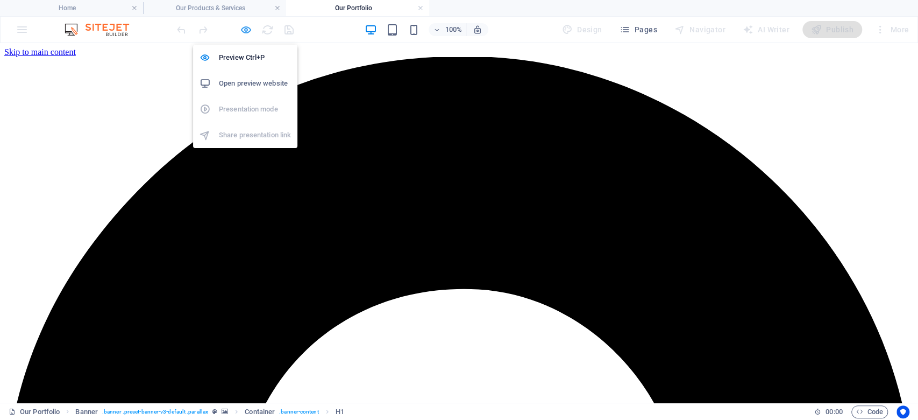
click at [246, 28] on icon "button" at bounding box center [246, 30] width 12 height 12
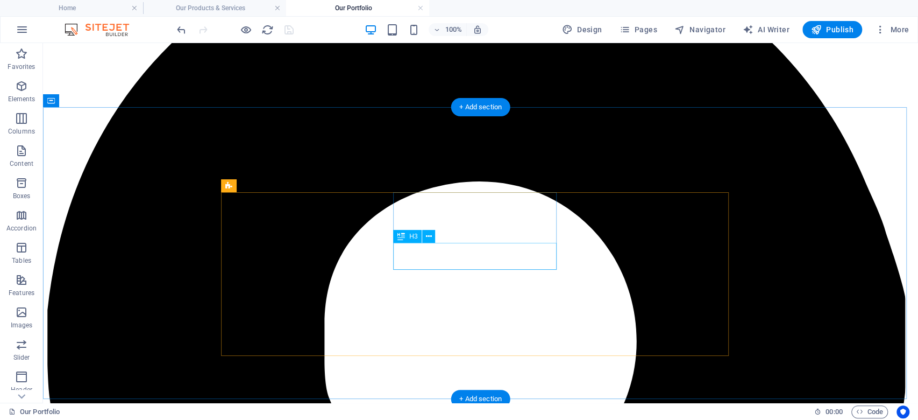
scroll to position [3263, 0]
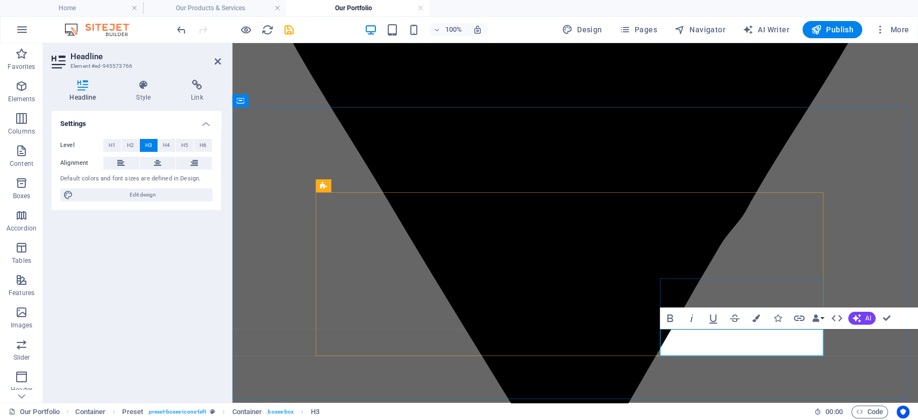
drag, startPoint x: 687, startPoint y: 344, endPoint x: 658, endPoint y: 349, distance: 29.5
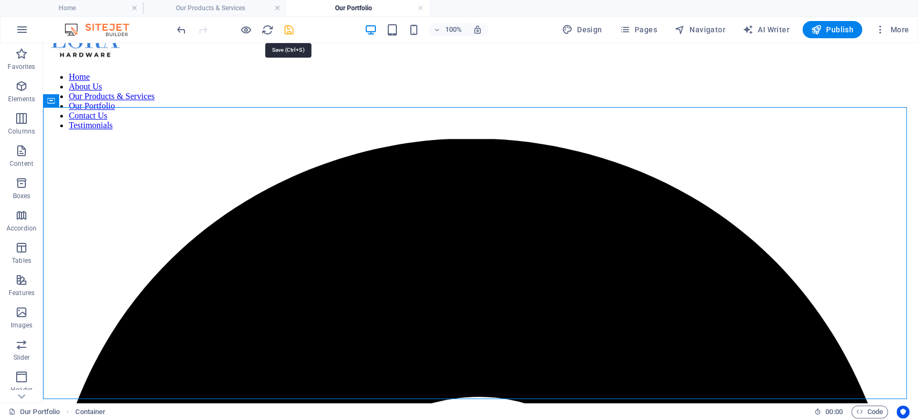
click at [290, 31] on icon "save" at bounding box center [289, 30] width 12 height 12
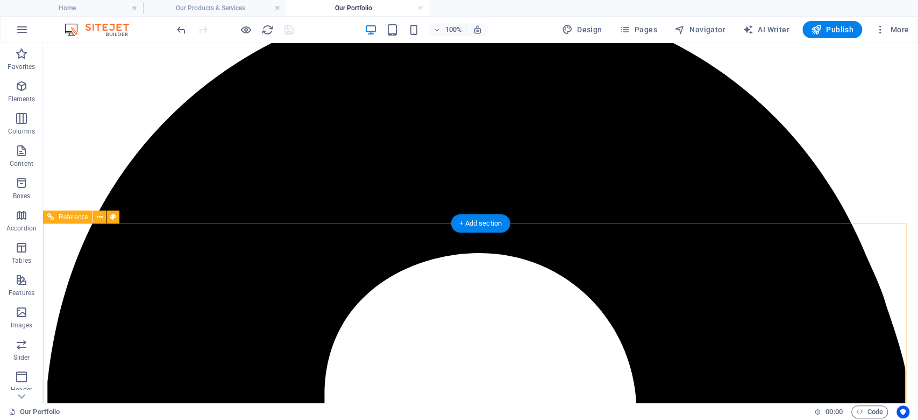
scroll to position [3550, 0]
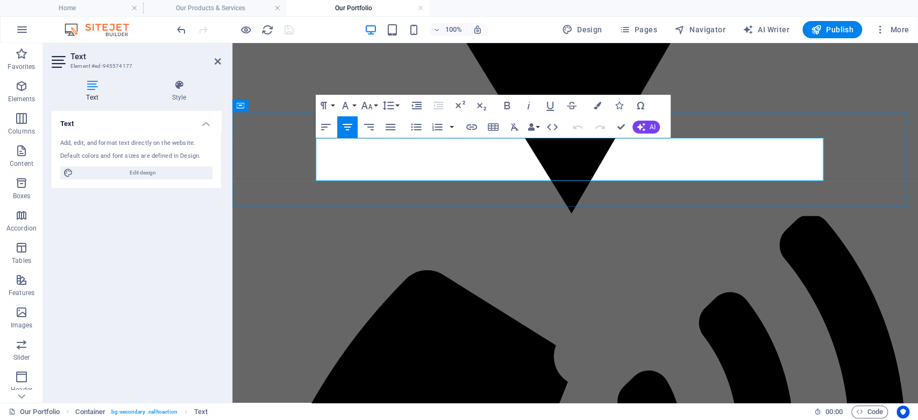
drag, startPoint x: 533, startPoint y: 160, endPoint x: 361, endPoint y: 171, distance: 171.9
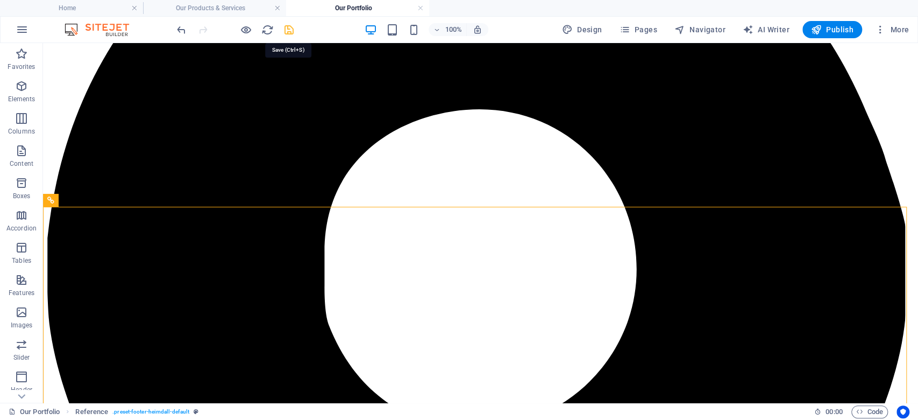
click at [283, 29] on icon "save" at bounding box center [289, 30] width 12 height 12
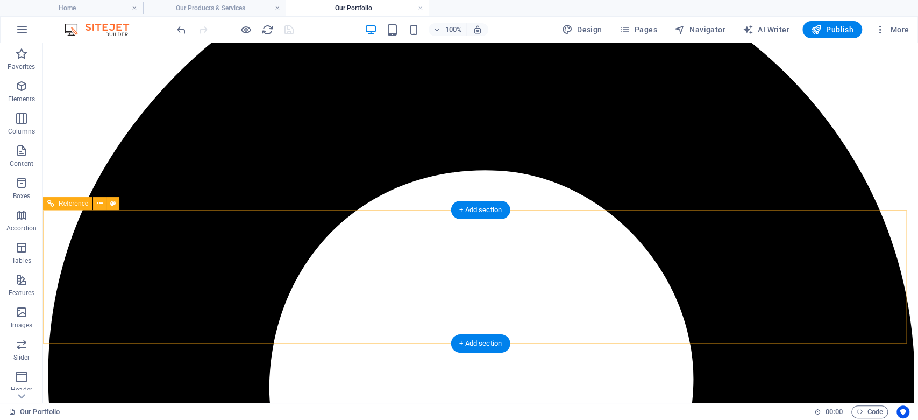
scroll to position [0, 0]
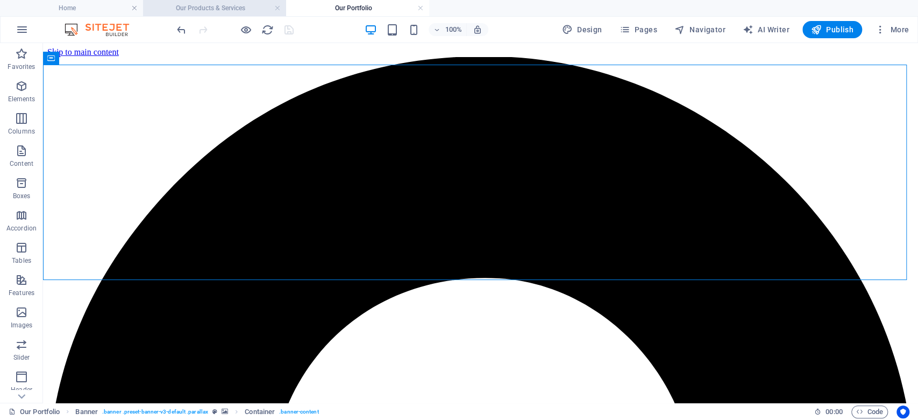
click at [216, 5] on h4 "Our Products & Services" at bounding box center [214, 8] width 143 height 12
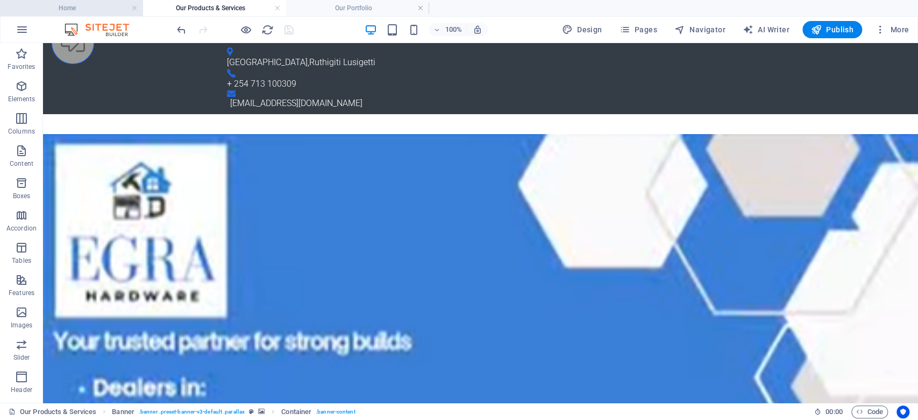
scroll to position [72, 0]
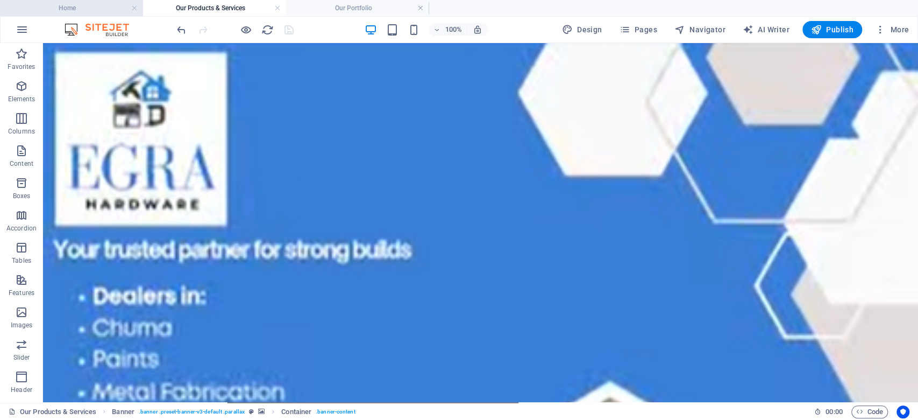
click at [86, 6] on h4 "Home" at bounding box center [71, 8] width 143 height 12
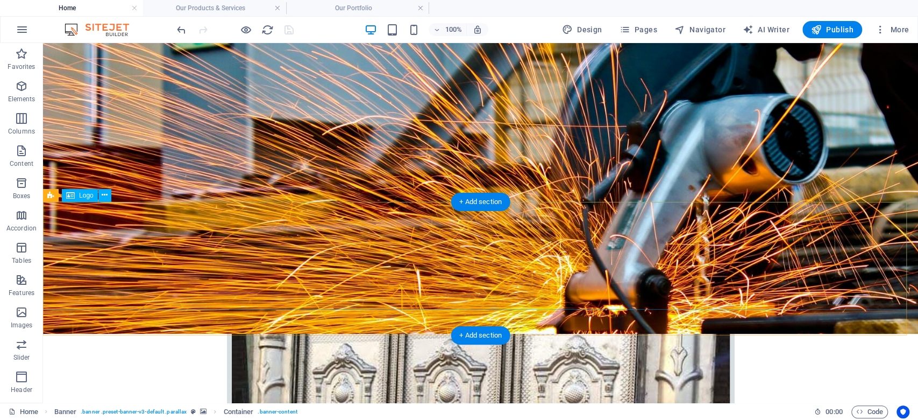
scroll to position [215, 0]
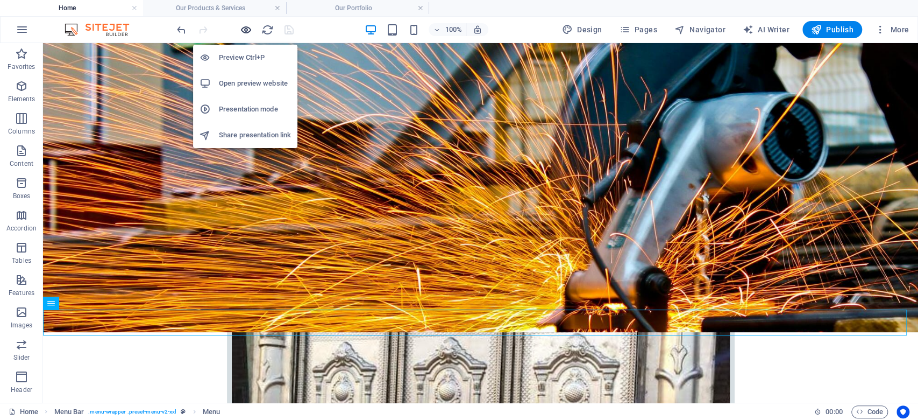
click at [242, 28] on icon "button" at bounding box center [246, 30] width 12 height 12
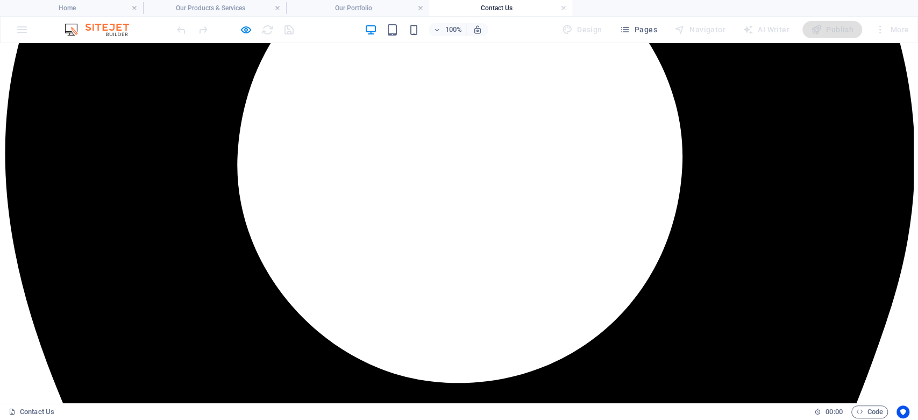
scroll to position [358, 0]
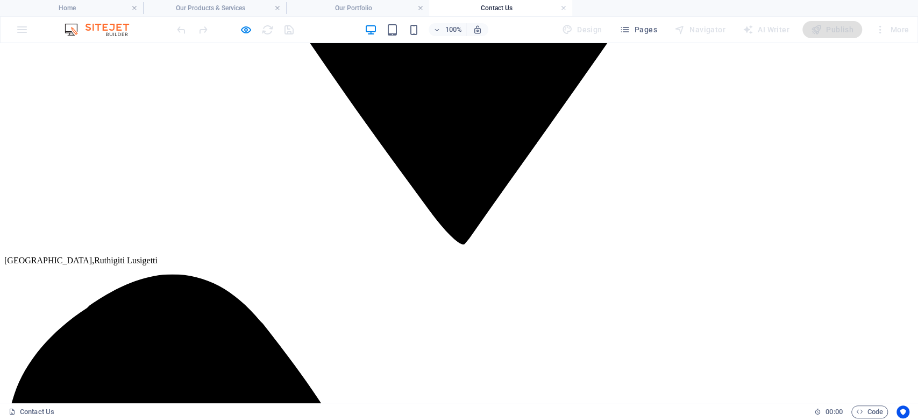
scroll to position [1245, 0]
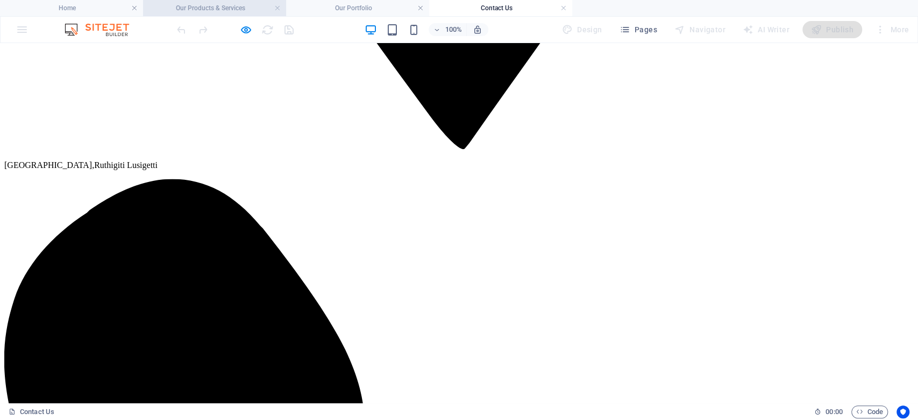
click at [201, 10] on h4 "Our Products & Services" at bounding box center [214, 8] width 143 height 12
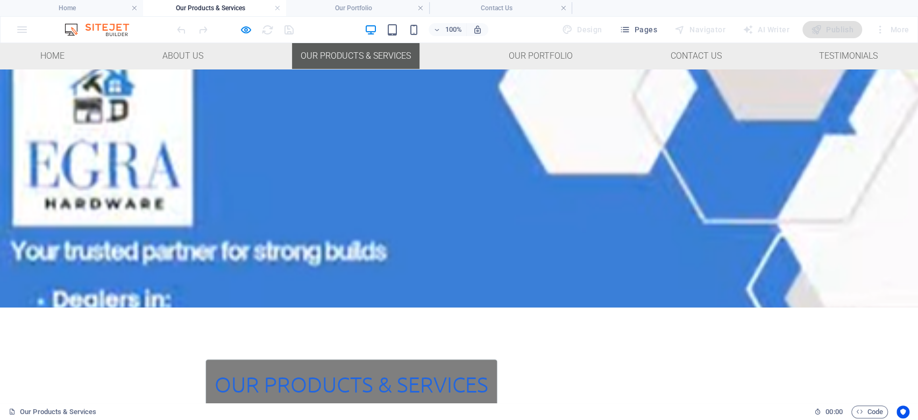
scroll to position [0, 0]
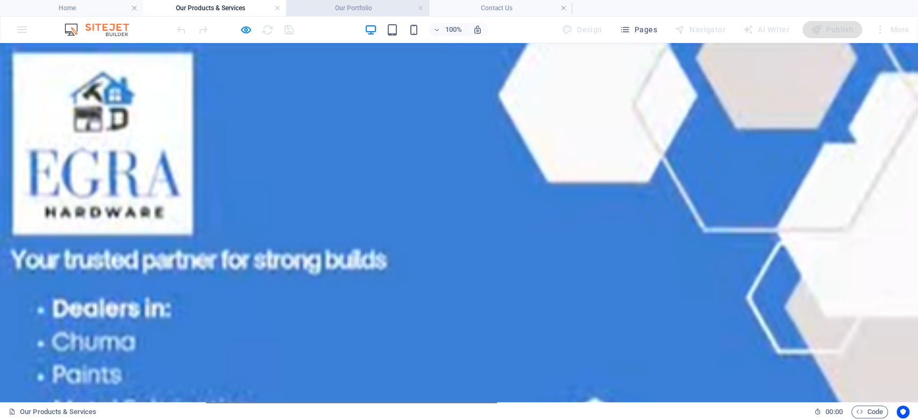
click at [338, 9] on h4 "Our Portfolio" at bounding box center [357, 8] width 143 height 12
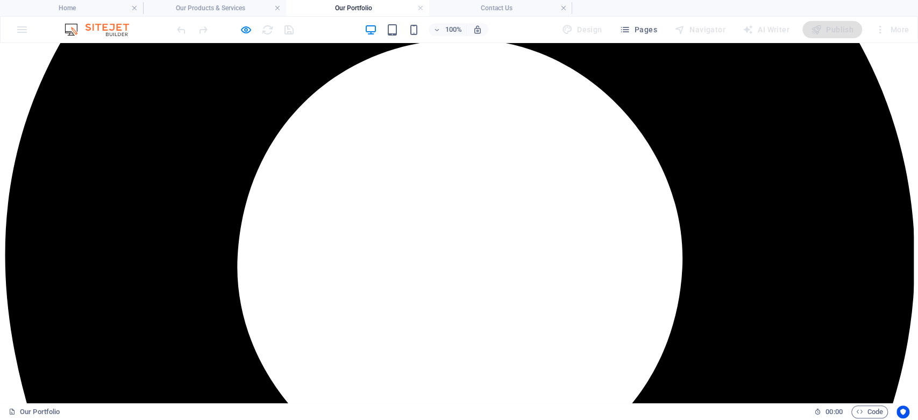
scroll to position [251, 0]
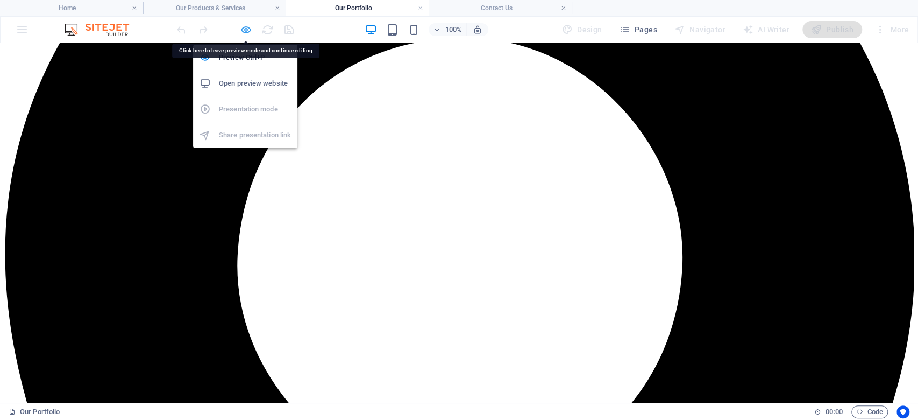
click at [246, 32] on icon "button" at bounding box center [246, 30] width 12 height 12
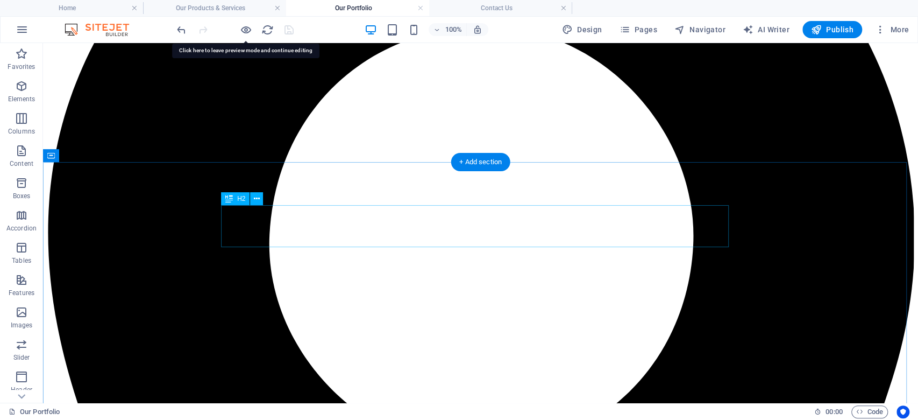
drag, startPoint x: 551, startPoint y: 214, endPoint x: 487, endPoint y: 212, distance: 64.6
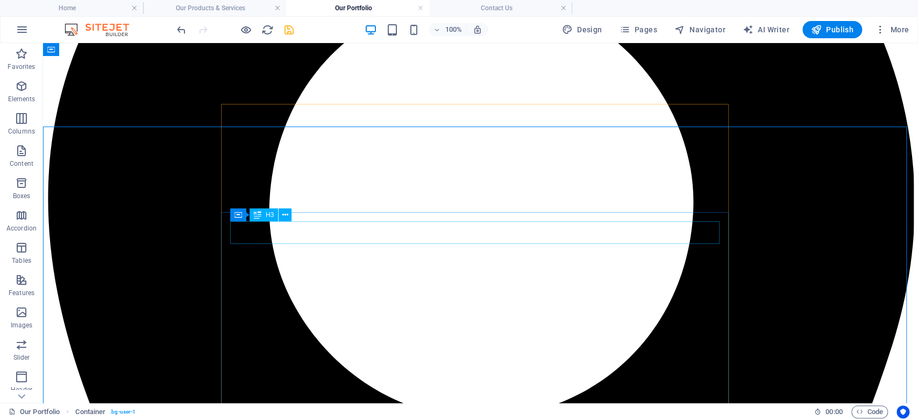
scroll to position [287, 0]
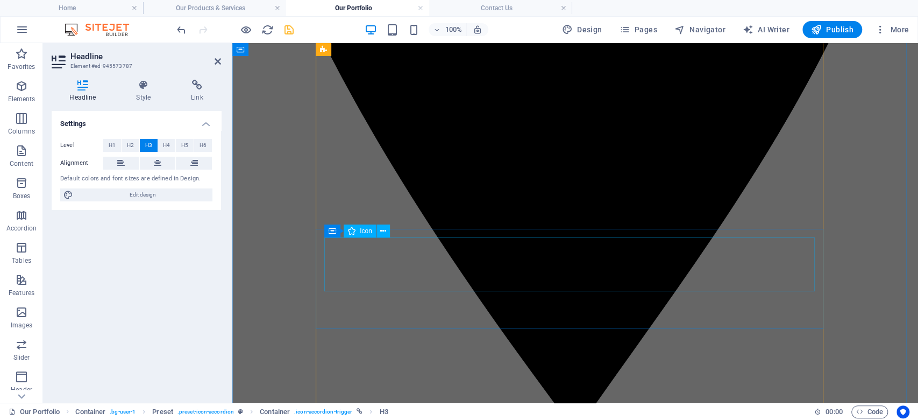
scroll to position [645, 0]
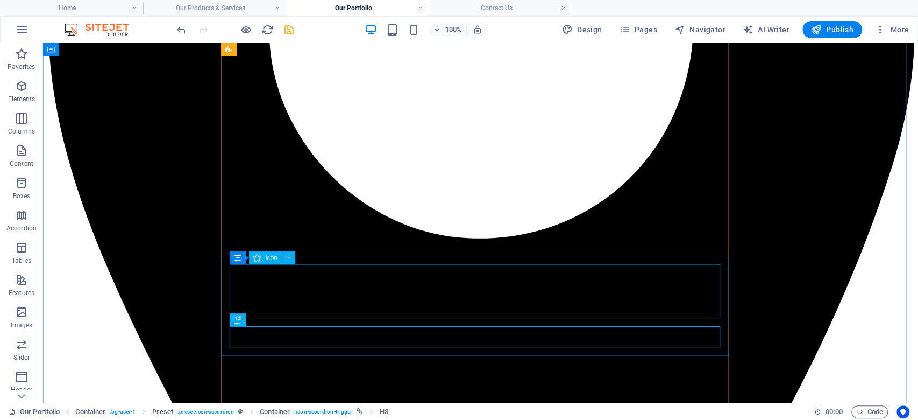
scroll to position [735, 0]
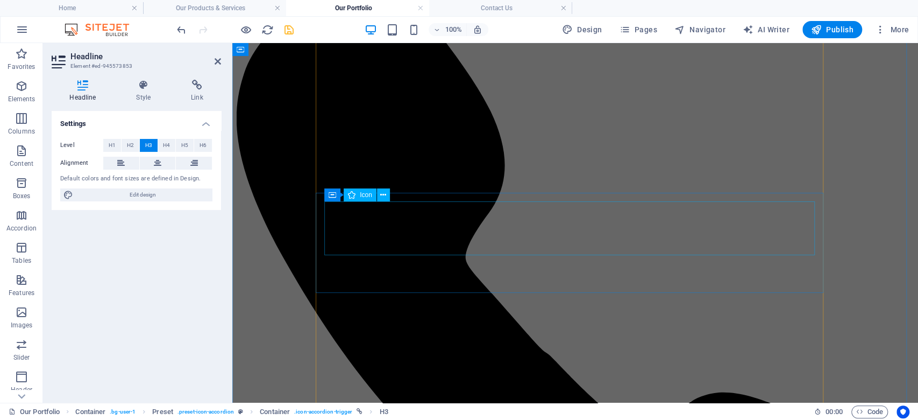
scroll to position [1165, 0]
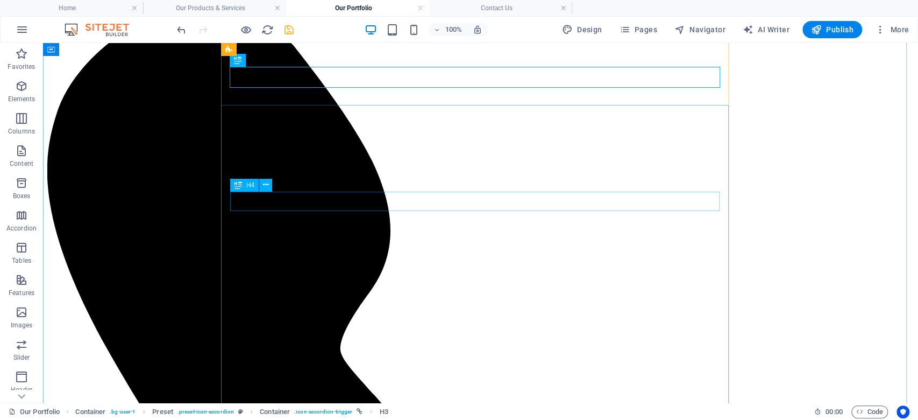
scroll to position [1361, 0]
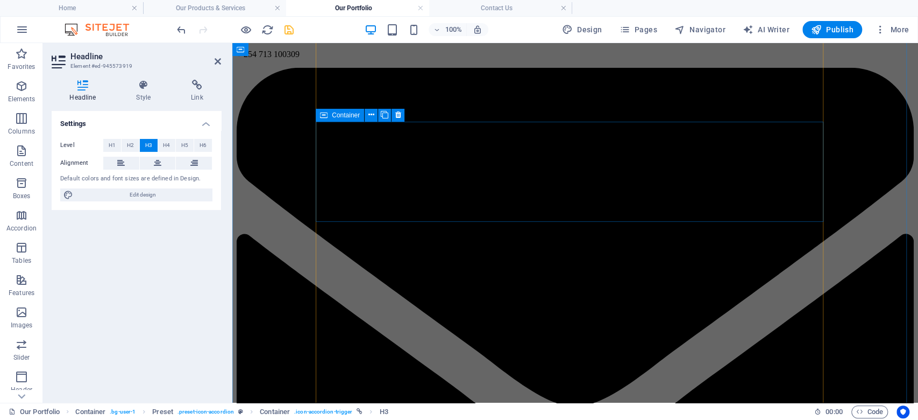
scroll to position [1792, 0]
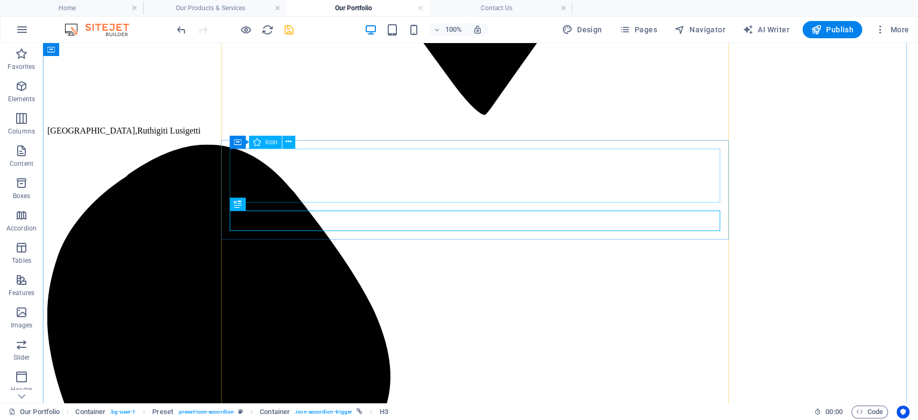
scroll to position [1702, 0]
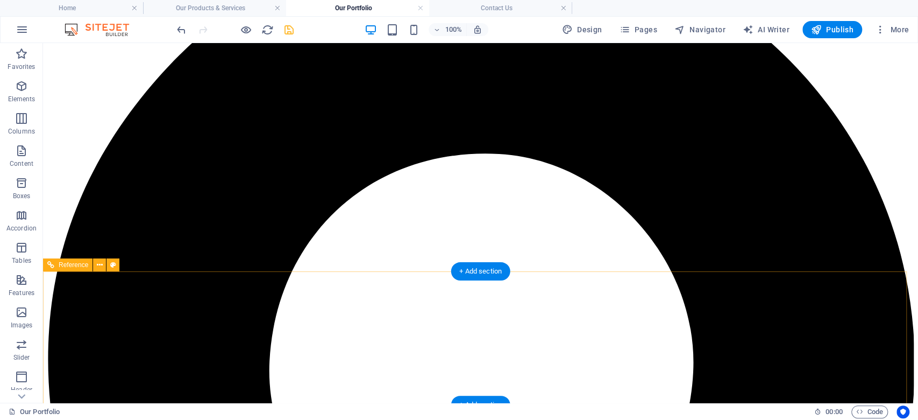
scroll to position [0, 0]
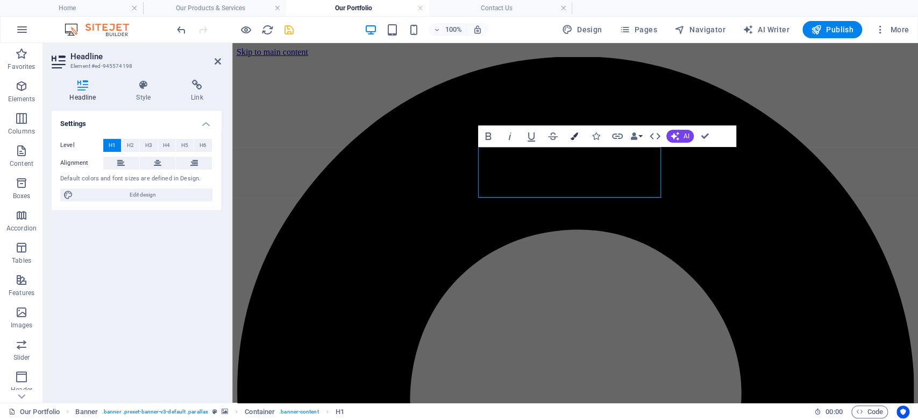
click at [556, 139] on button "Colors" at bounding box center [574, 136] width 20 height 22
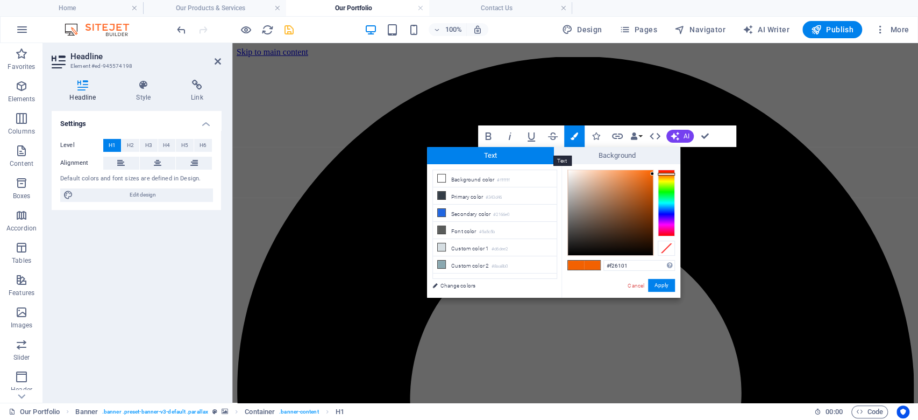
click at [463, 158] on span "Text" at bounding box center [490, 155] width 127 height 17
click at [456, 213] on li "Secondary color #2166e0" at bounding box center [495, 212] width 124 height 17
type input "#2166e0"
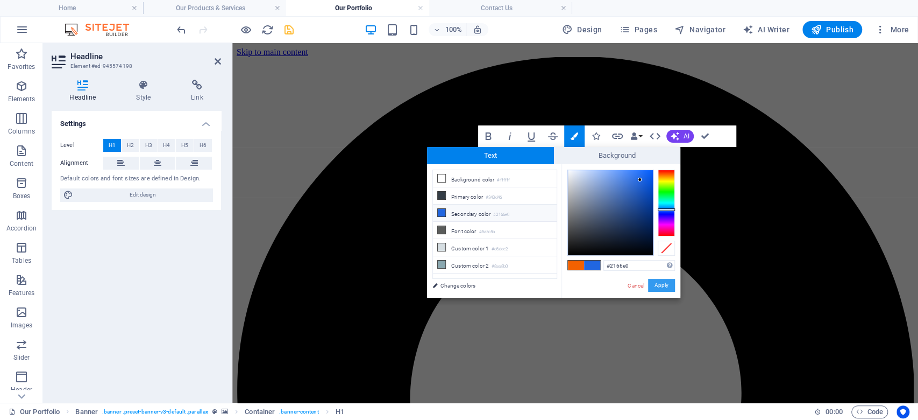
click at [556, 285] on button "Apply" at bounding box center [661, 285] width 27 height 13
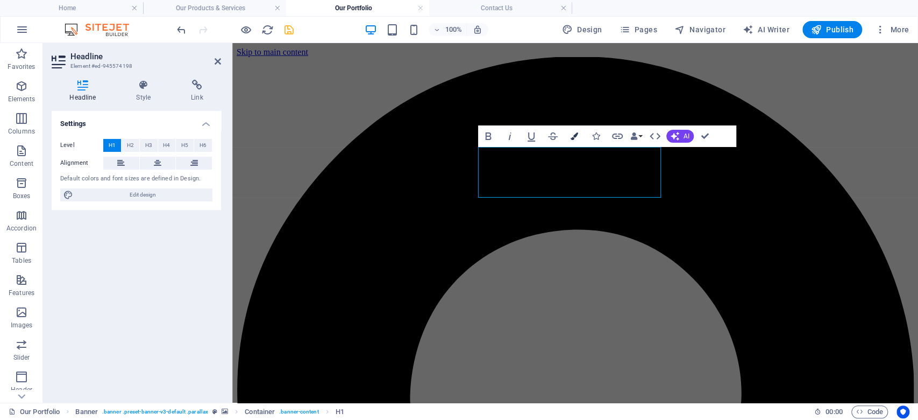
click at [556, 129] on button "Colors" at bounding box center [574, 136] width 20 height 22
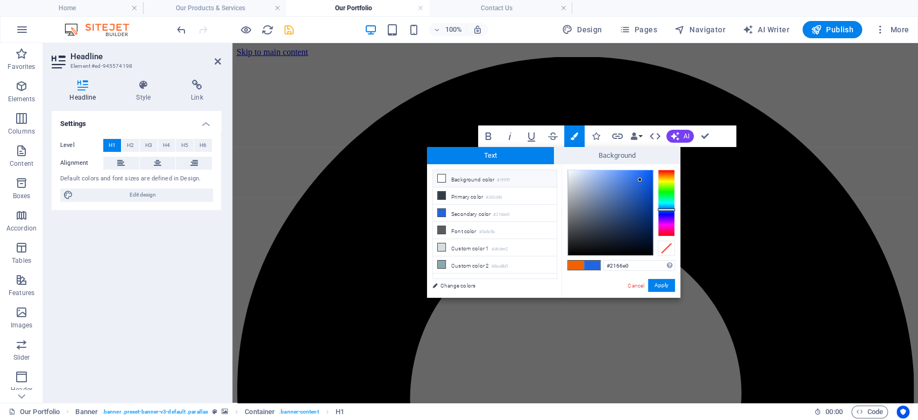
click at [458, 175] on li "Background color #ffffff" at bounding box center [495, 178] width 124 height 17
type input "#ffffff"
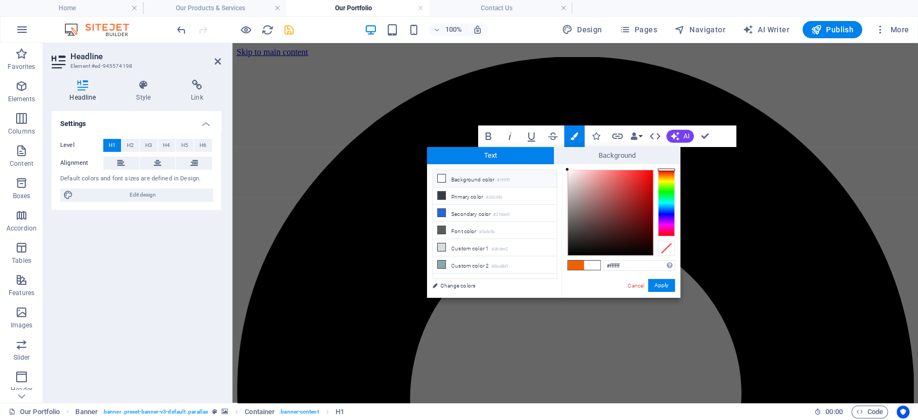
click at [441, 174] on icon at bounding box center [442, 178] width 8 height 8
click at [556, 286] on button "Apply" at bounding box center [661, 285] width 27 height 13
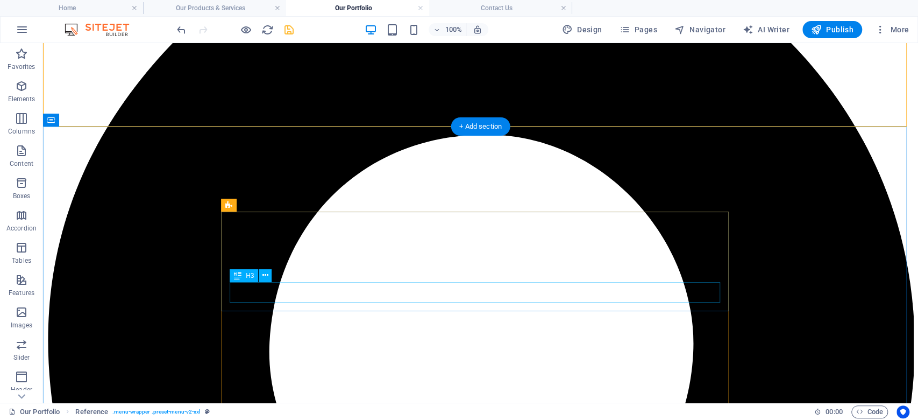
scroll to position [287, 0]
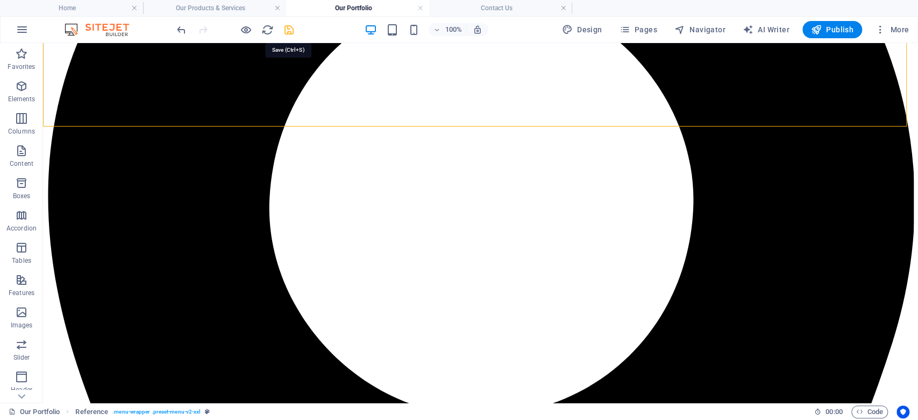
click at [290, 30] on icon "save" at bounding box center [289, 30] width 12 height 12
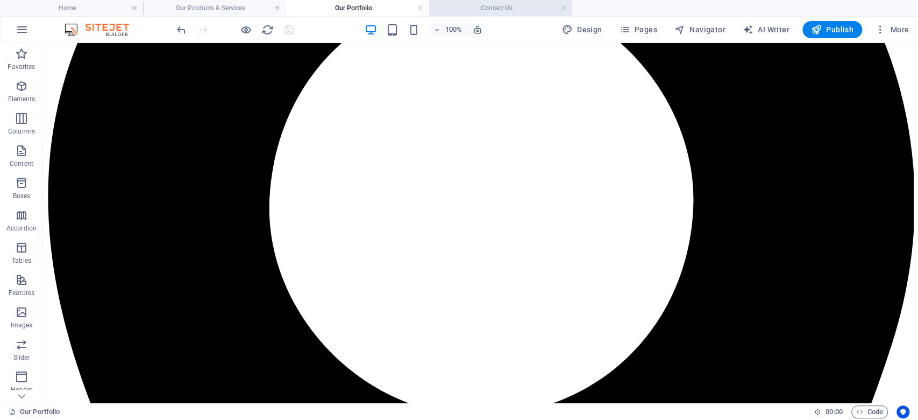
click at [487, 6] on h4 "Contact Us" at bounding box center [500, 8] width 143 height 12
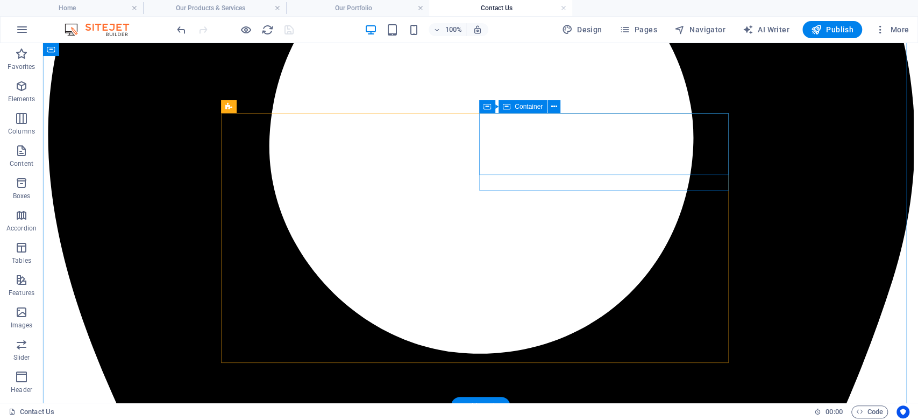
scroll to position [277, 0]
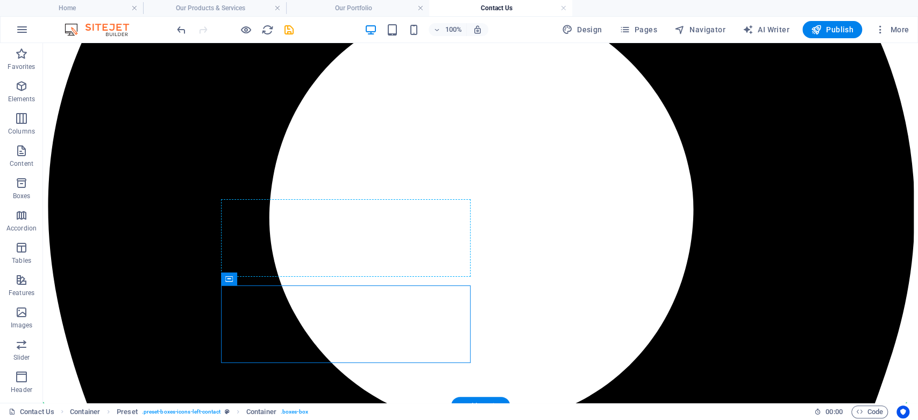
drag, startPoint x: 273, startPoint y: 325, endPoint x: 257, endPoint y: 210, distance: 115.6
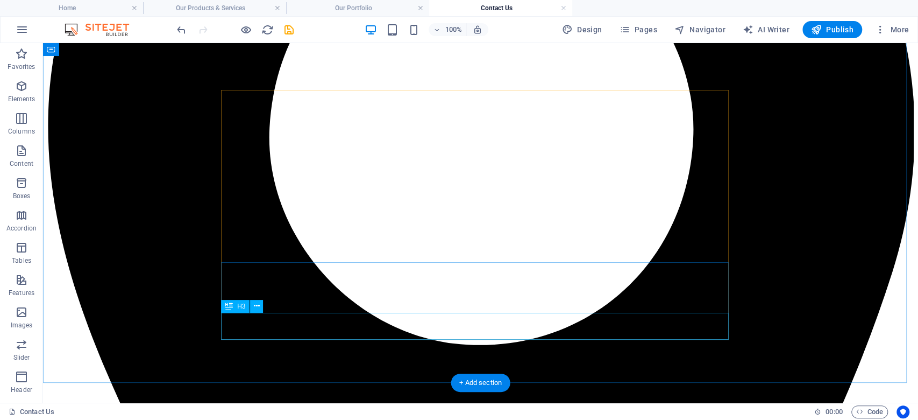
scroll to position [301, 0]
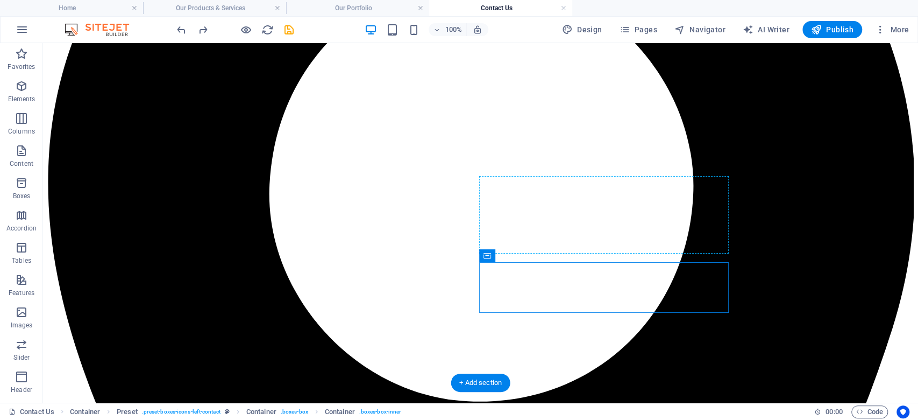
drag, startPoint x: 567, startPoint y: 283, endPoint x: 556, endPoint y: 175, distance: 108.2
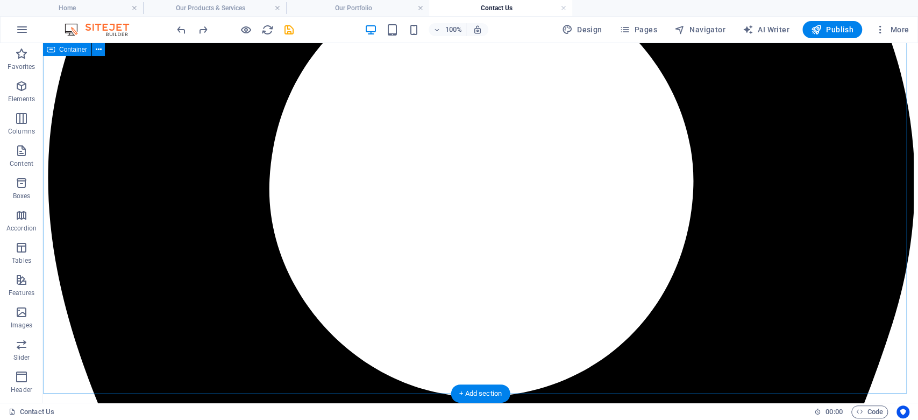
scroll to position [289, 0]
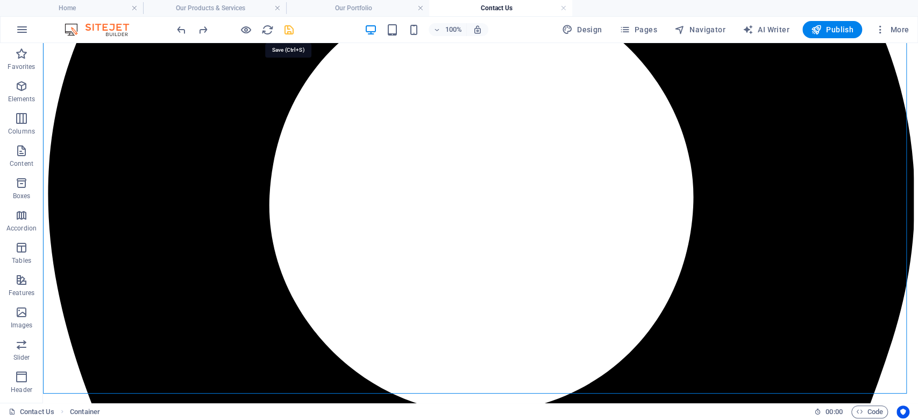
click at [288, 26] on icon "save" at bounding box center [289, 30] width 12 height 12
checkbox input "false"
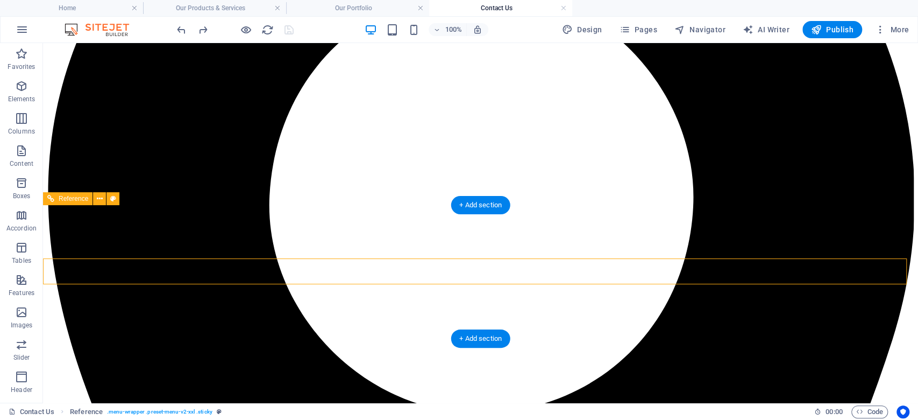
scroll to position [74, 0]
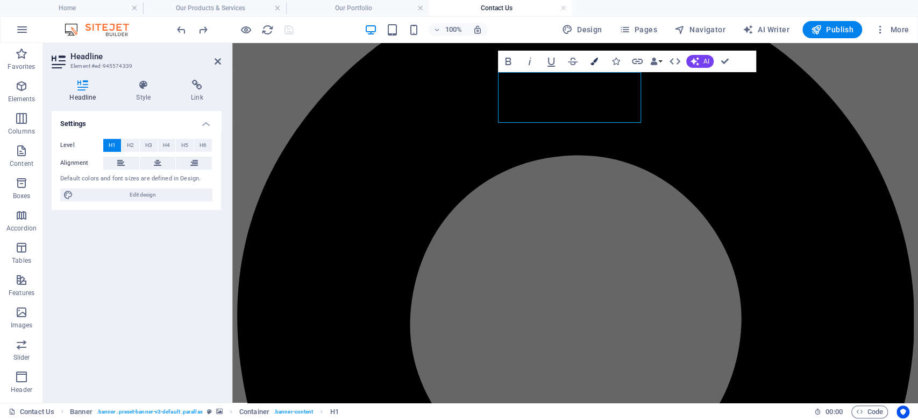
click at [556, 62] on icon "button" at bounding box center [595, 62] width 8 height 8
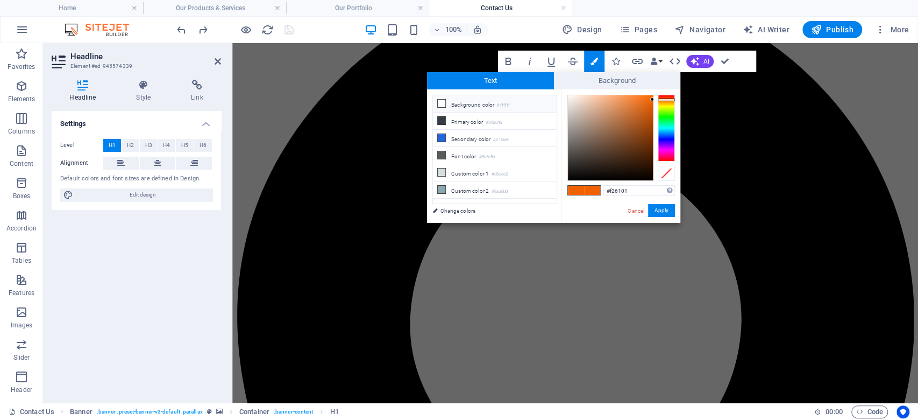
click at [466, 105] on li "Background color #ffffff" at bounding box center [495, 103] width 124 height 17
type input "#ffffff"
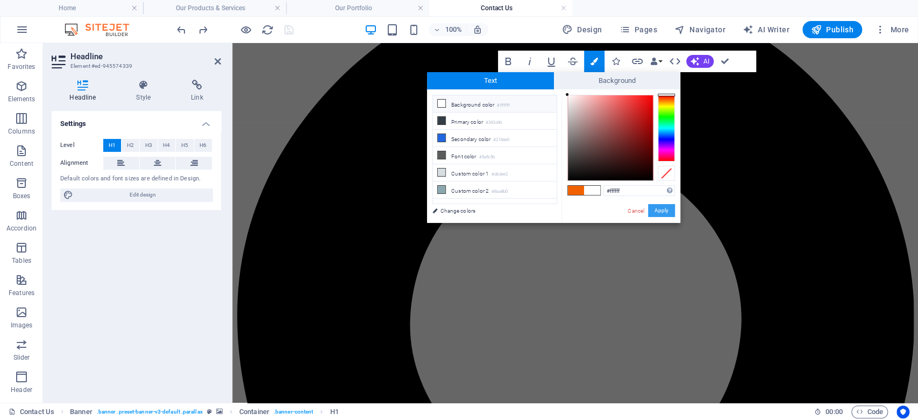
click at [556, 211] on button "Apply" at bounding box center [661, 210] width 27 height 13
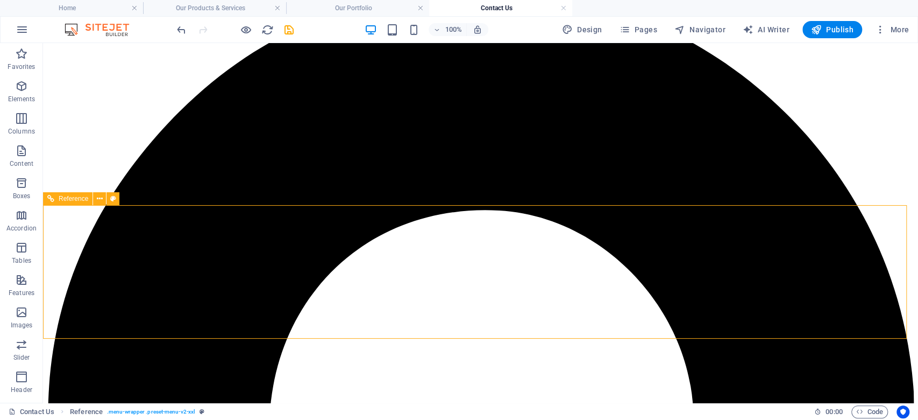
scroll to position [0, 0]
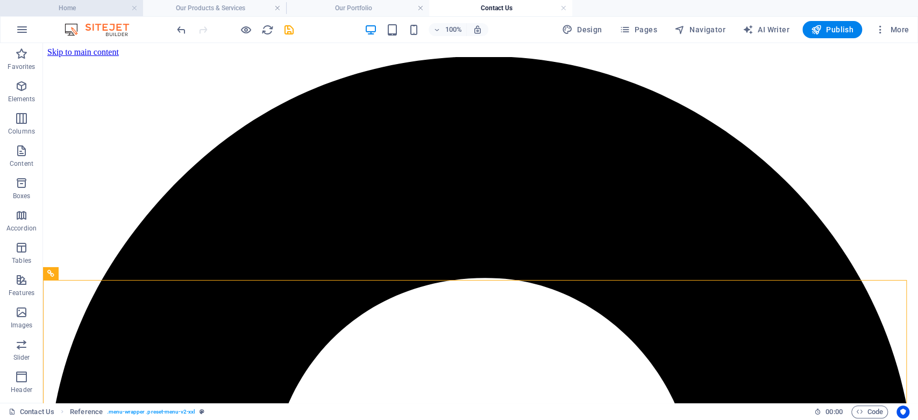
click at [86, 10] on h4 "Home" at bounding box center [71, 8] width 143 height 12
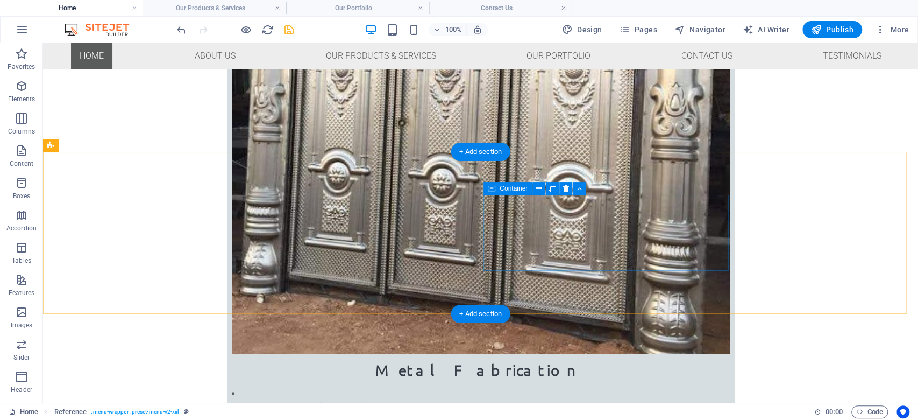
scroll to position [609, 0]
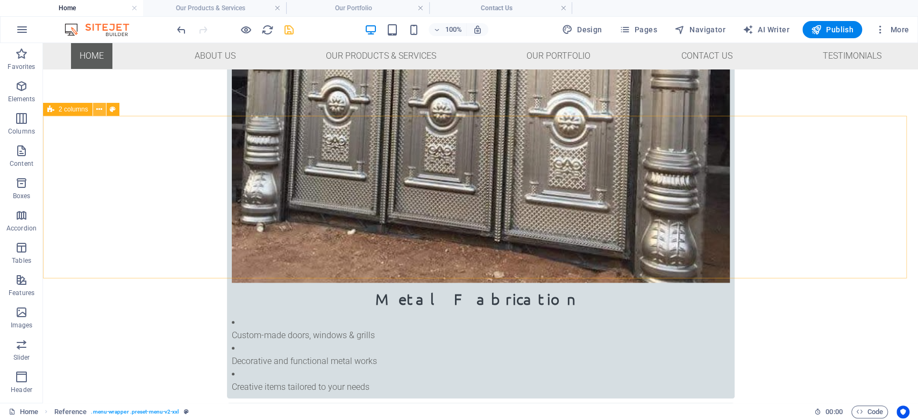
click at [102, 108] on icon at bounding box center [99, 109] width 6 height 11
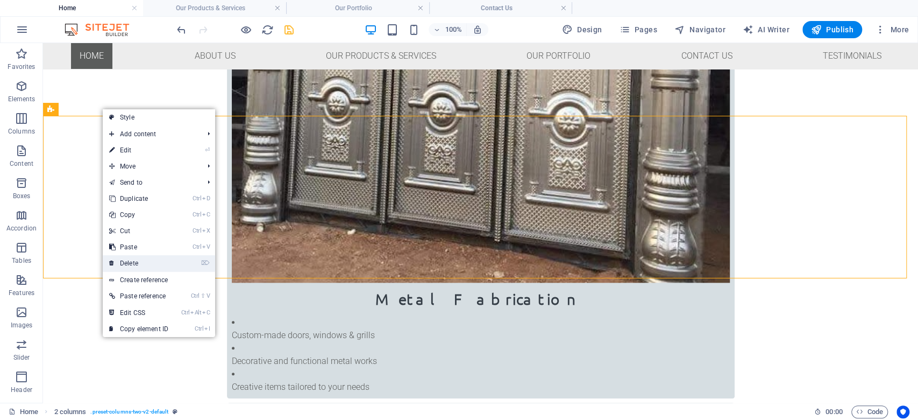
click at [164, 261] on link "⌦ Delete" at bounding box center [139, 263] width 72 height 16
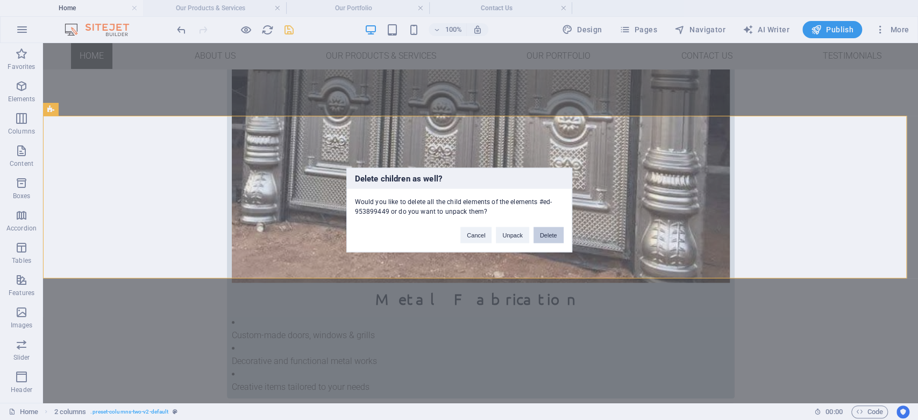
click at [551, 234] on button "Delete" at bounding box center [549, 235] width 30 height 16
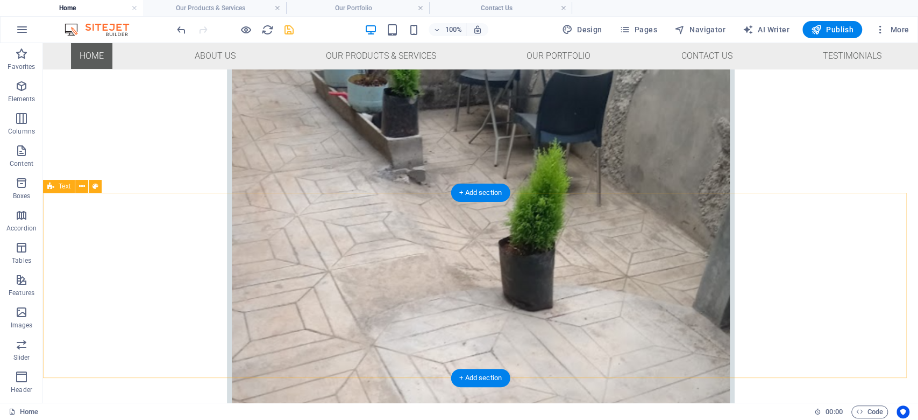
scroll to position [1398, 0]
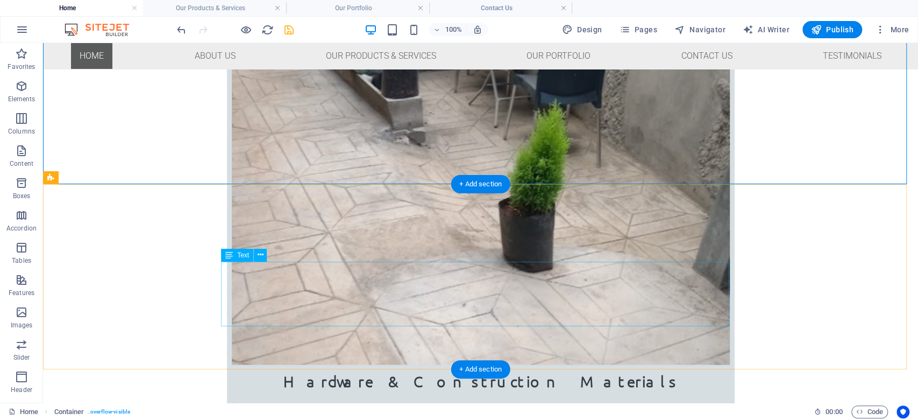
scroll to position [1541, 0]
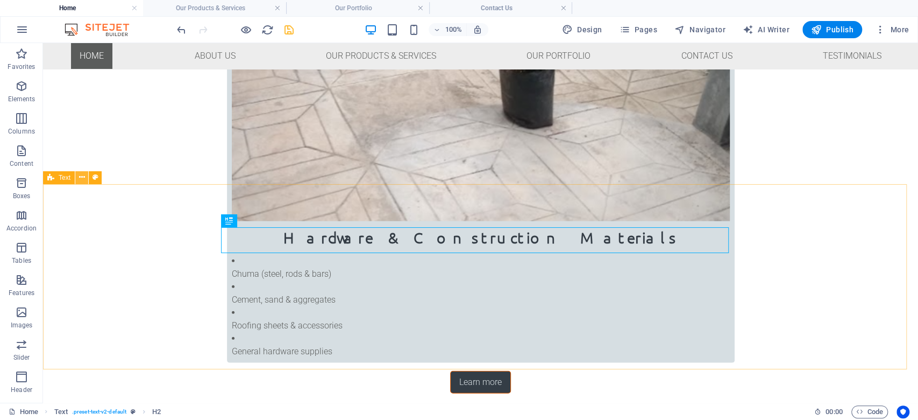
click at [81, 175] on icon at bounding box center [82, 177] width 6 height 11
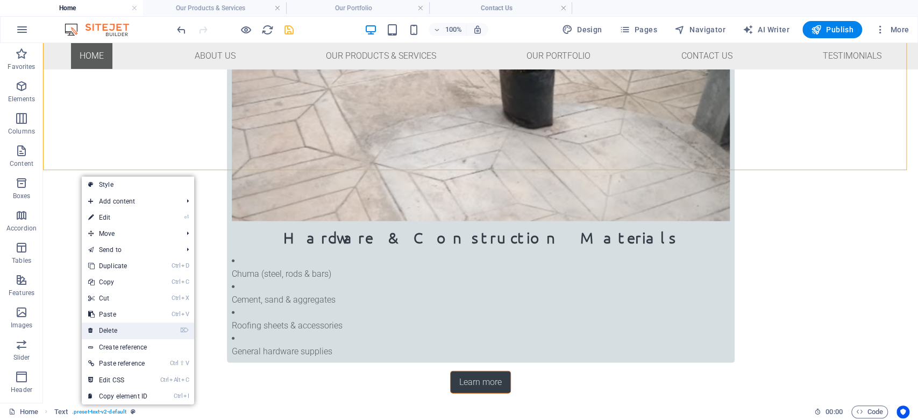
click at [116, 324] on link "⌦ Delete" at bounding box center [118, 330] width 72 height 16
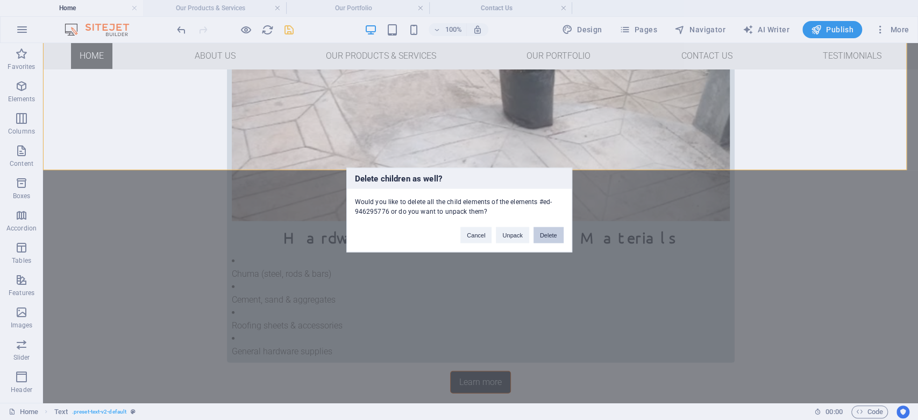
click at [542, 231] on button "Delete" at bounding box center [549, 235] width 30 height 16
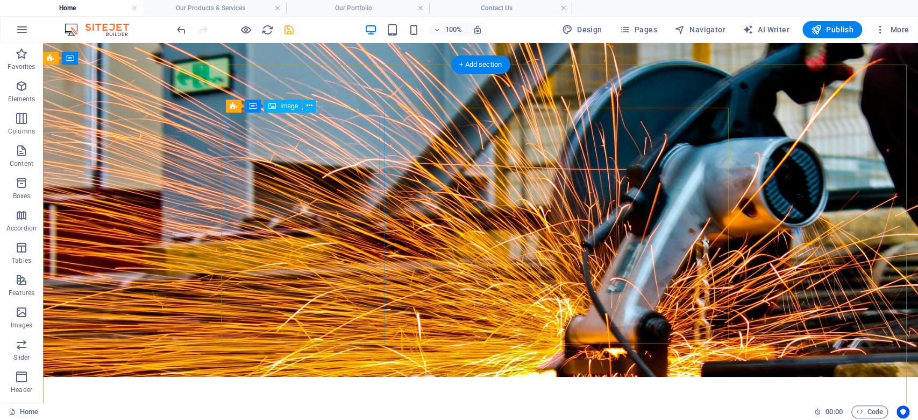
scroll to position [0, 0]
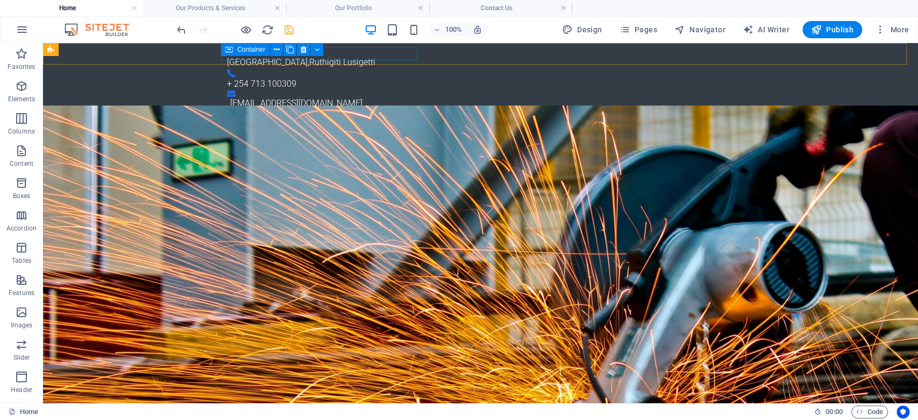
click at [290, 31] on icon "save" at bounding box center [289, 30] width 12 height 12
click at [182, 14] on li "Our Products & Services" at bounding box center [214, 8] width 143 height 16
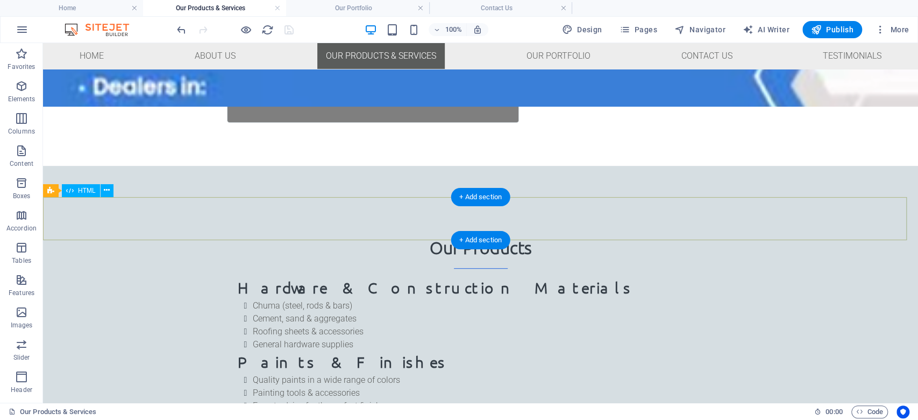
scroll to position [466, 0]
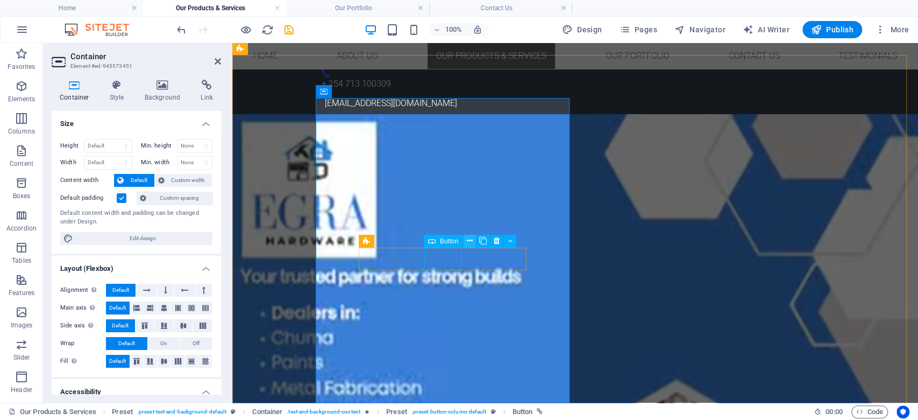
click at [471, 239] on icon at bounding box center [470, 240] width 6 height 11
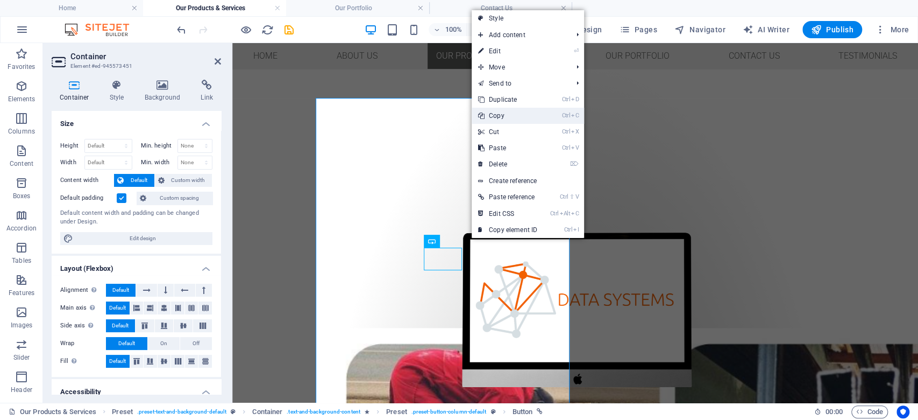
scroll to position [896, 0]
click at [499, 164] on link "⌦ Delete" at bounding box center [508, 164] width 72 height 16
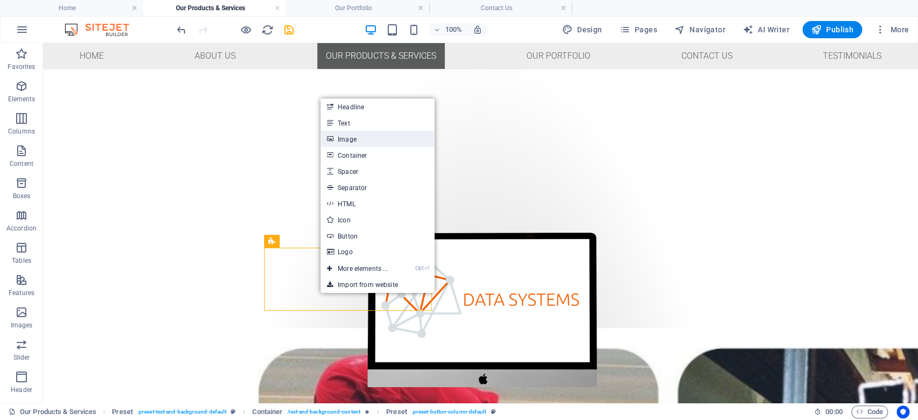
click at [353, 133] on link "Image" at bounding box center [378, 139] width 114 height 16
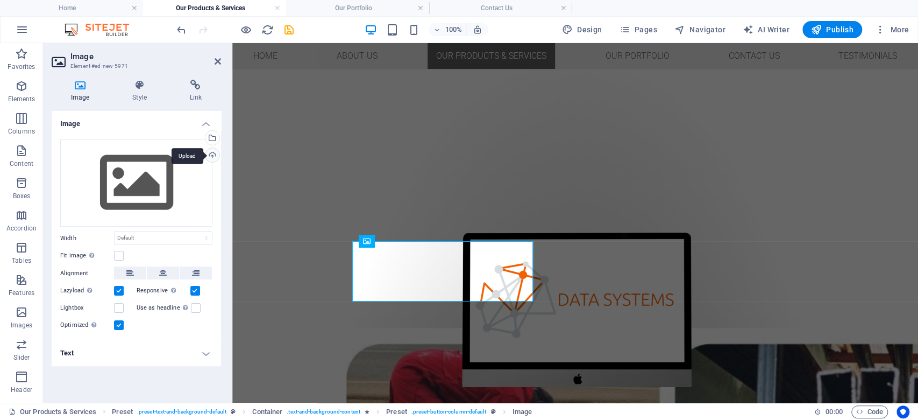
click at [209, 150] on div "Upload" at bounding box center [211, 156] width 16 height 16
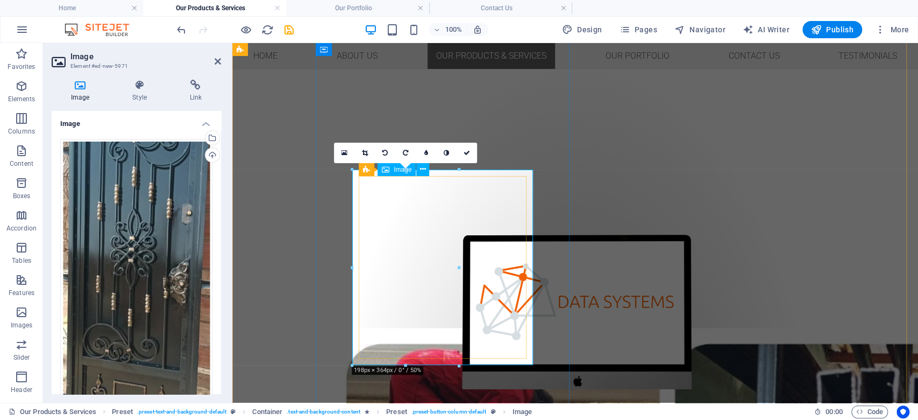
scroll to position [1040, 0]
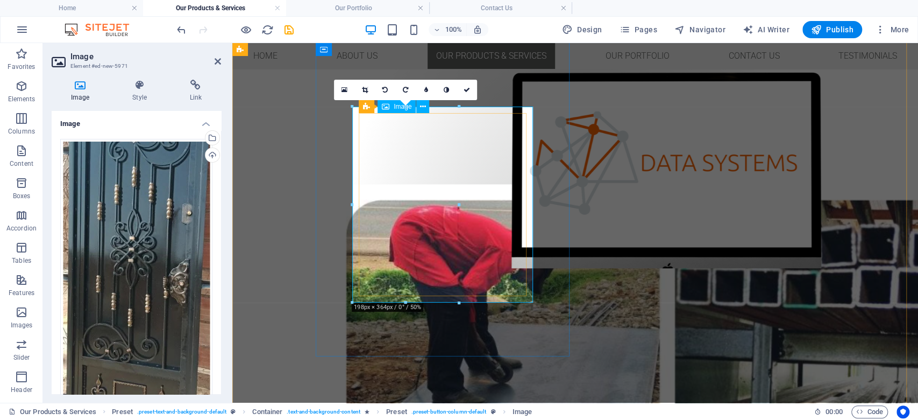
scroll to position [968, 0]
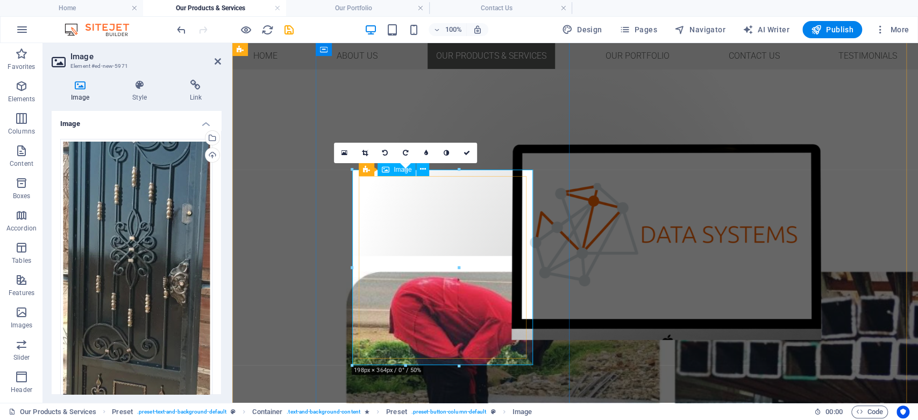
drag, startPoint x: 693, startPoint y: 315, endPoint x: 499, endPoint y: 269, distance: 198.9
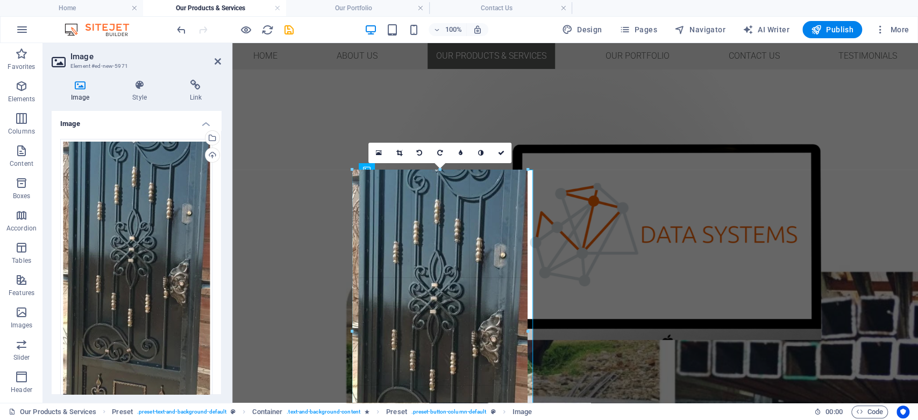
drag, startPoint x: 459, startPoint y: 265, endPoint x: 312, endPoint y: 244, distance: 148.8
type input "326"
select select "px"
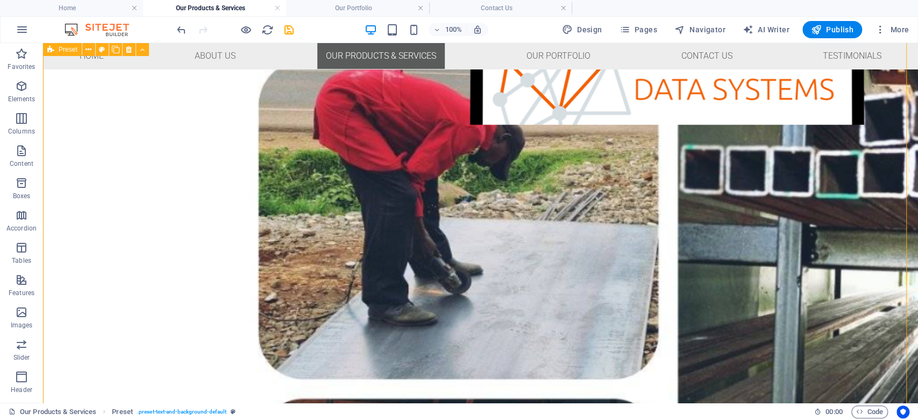
scroll to position [1040, 0]
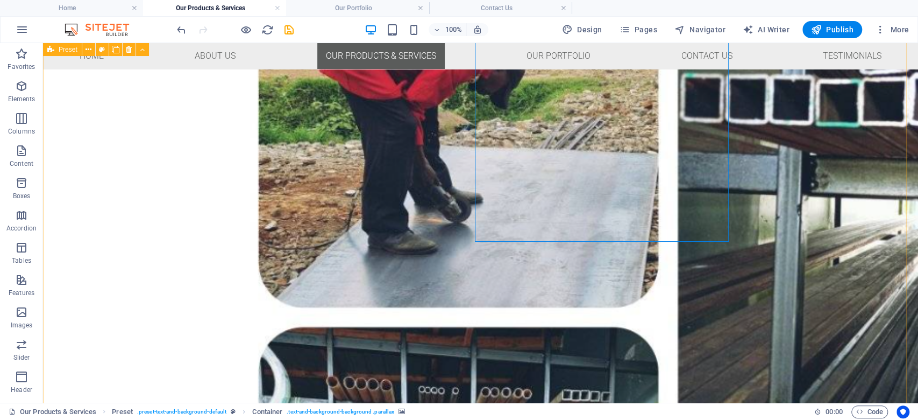
scroll to position [1326, 0]
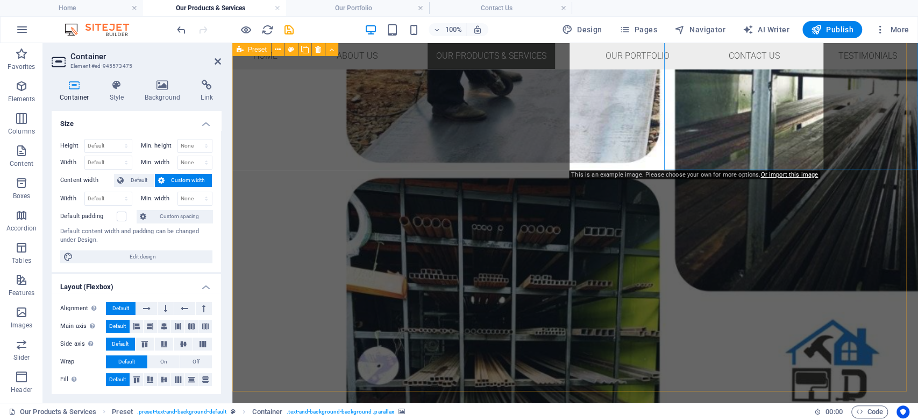
scroll to position [1183, 0]
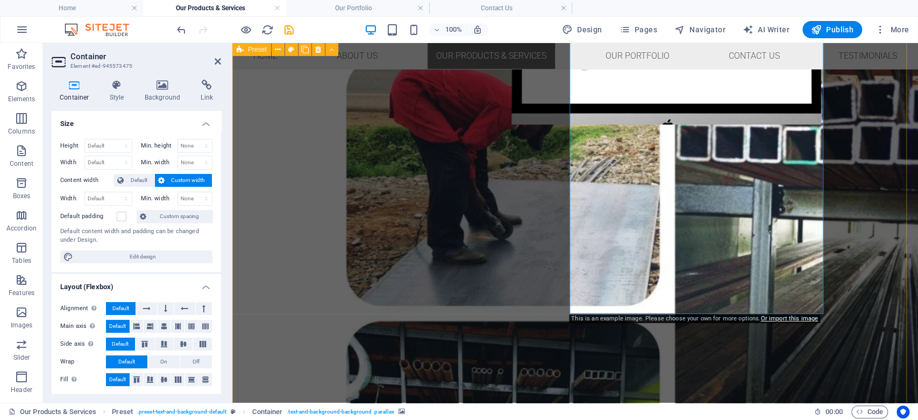
click at [658, 319] on div "This is an example image. Please choose your own for more options. Or import th…" at bounding box center [694, 318] width 251 height 9
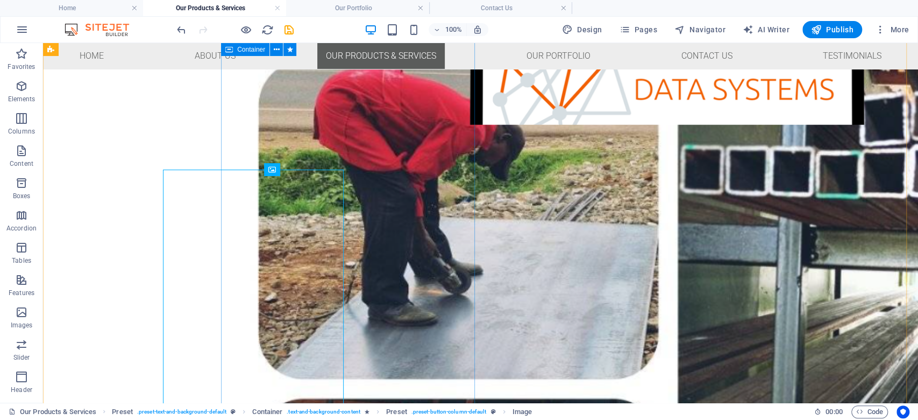
scroll to position [968, 0]
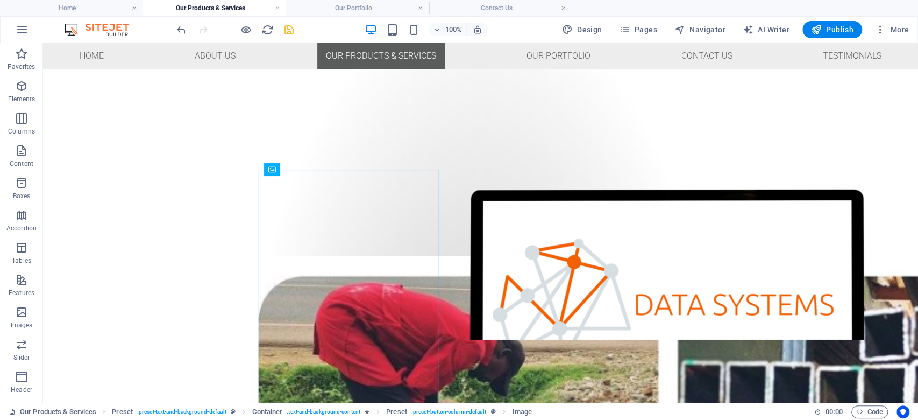
click at [295, 32] on span "save" at bounding box center [288, 30] width 13 height 12
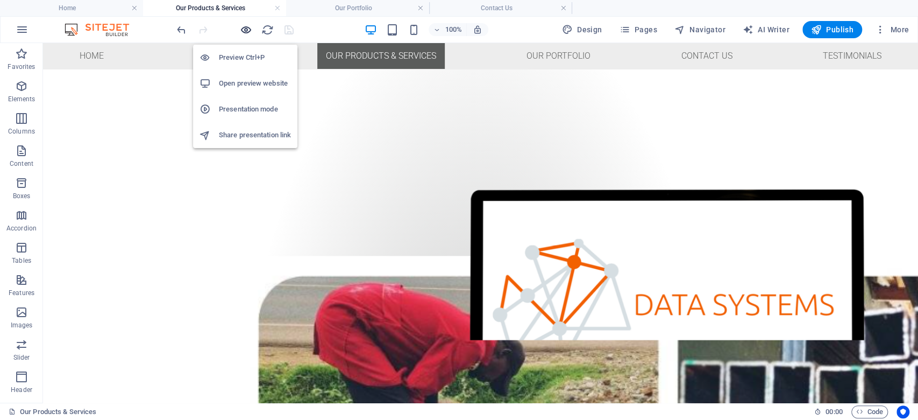
click at [245, 33] on icon "button" at bounding box center [246, 30] width 12 height 12
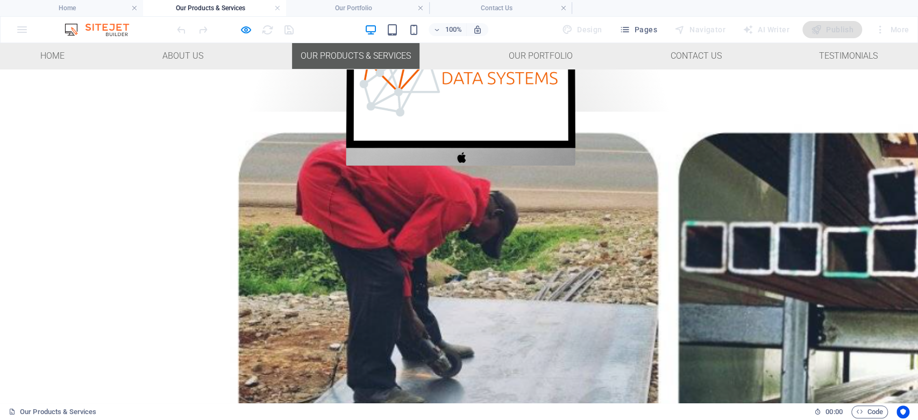
scroll to position [1183, 0]
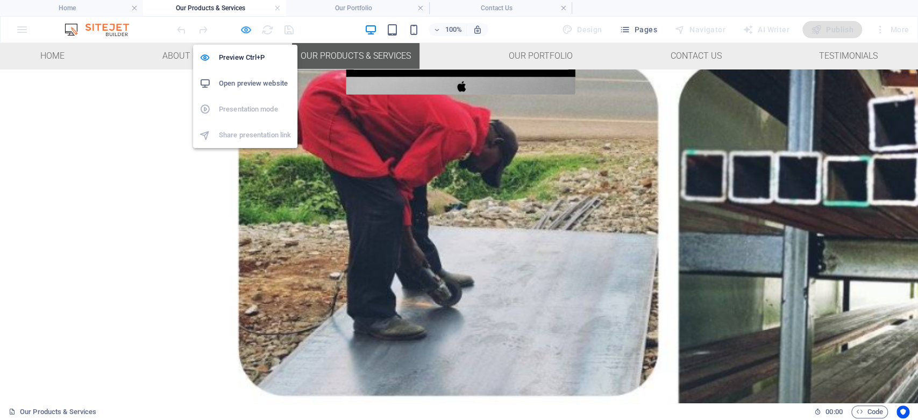
click at [248, 27] on icon "button" at bounding box center [246, 30] width 12 height 12
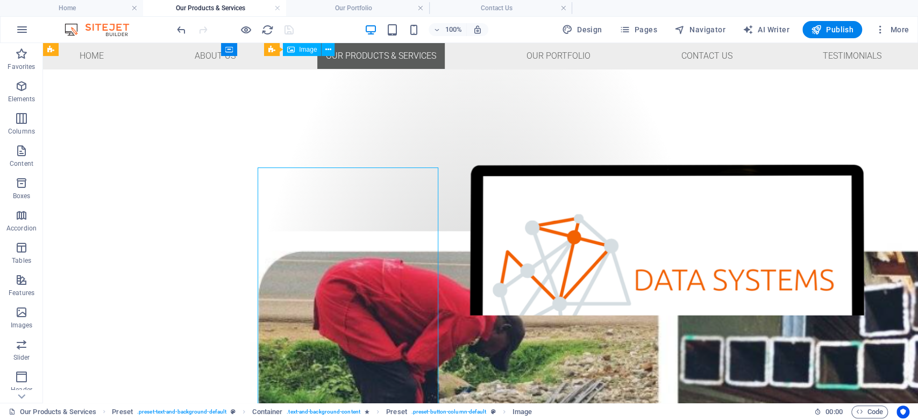
scroll to position [968, 0]
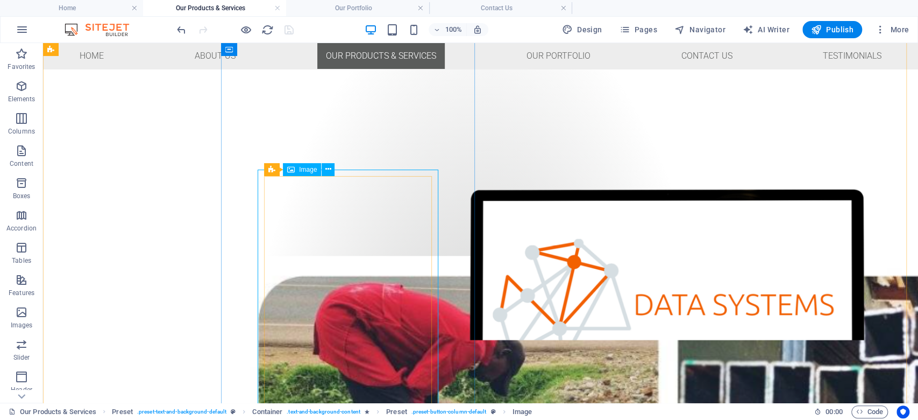
click at [310, 170] on span "Image" at bounding box center [308, 169] width 18 height 6
click at [325, 166] on icon at bounding box center [328, 169] width 6 height 11
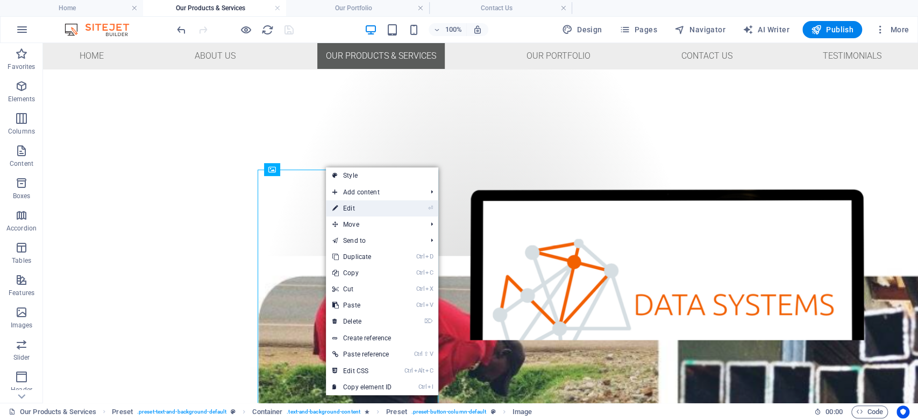
drag, startPoint x: 374, startPoint y: 209, endPoint x: 139, endPoint y: 166, distance: 239.5
click at [374, 209] on link "⏎ Edit" at bounding box center [362, 208] width 72 height 16
select select "px"
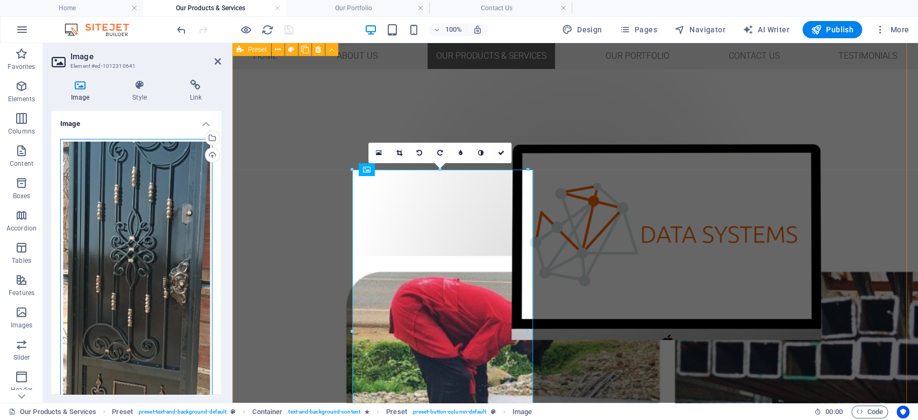
click at [172, 174] on div "Drag files here, click to choose files or select files from Files or our free s…" at bounding box center [136, 276] width 152 height 275
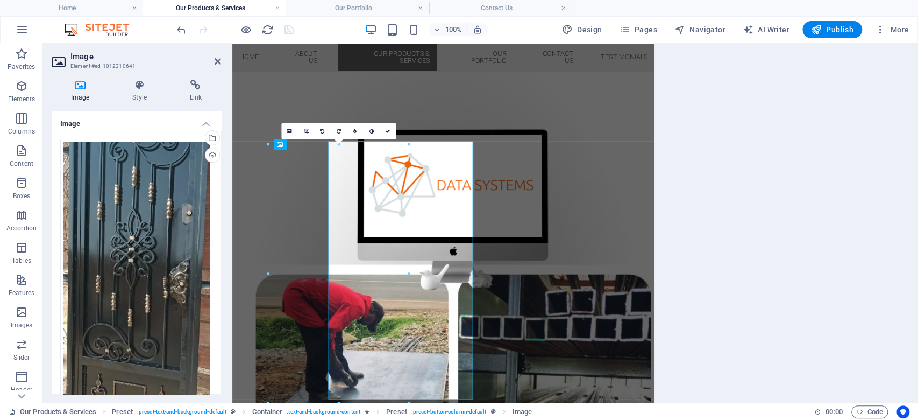
scroll to position [972, 0]
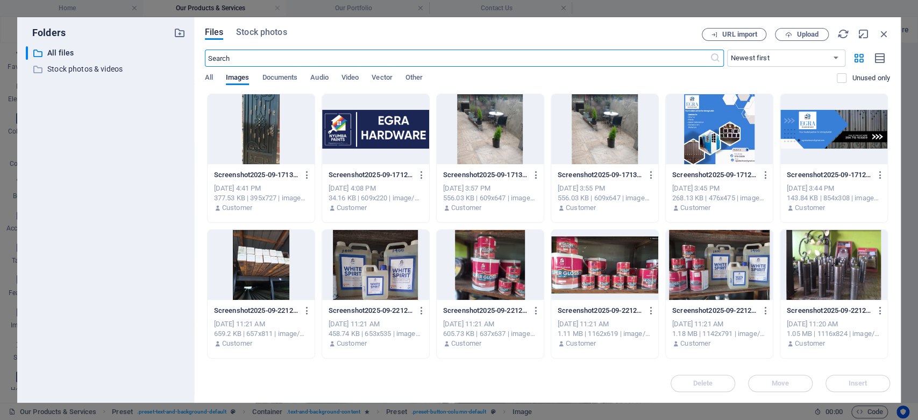
click at [210, 157] on div at bounding box center [261, 129] width 107 height 70
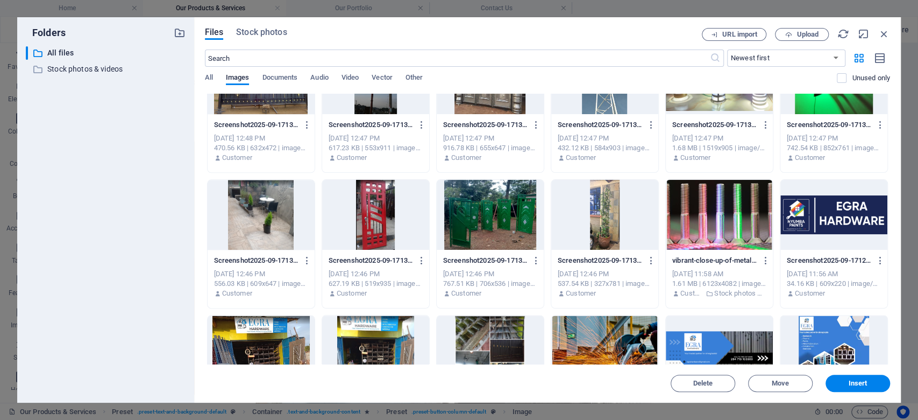
scroll to position [720, 0]
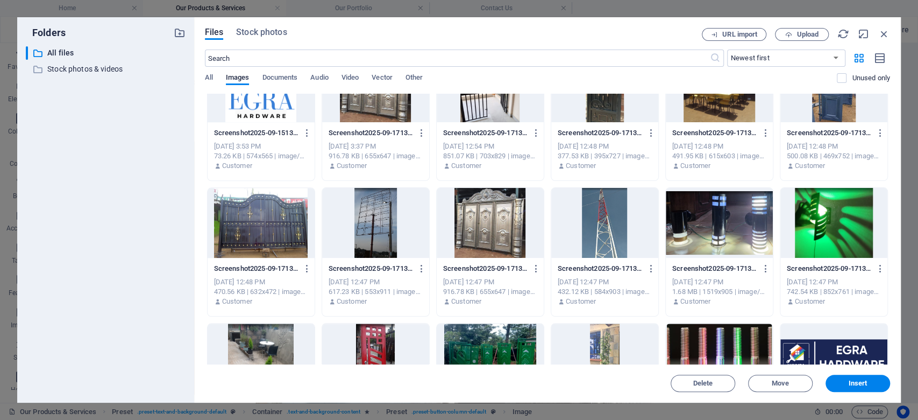
click at [369, 223] on div at bounding box center [375, 223] width 107 height 70
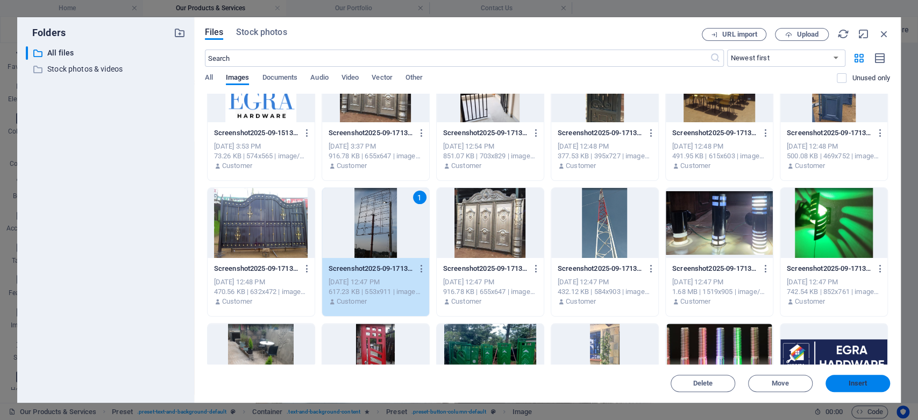
drag, startPoint x: 860, startPoint y: 379, endPoint x: 472, endPoint y: 312, distance: 394.1
click at [860, 380] on span "Insert" at bounding box center [858, 383] width 19 height 6
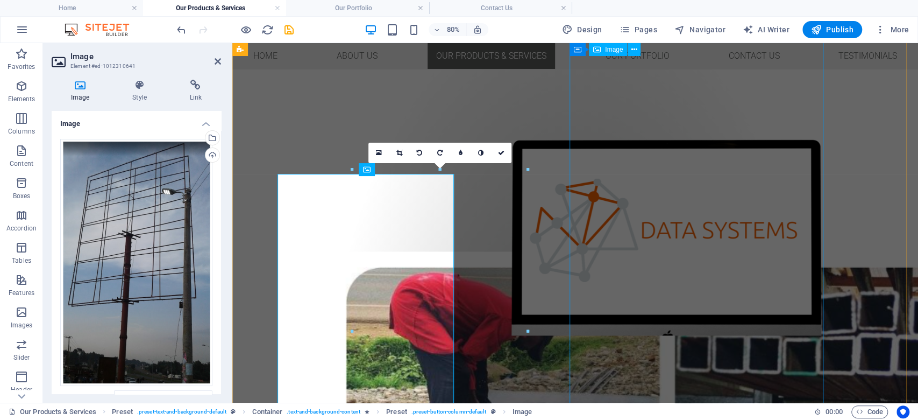
scroll to position [968, 0]
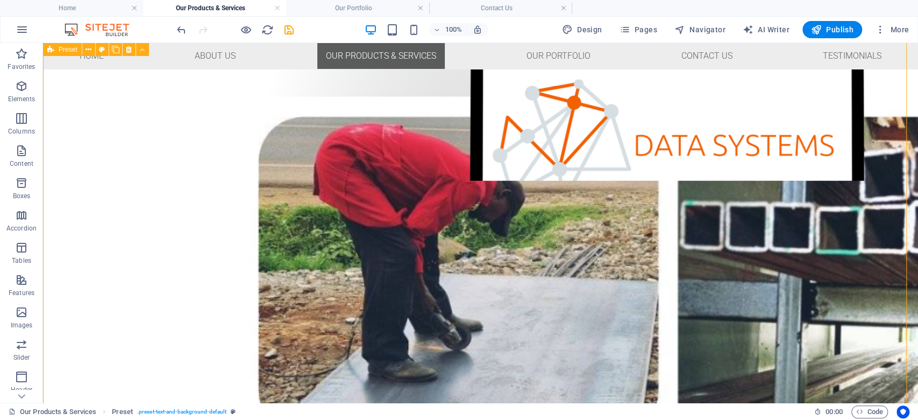
scroll to position [1183, 0]
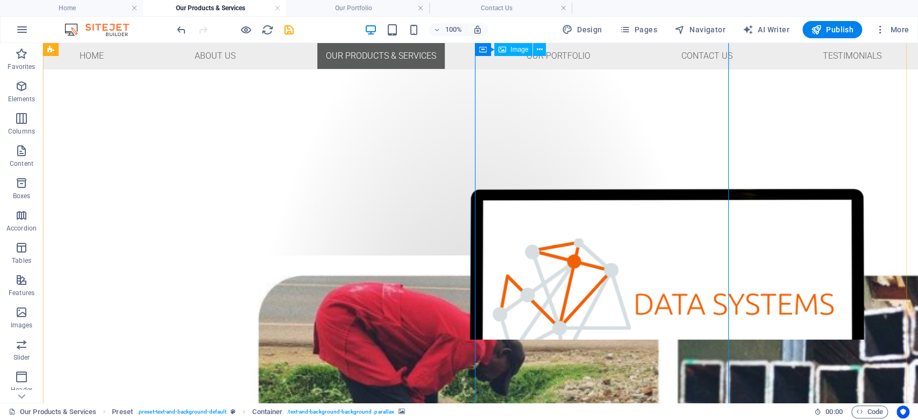
scroll to position [968, 0]
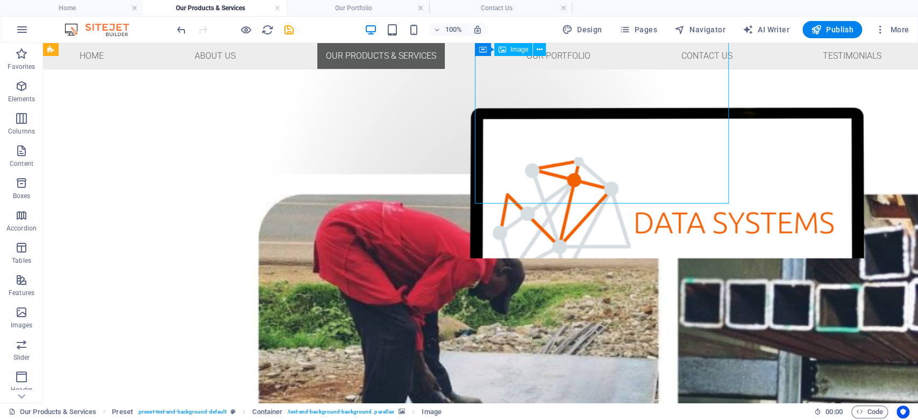
scroll to position [1183, 0]
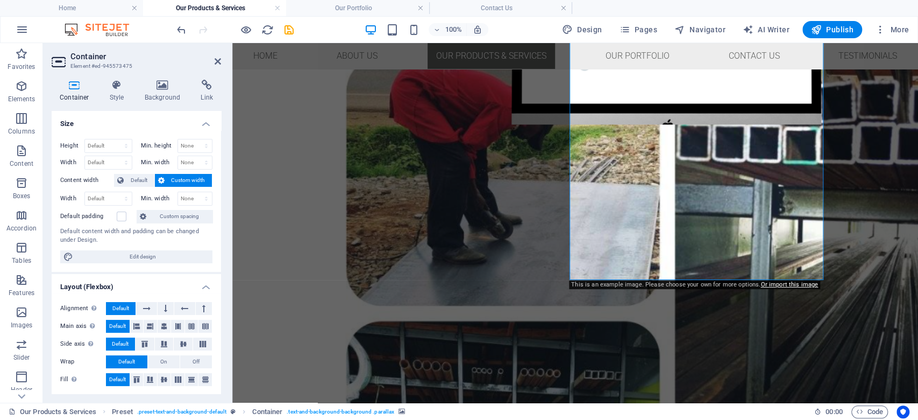
click at [625, 286] on div "This is an example image. Please choose your own for more options. Or import th…" at bounding box center [694, 284] width 251 height 9
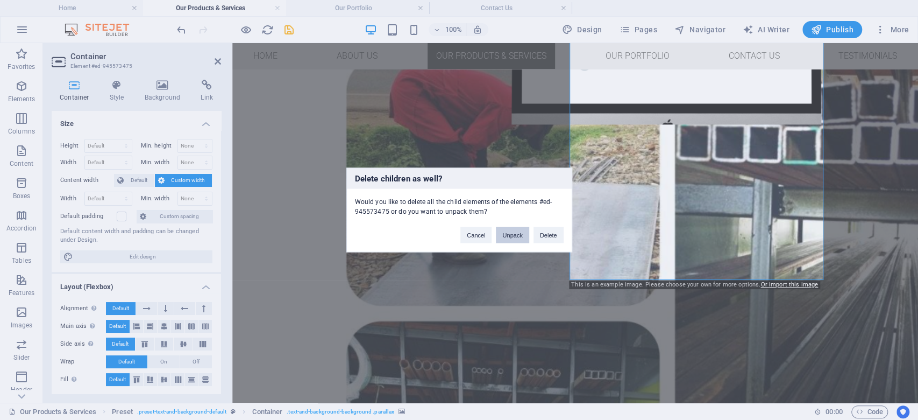
click at [512, 231] on button "Unpack" at bounding box center [512, 235] width 33 height 16
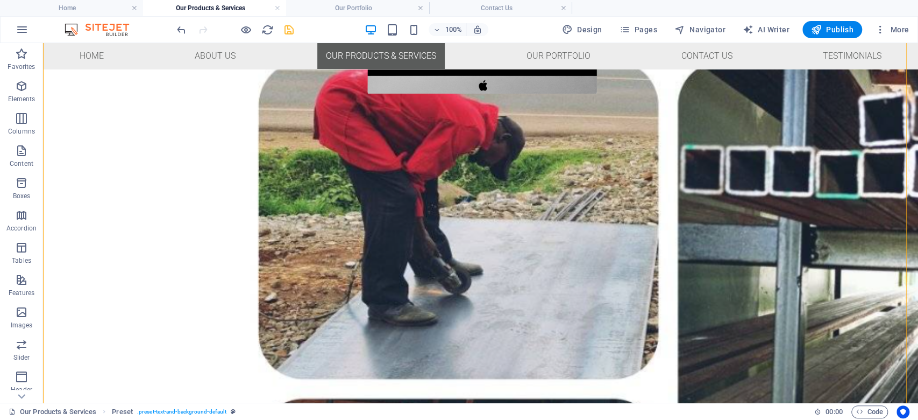
click at [292, 25] on icon "save" at bounding box center [289, 30] width 12 height 12
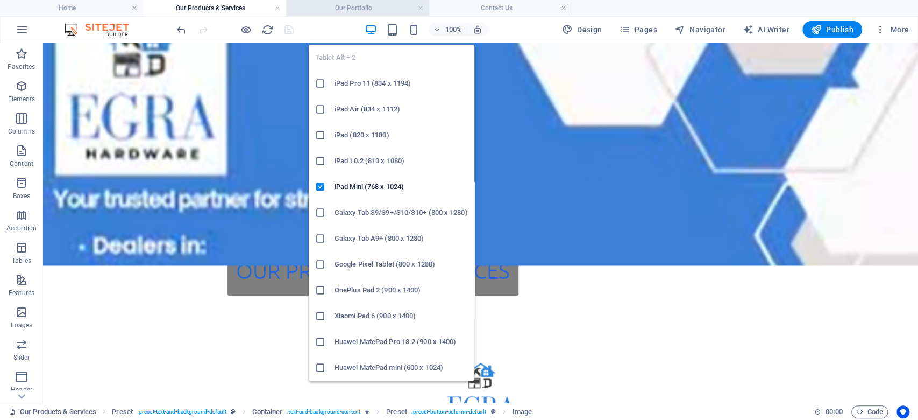
scroll to position [179, 0]
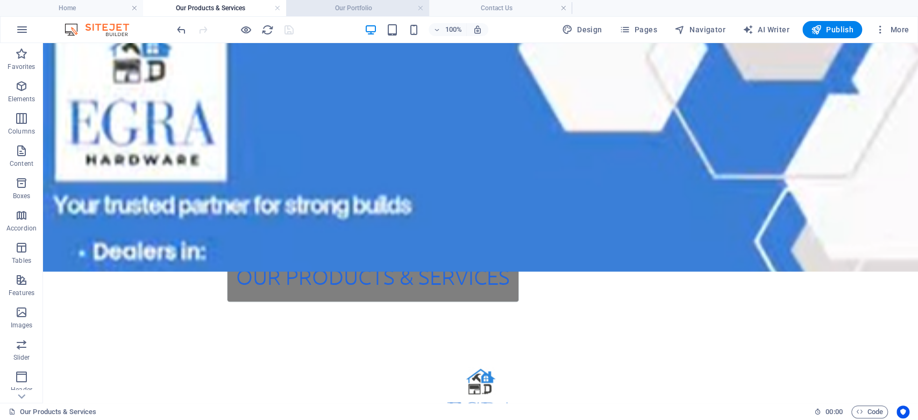
click at [378, 8] on h4 "Our Portfolio" at bounding box center [357, 8] width 143 height 12
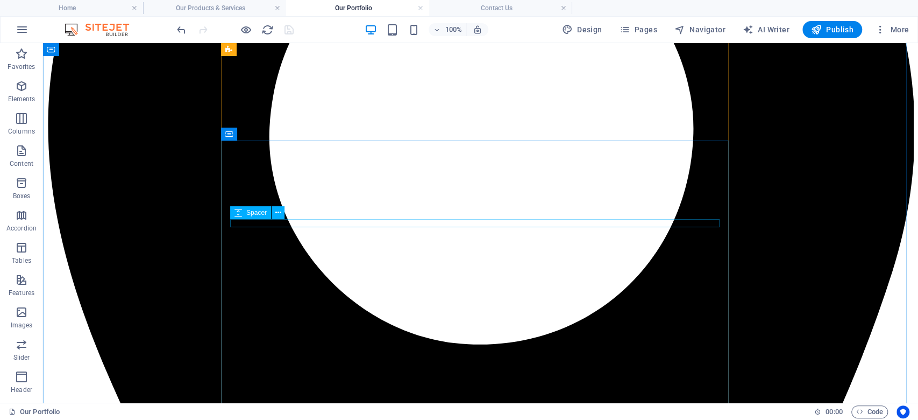
scroll to position [358, 0]
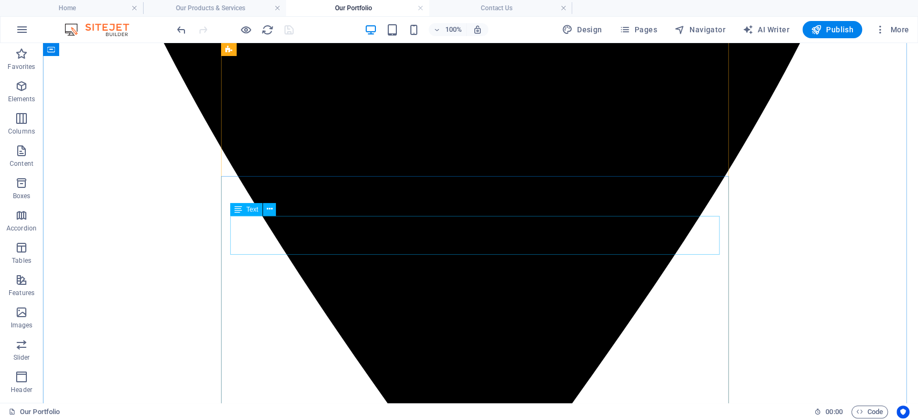
scroll to position [788, 0]
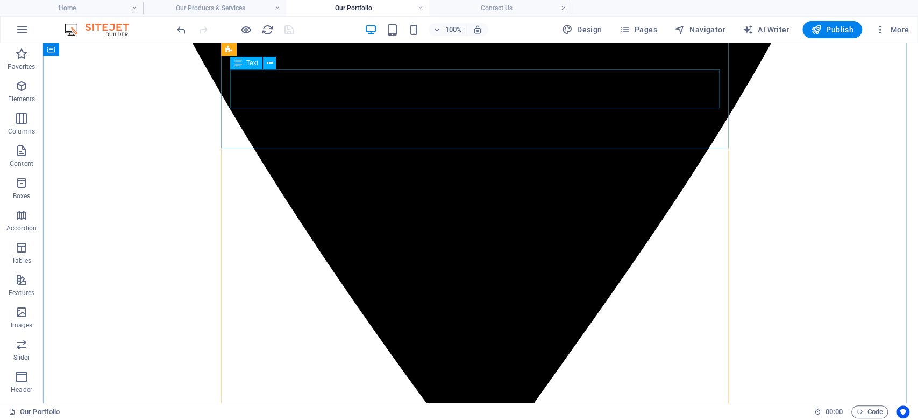
scroll to position [717, 0]
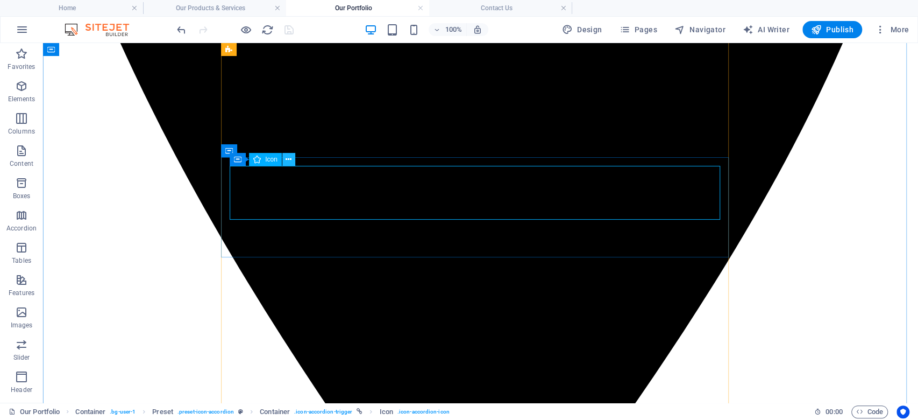
click at [288, 159] on icon at bounding box center [289, 159] width 6 height 11
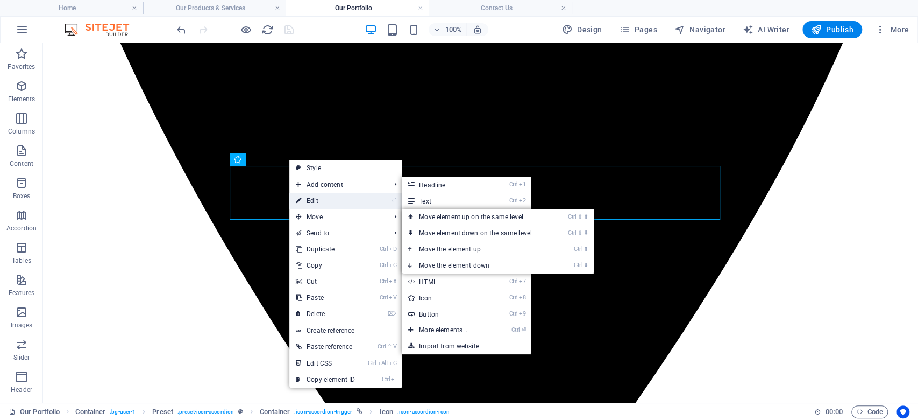
click at [324, 203] on link "⏎ Edit" at bounding box center [325, 201] width 72 height 16
select select "xMidYMid"
select select "px"
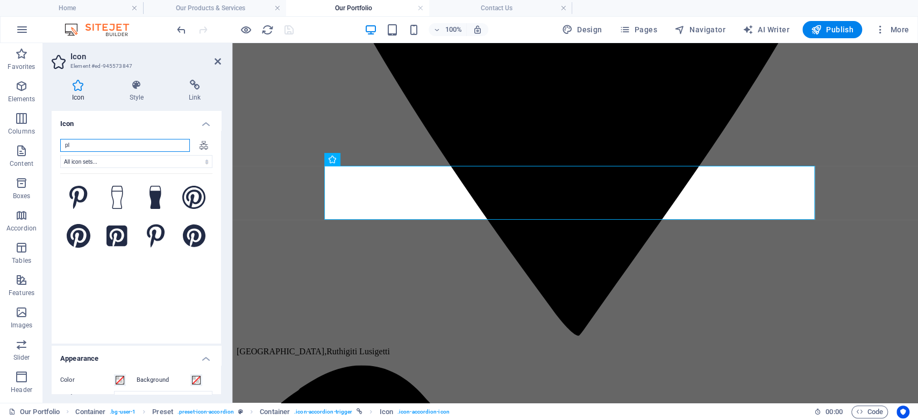
type input "p"
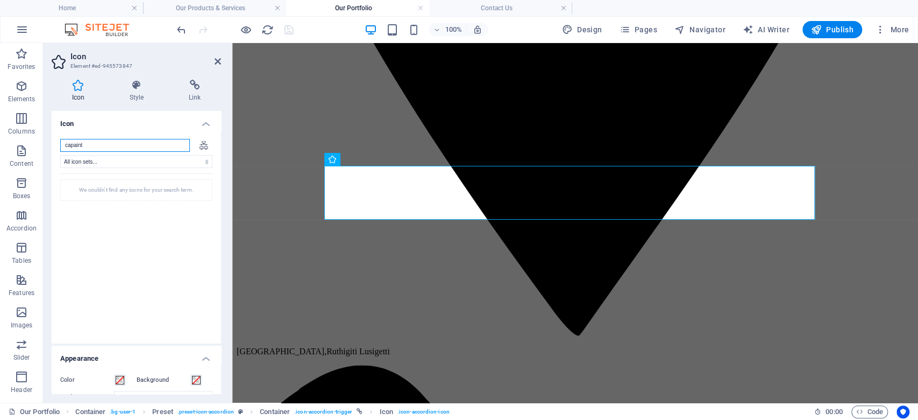
scroll to position [0, 0]
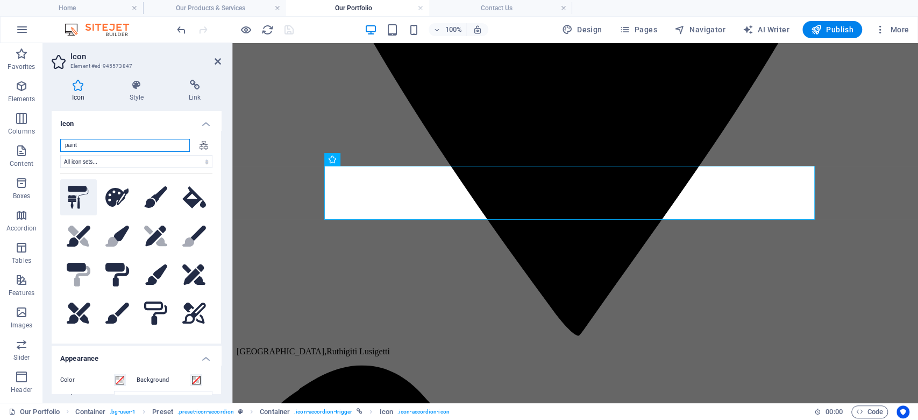
type input "paint"
click at [68, 187] on icon at bounding box center [78, 198] width 21 height 24
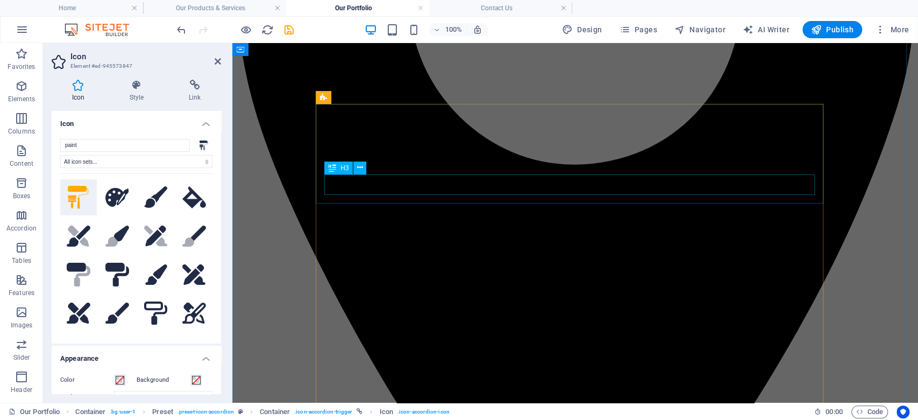
scroll to position [287, 0]
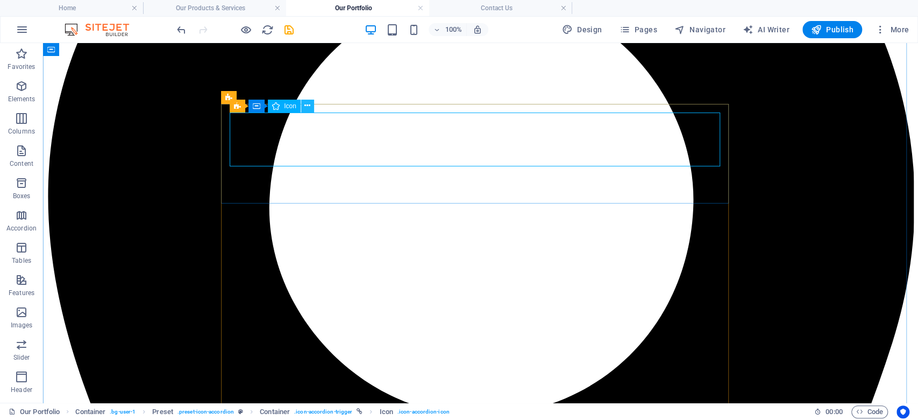
click at [303, 106] on button at bounding box center [307, 106] width 13 height 13
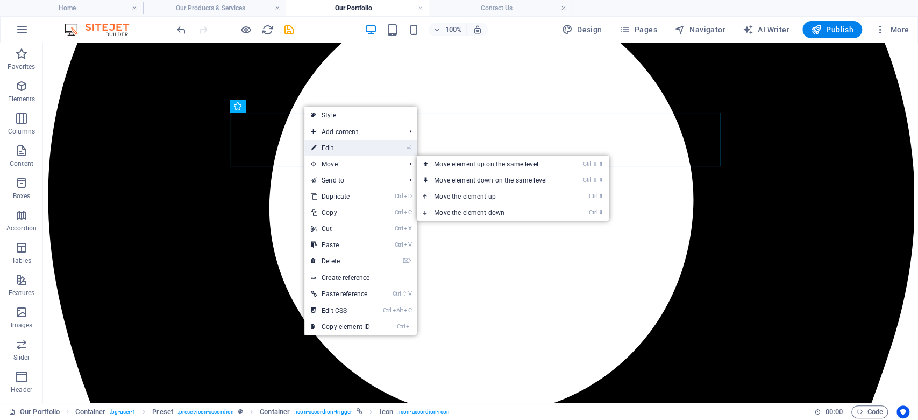
click at [337, 147] on link "⏎ Edit" at bounding box center [340, 148] width 72 height 16
select select "xMidYMid"
select select "px"
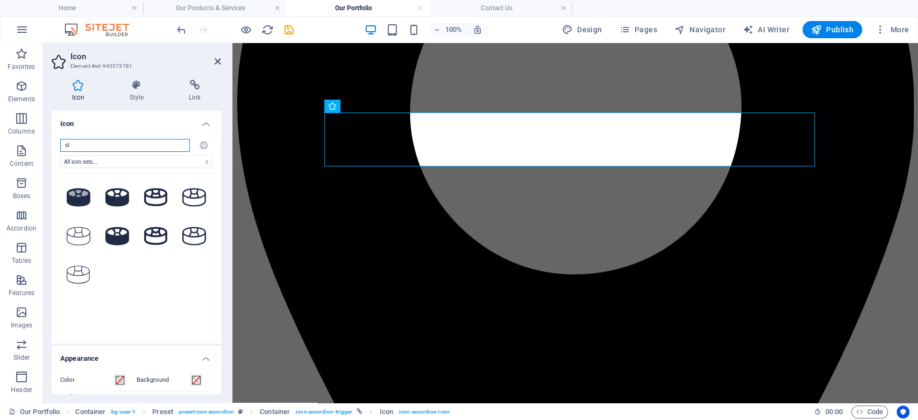
type input "s"
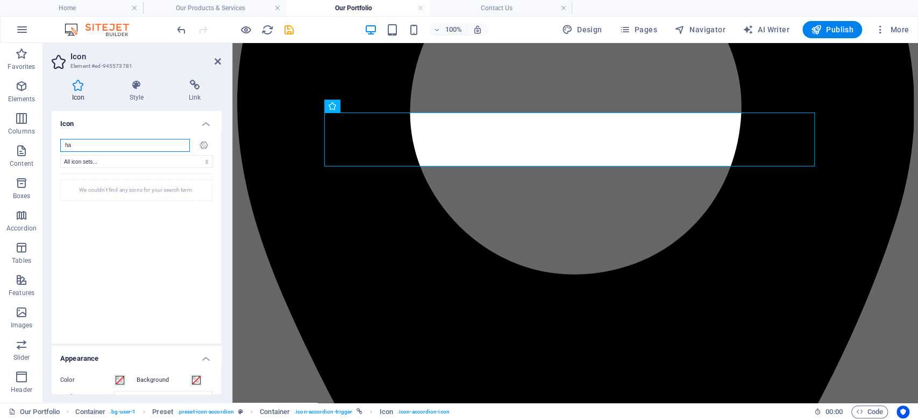
type input "h"
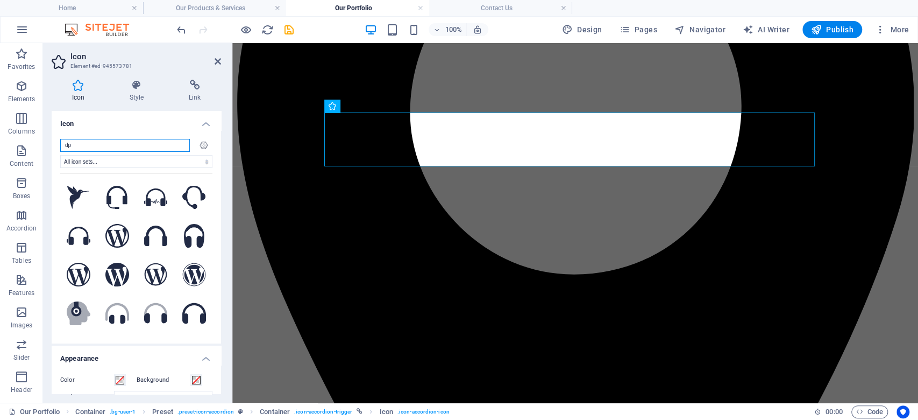
type input "d"
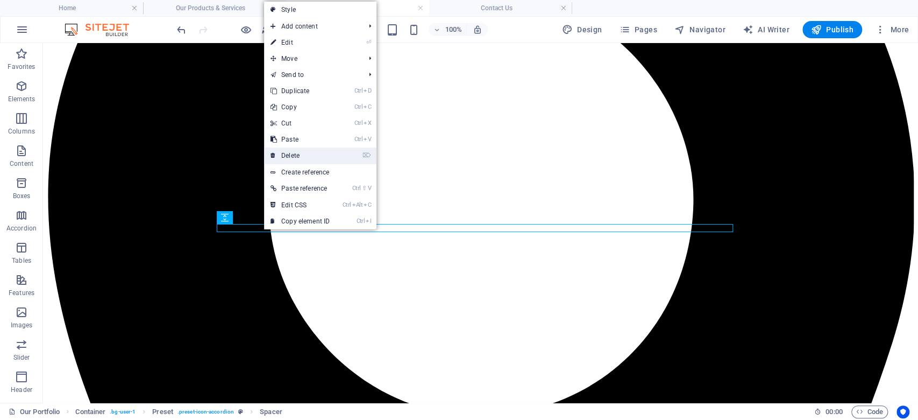
click at [300, 160] on link "⌦ Delete" at bounding box center [300, 155] width 72 height 16
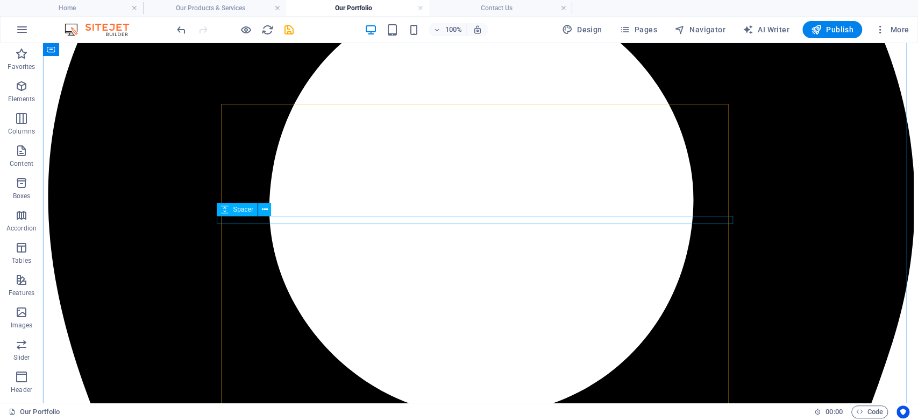
scroll to position [287, 0]
click at [266, 222] on icon at bounding box center [265, 225] width 6 height 11
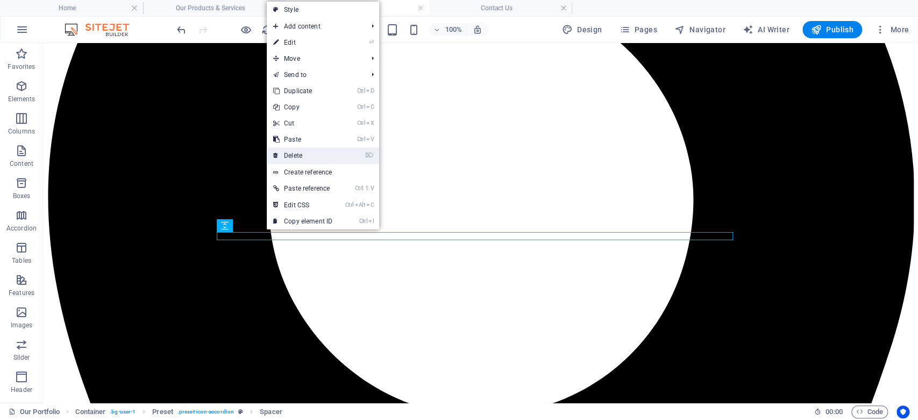
click at [294, 157] on link "⌦ Delete" at bounding box center [303, 155] width 72 height 16
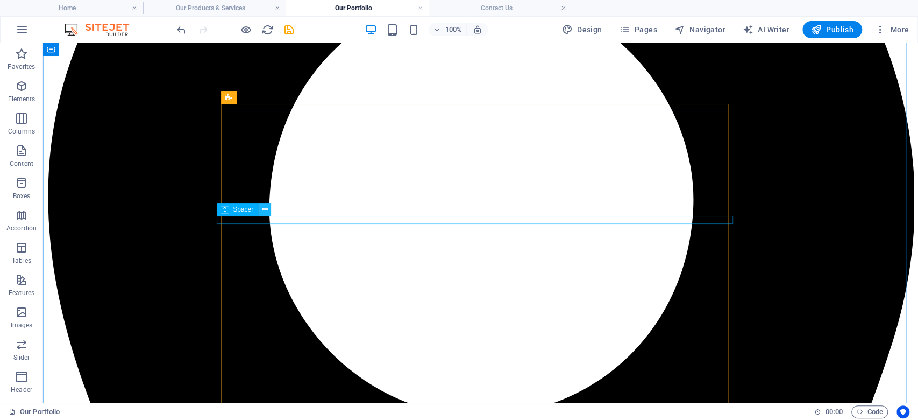
click at [265, 212] on icon at bounding box center [265, 209] width 6 height 11
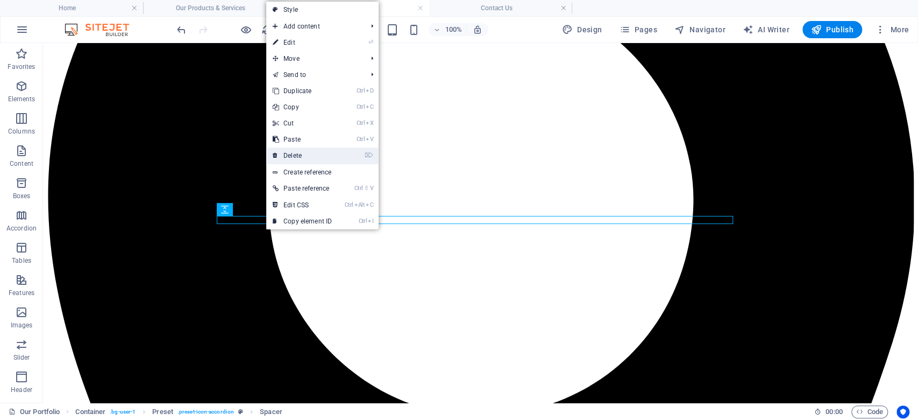
drag, startPoint x: 284, startPoint y: 157, endPoint x: 240, endPoint y: 114, distance: 61.6
click at [284, 157] on link "⌦ Delete" at bounding box center [302, 155] width 72 height 16
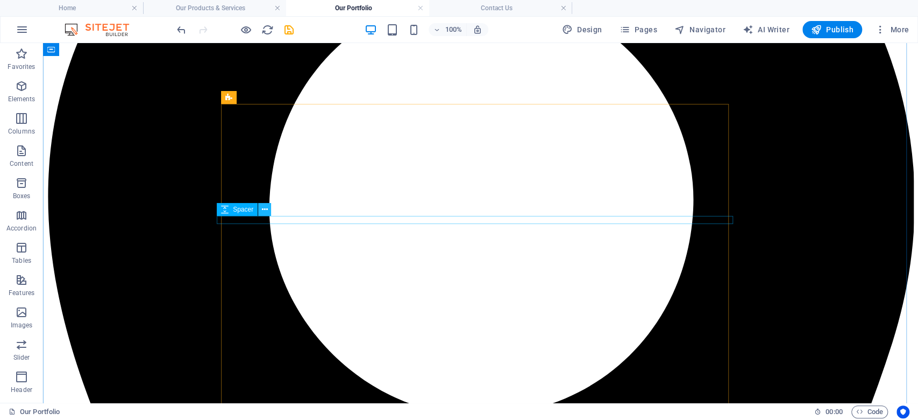
click at [268, 211] on button at bounding box center [264, 209] width 13 height 13
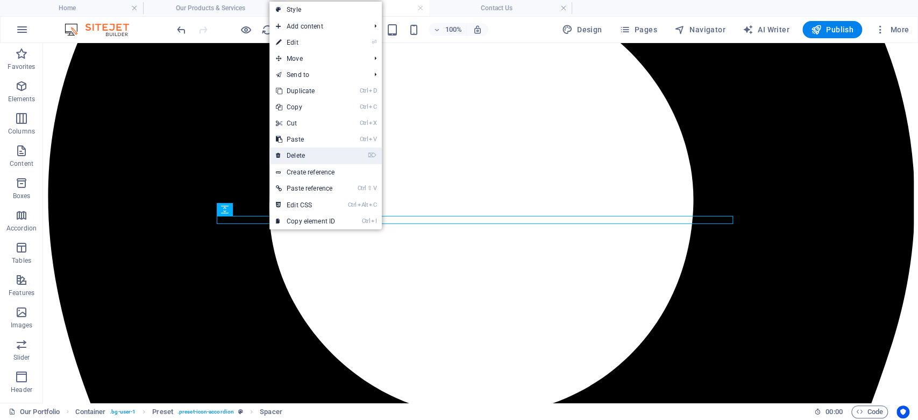
click at [292, 157] on link "⌦ Delete" at bounding box center [305, 155] width 72 height 16
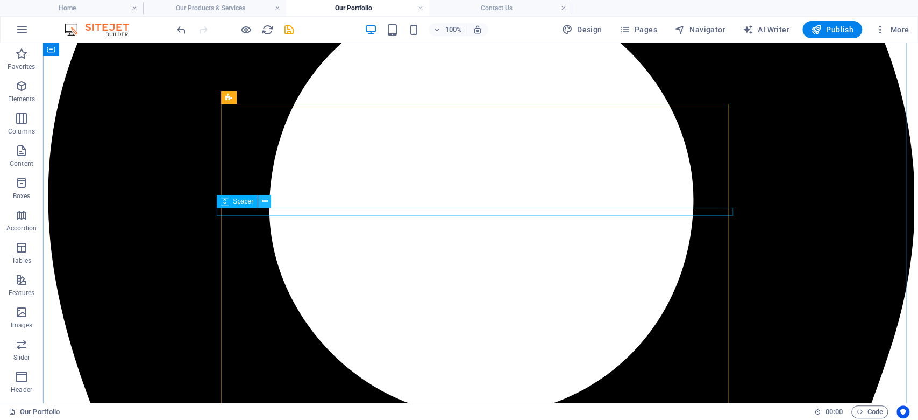
click at [267, 205] on icon at bounding box center [265, 201] width 6 height 11
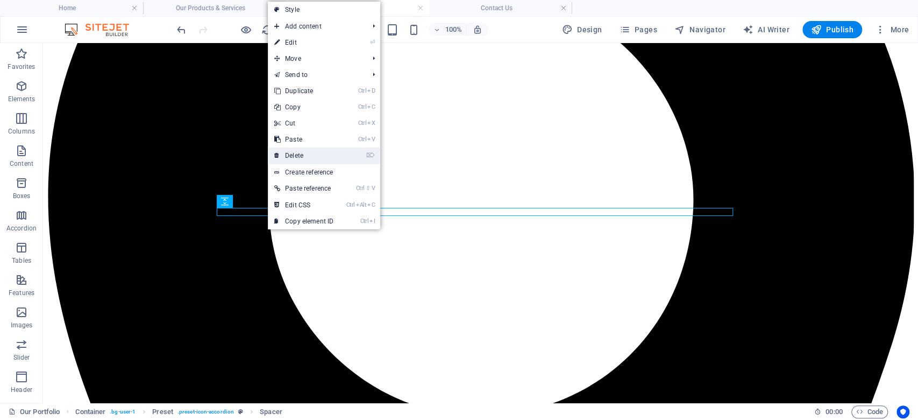
click at [288, 153] on link "⌦ Delete" at bounding box center [304, 155] width 72 height 16
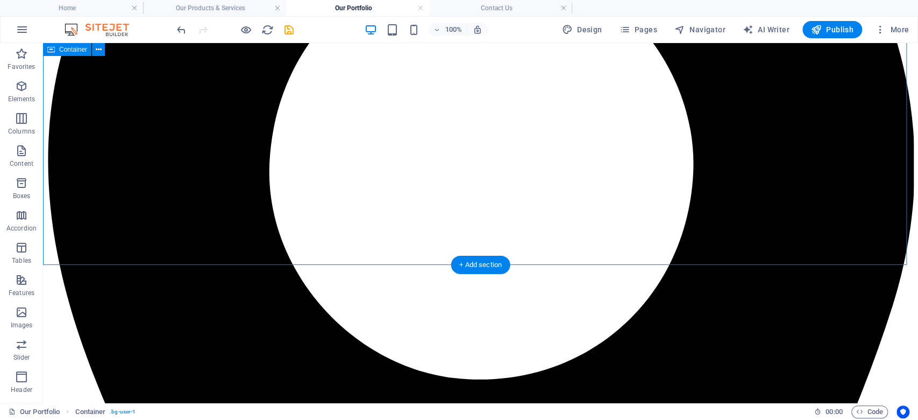
scroll to position [394, 0]
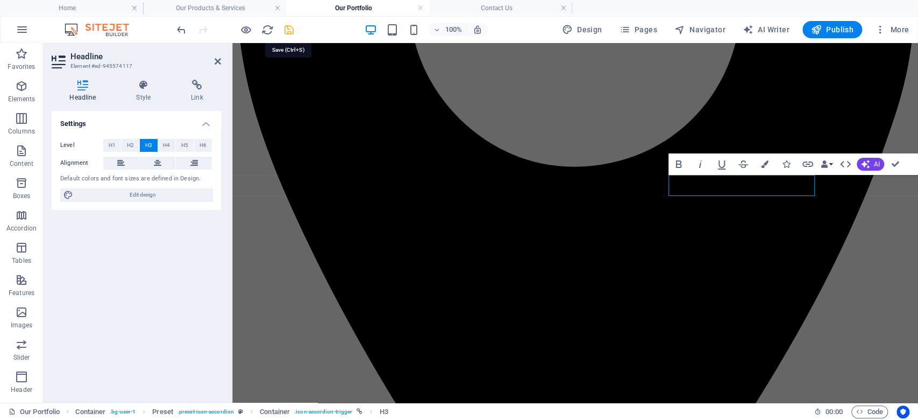
click at [289, 29] on icon "save" at bounding box center [289, 30] width 12 height 12
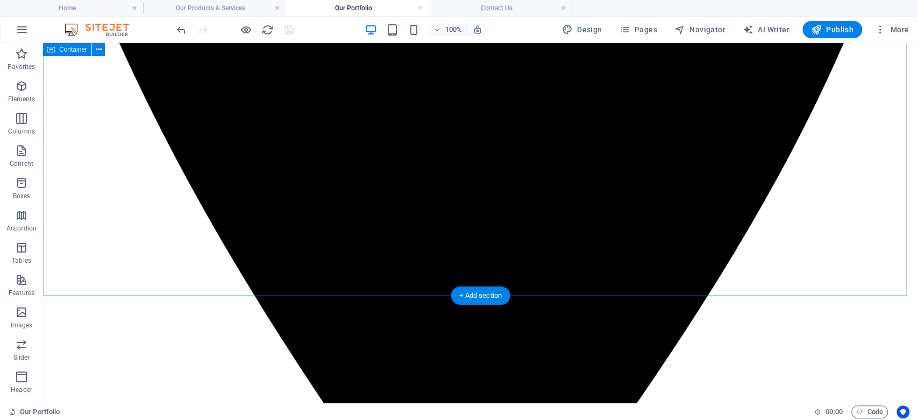
scroll to position [681, 0]
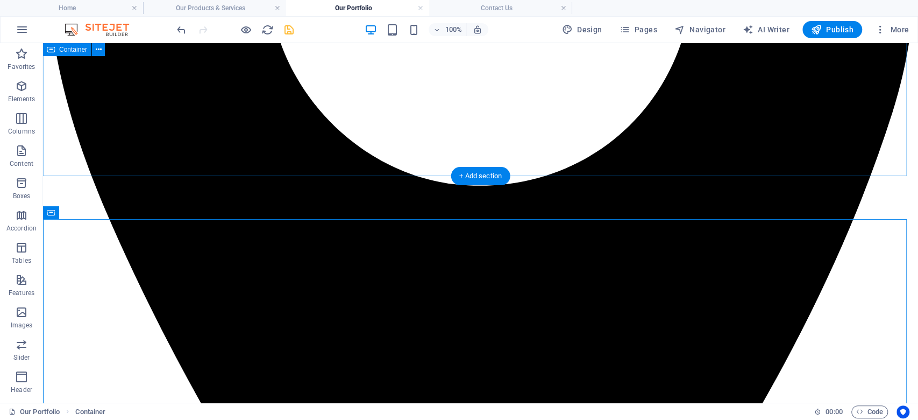
scroll to position [466, 0]
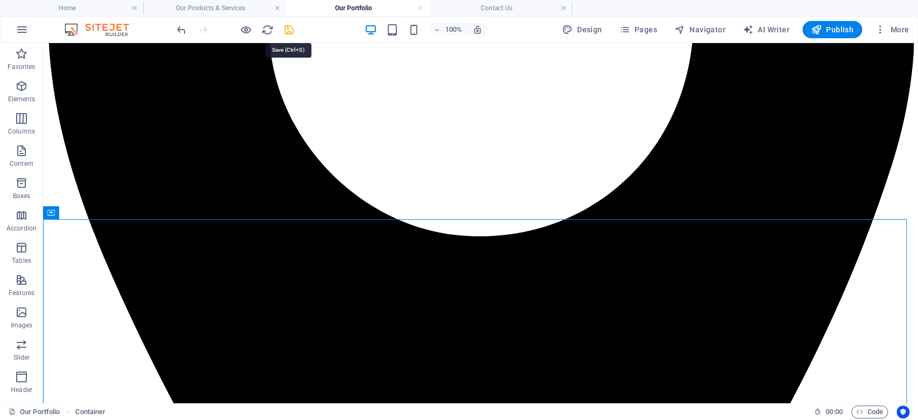
click at [289, 32] on icon "save" at bounding box center [289, 30] width 12 height 12
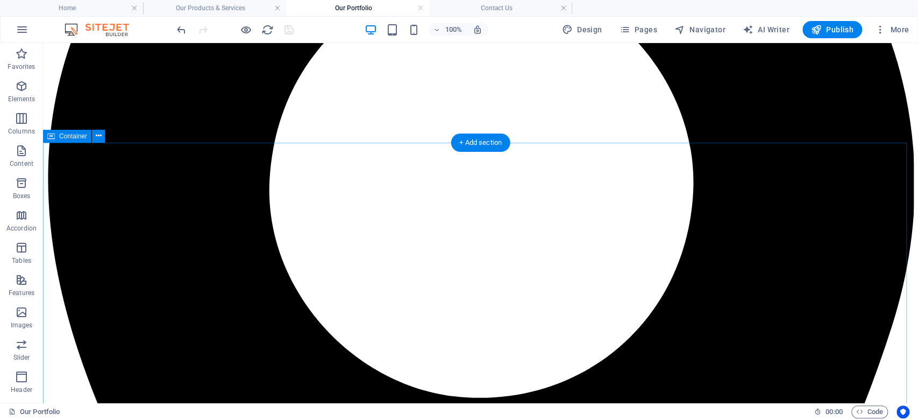
scroll to position [323, 0]
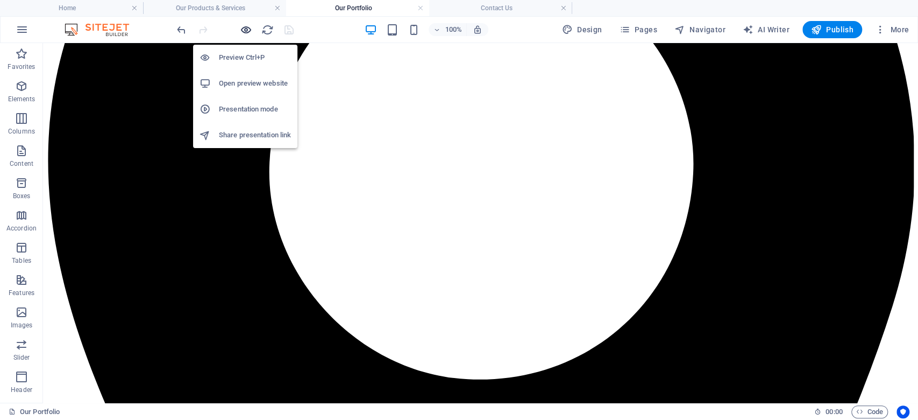
click at [245, 25] on icon "button" at bounding box center [246, 30] width 12 height 12
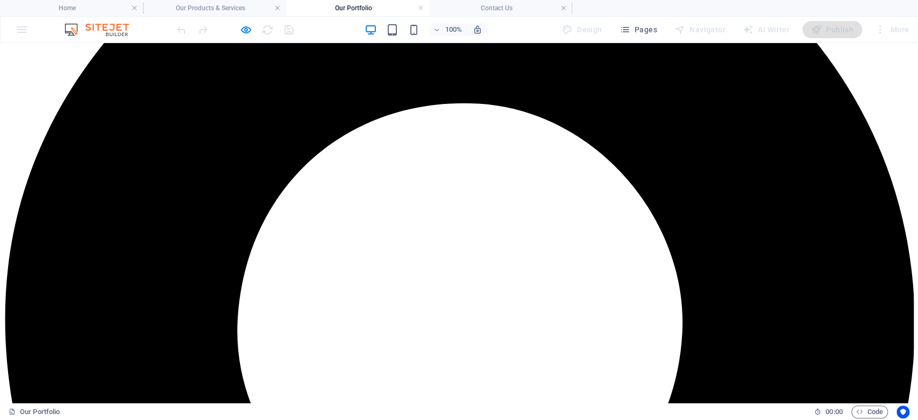
scroll to position [61, 0]
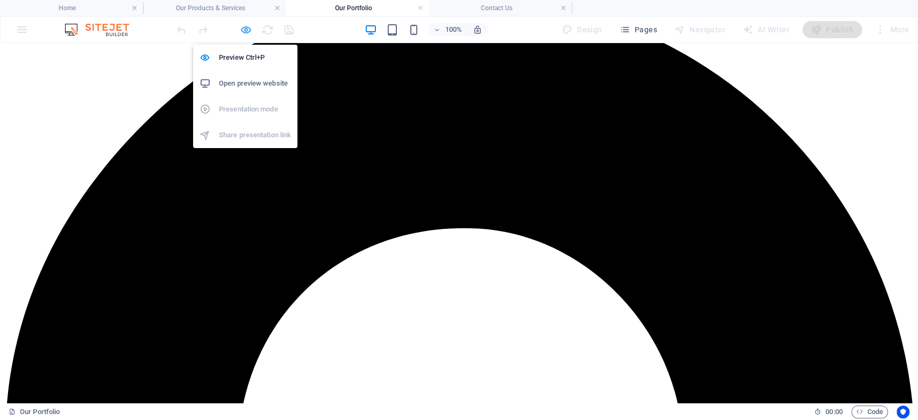
click at [243, 28] on icon "button" at bounding box center [246, 30] width 12 height 12
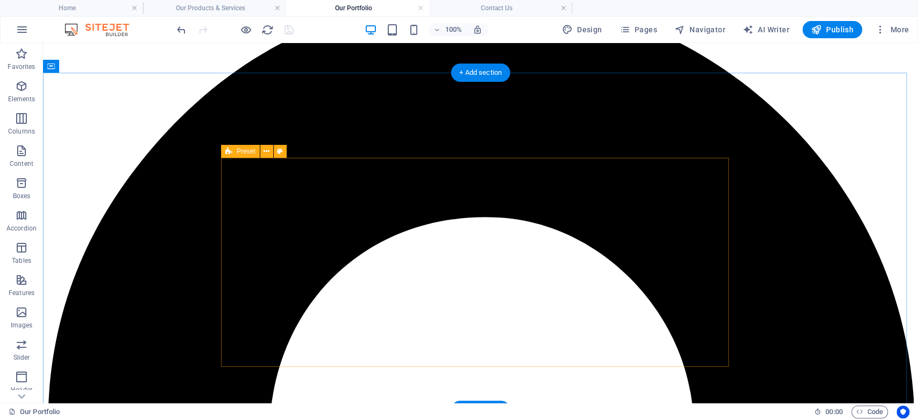
scroll to position [348, 0]
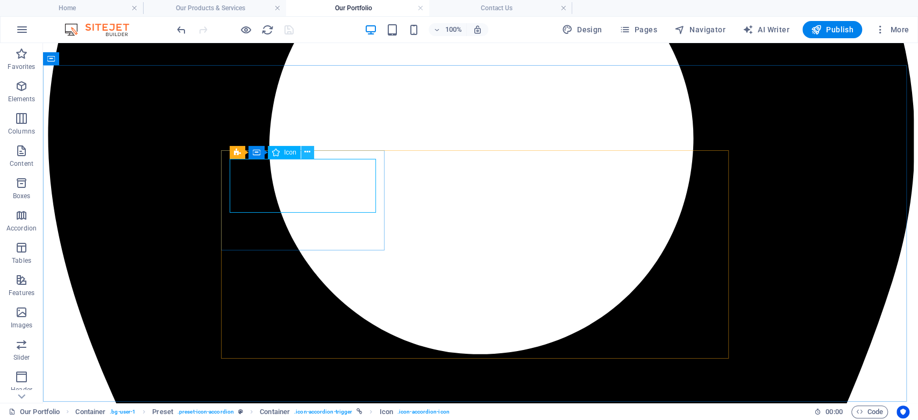
click at [308, 153] on icon at bounding box center [307, 151] width 6 height 11
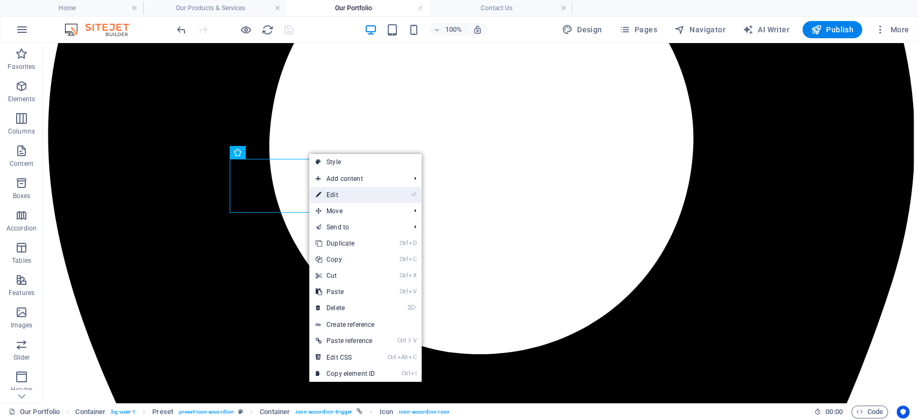
click at [348, 193] on link "⏎ Edit" at bounding box center [345, 195] width 72 height 16
select select "xMidYMid"
select select "px"
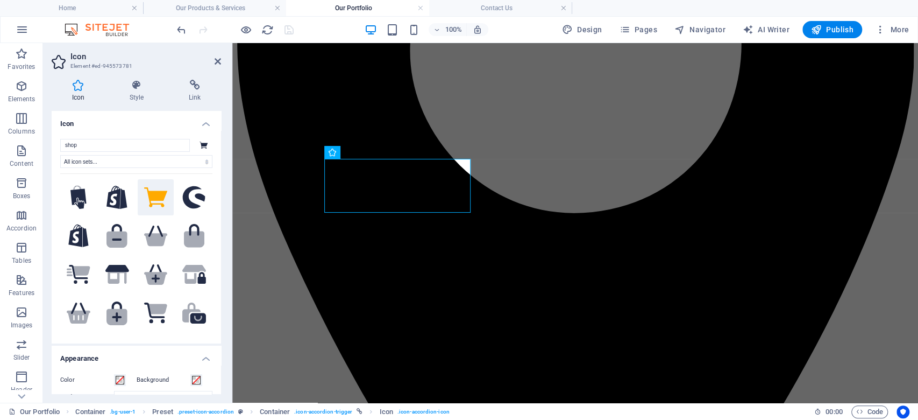
click at [206, 122] on h4 "Icon" at bounding box center [136, 120] width 169 height 19
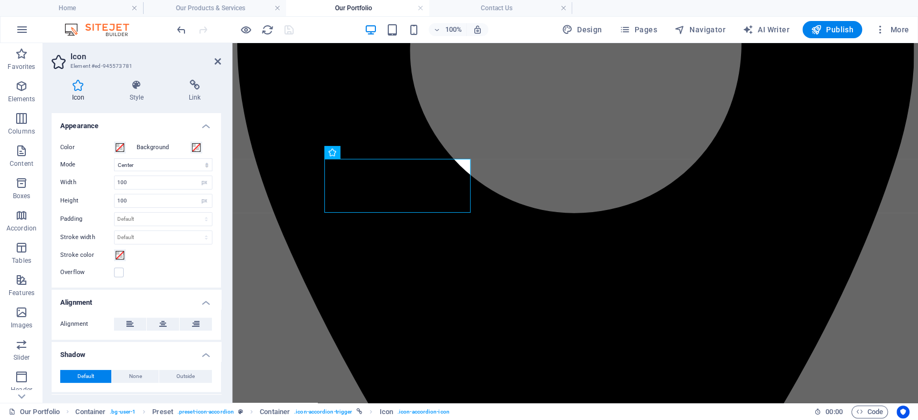
scroll to position [0, 0]
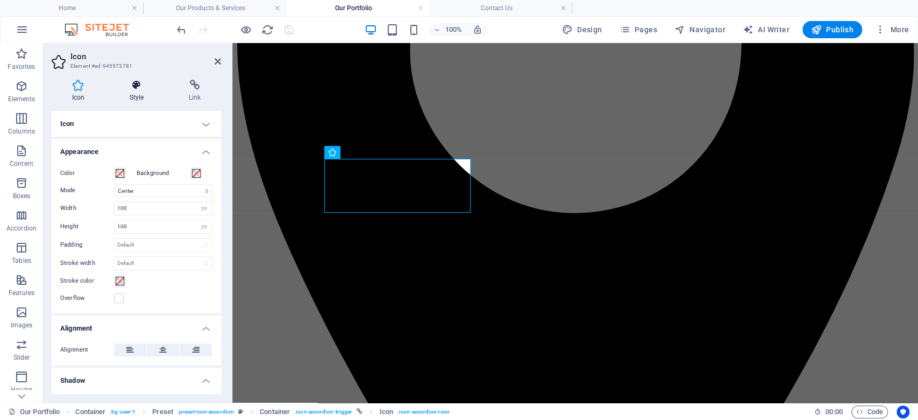
click at [145, 88] on icon at bounding box center [136, 85] width 55 height 11
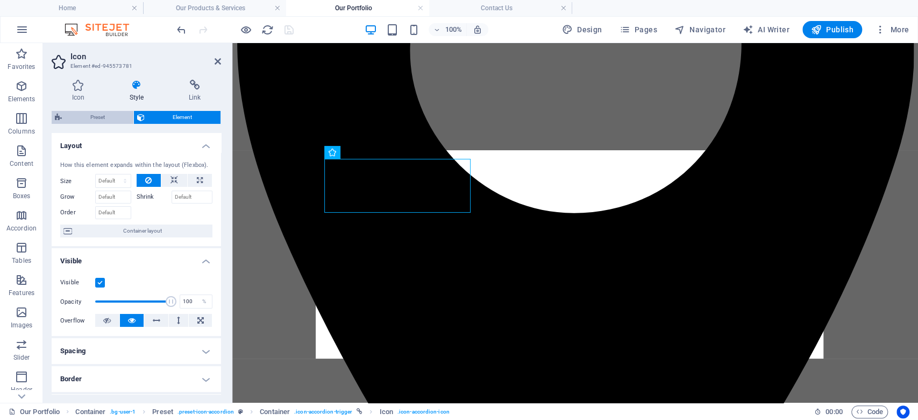
click at [100, 114] on span "Preset" at bounding box center [97, 117] width 65 height 13
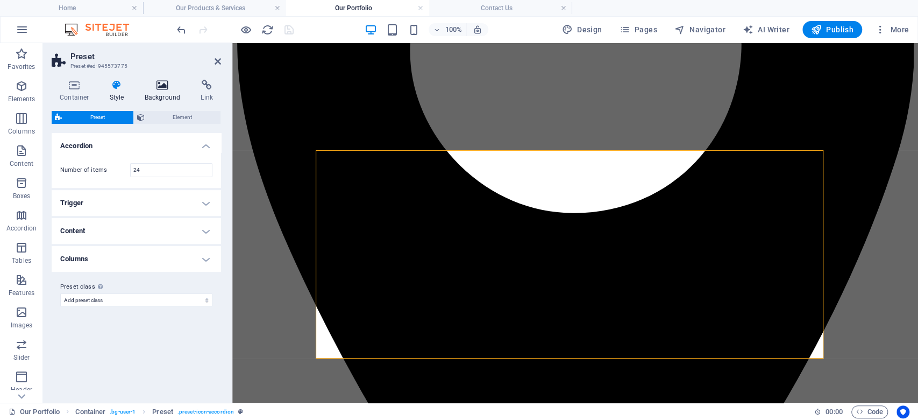
click at [165, 86] on icon at bounding box center [163, 85] width 52 height 11
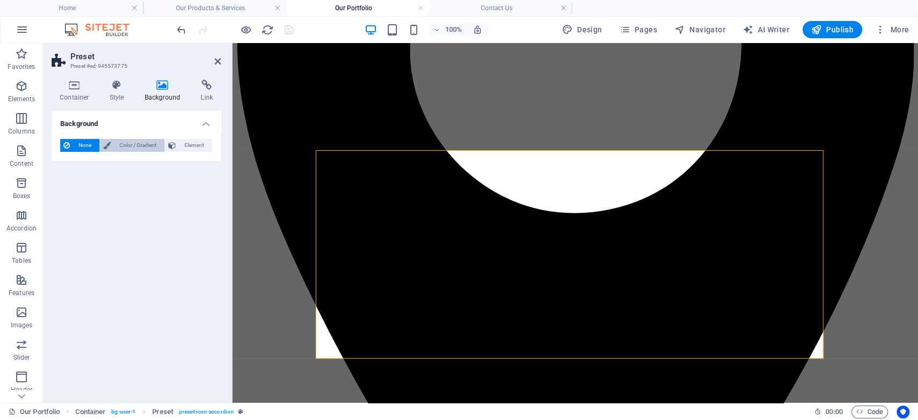
click at [139, 145] on span "Color / Gradient" at bounding box center [137, 145] width 47 height 13
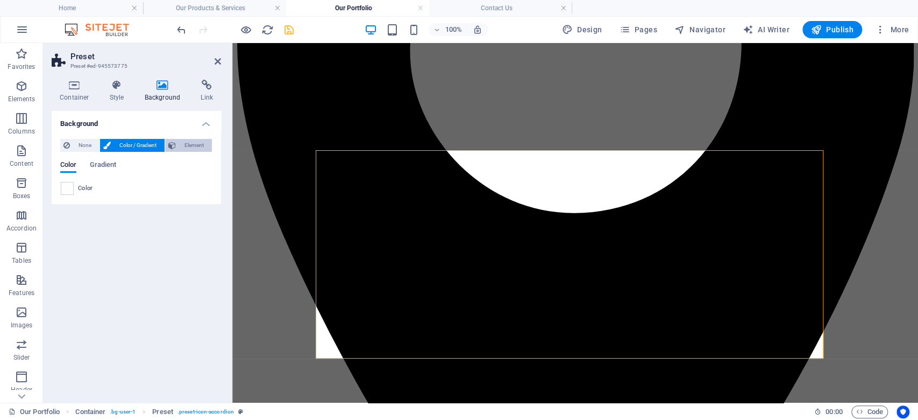
click at [184, 144] on span "Element" at bounding box center [194, 145] width 30 height 13
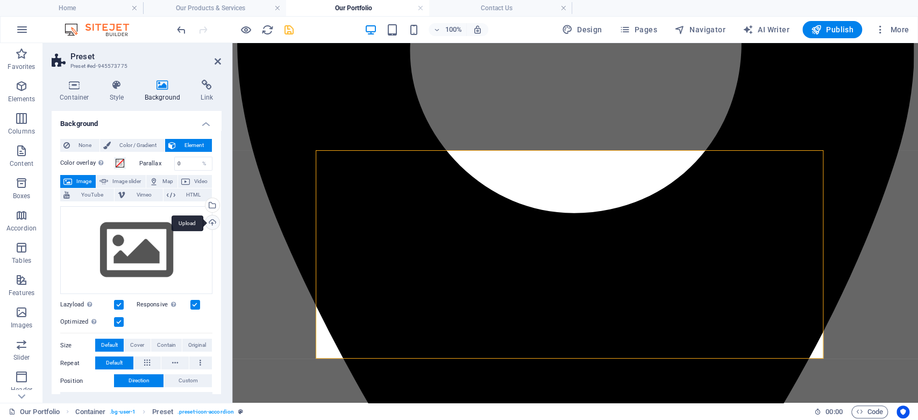
click at [207, 221] on div "Upload" at bounding box center [211, 223] width 16 height 16
click at [215, 222] on div "Upload" at bounding box center [211, 223] width 16 height 16
drag, startPoint x: 887, startPoint y: 191, endPoint x: 1077, endPoint y: 191, distance: 189.3
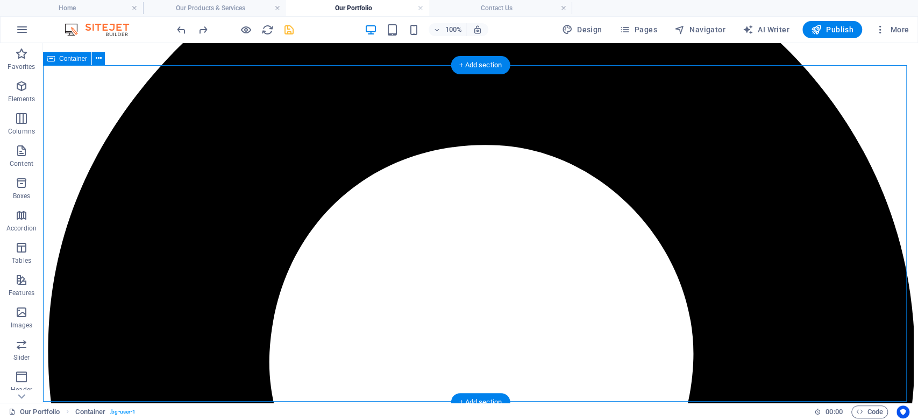
scroll to position [348, 0]
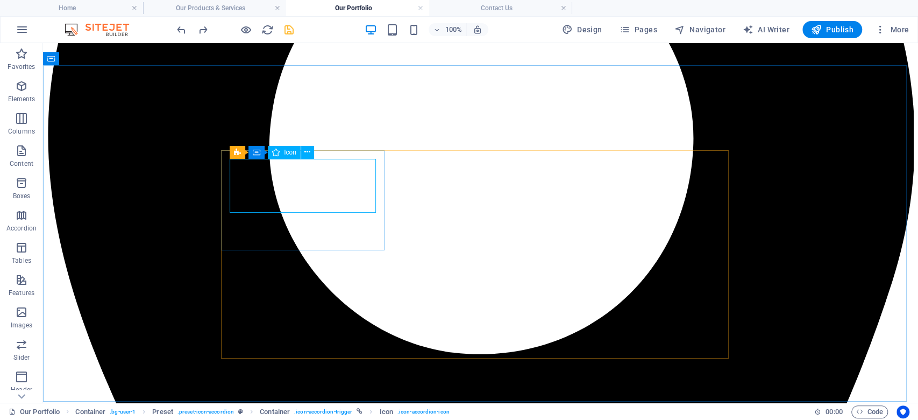
click at [284, 155] on span "Icon" at bounding box center [290, 152] width 12 height 6
click at [310, 148] on icon at bounding box center [307, 151] width 6 height 11
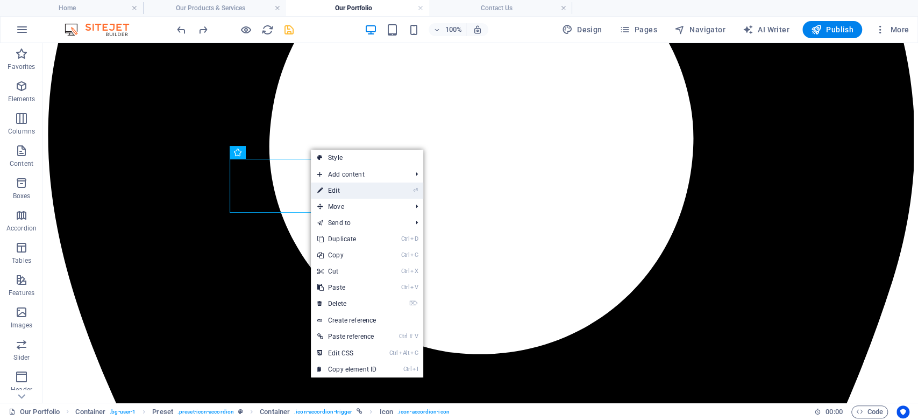
click at [342, 186] on link "⏎ Edit" at bounding box center [347, 190] width 72 height 16
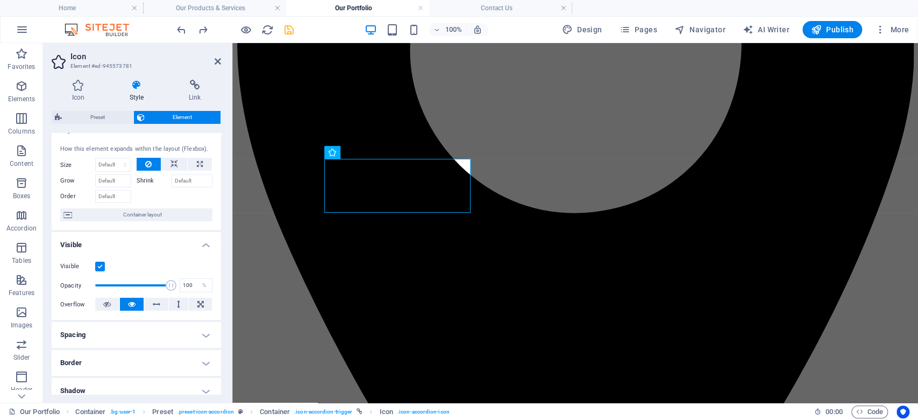
scroll to position [0, 0]
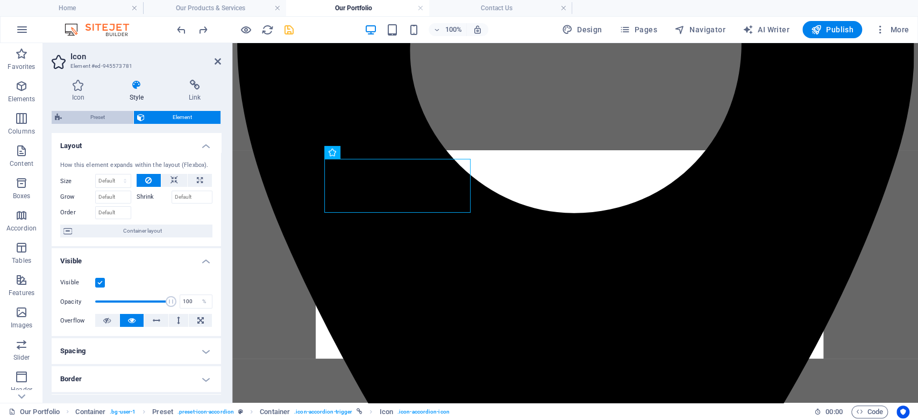
click at [109, 113] on span "Preset" at bounding box center [97, 117] width 65 height 13
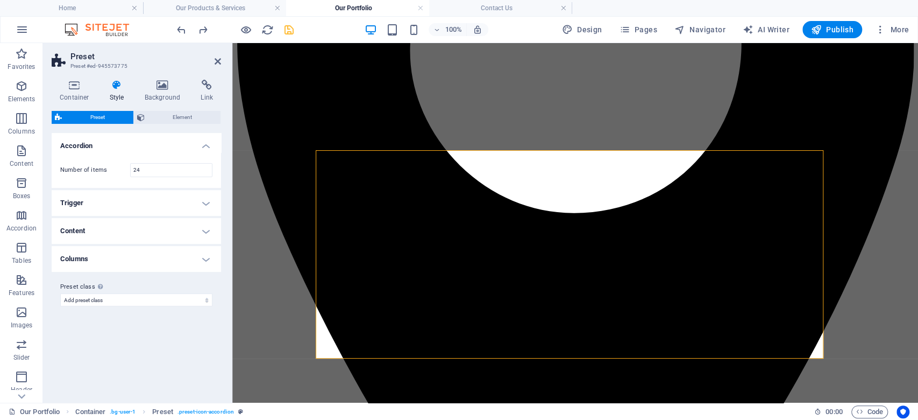
click at [284, 28] on icon "save" at bounding box center [289, 30] width 12 height 12
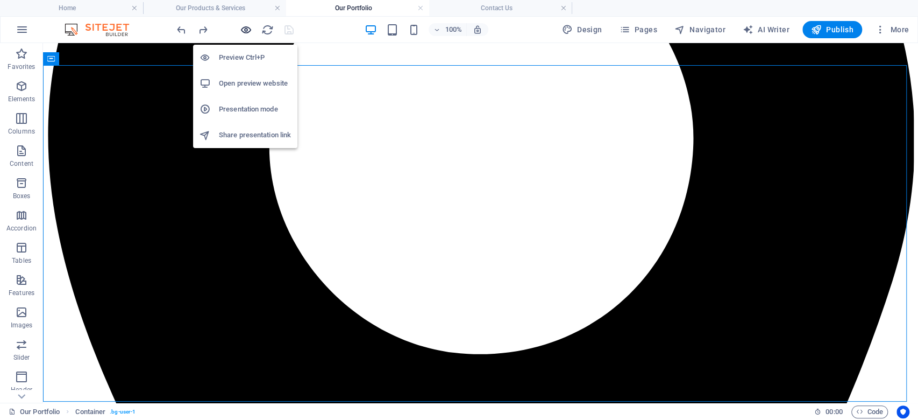
click at [250, 28] on icon "button" at bounding box center [246, 30] width 12 height 12
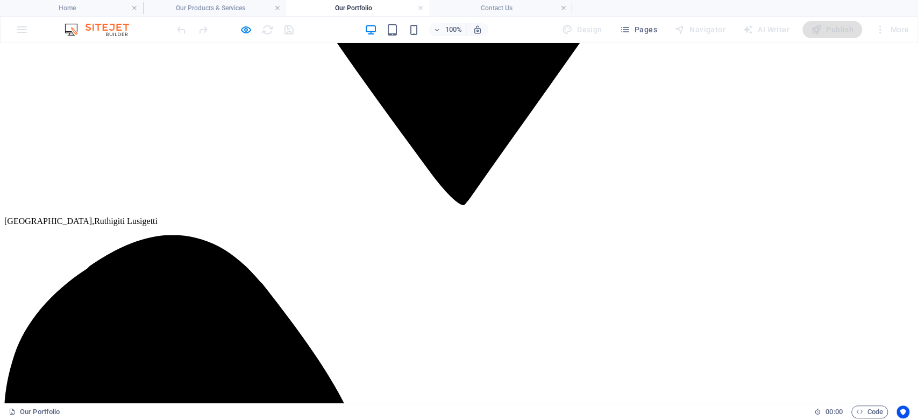
scroll to position [1209, 0]
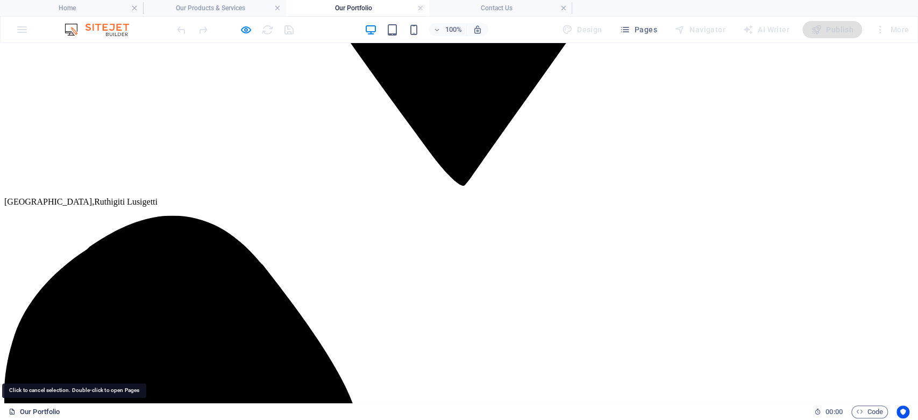
click at [10, 413] on icon at bounding box center [12, 411] width 7 height 7
click at [872, 412] on span "Code" at bounding box center [869, 411] width 27 height 13
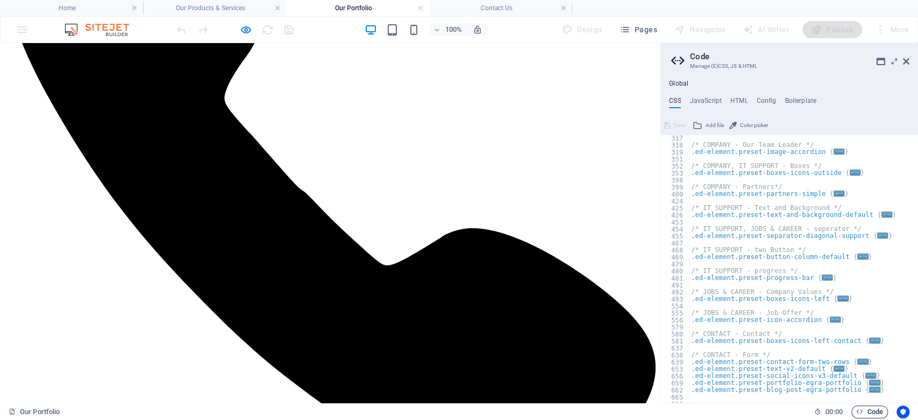
scroll to position [1119, 0]
